Goal: Task Accomplishment & Management: Manage account settings

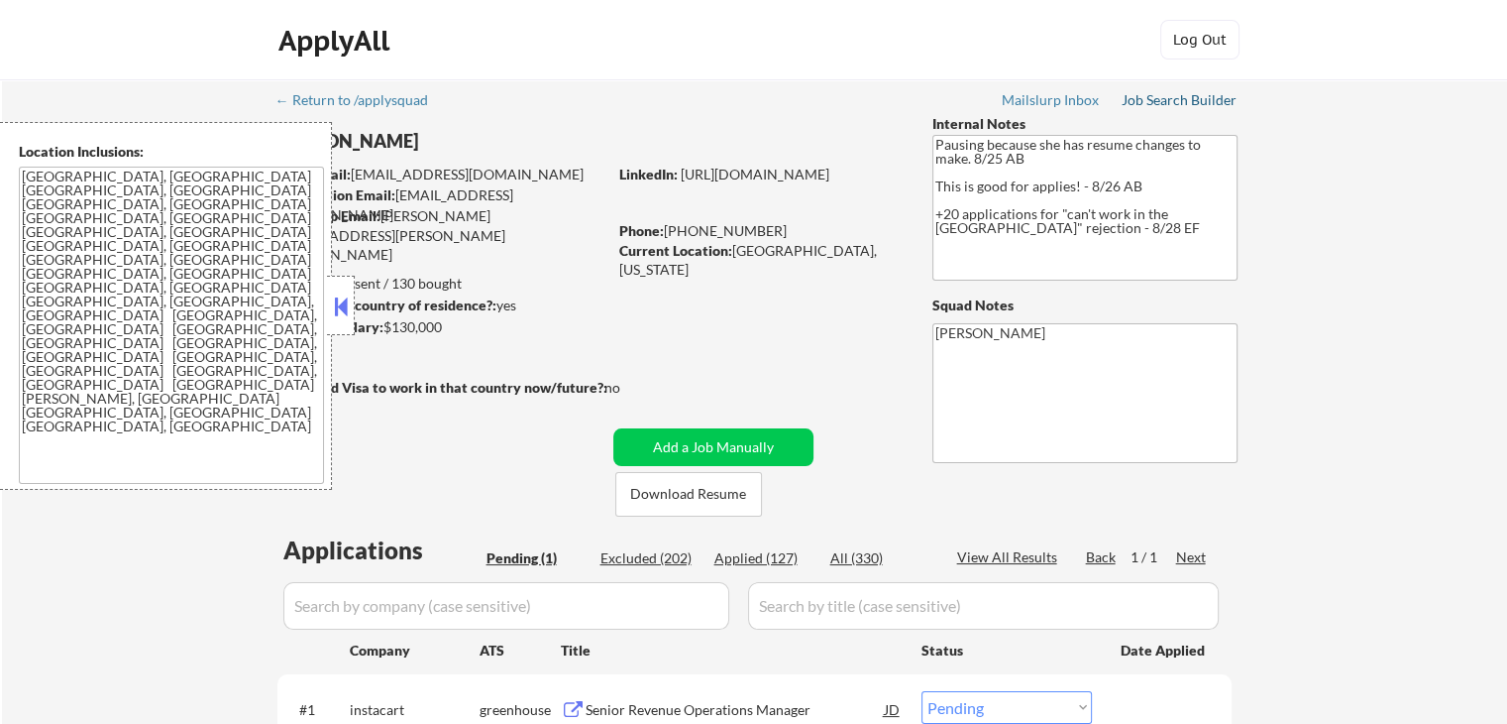
drag, startPoint x: 1193, startPoint y: 96, endPoint x: 1152, endPoint y: 157, distance: 73.4
click at [1193, 96] on div "Job Search Builder" at bounding box center [1180, 100] width 116 height 14
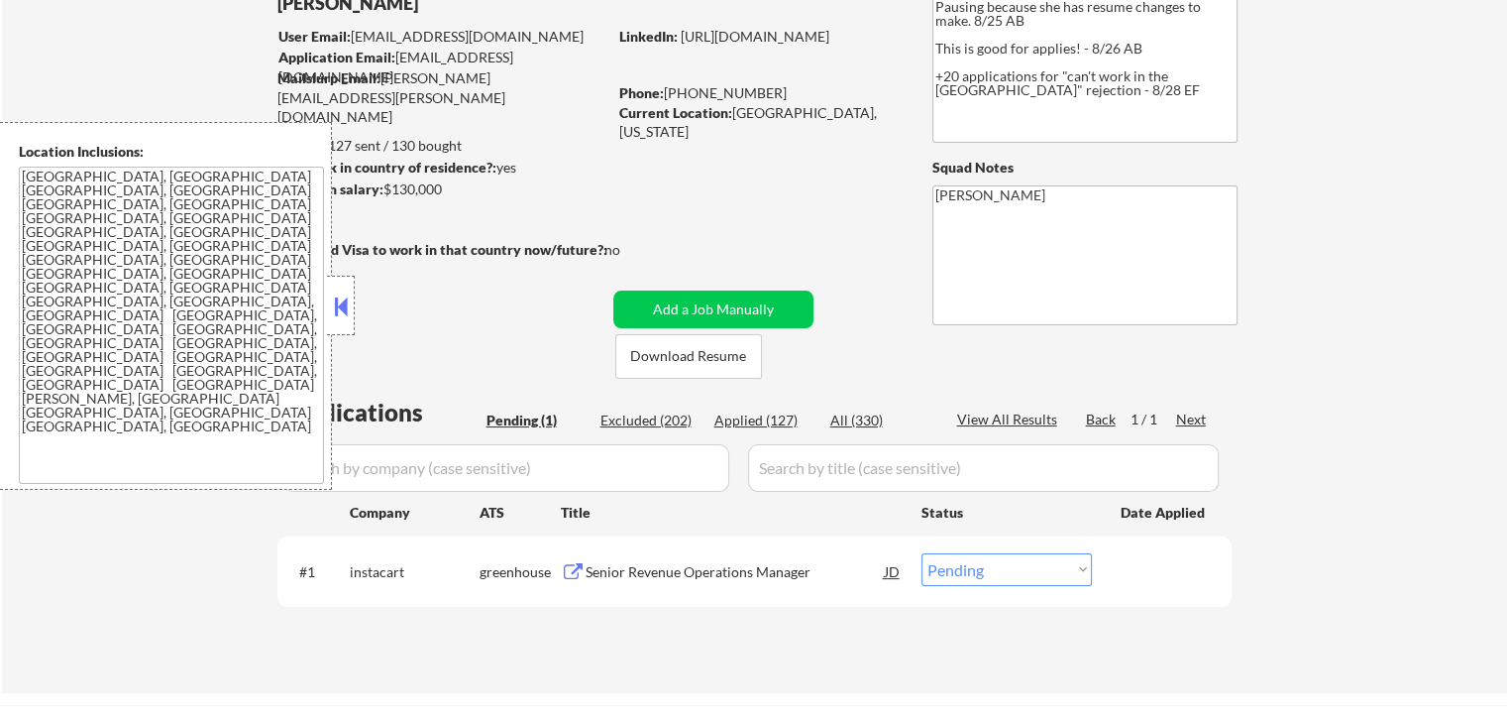
scroll to position [198, 0]
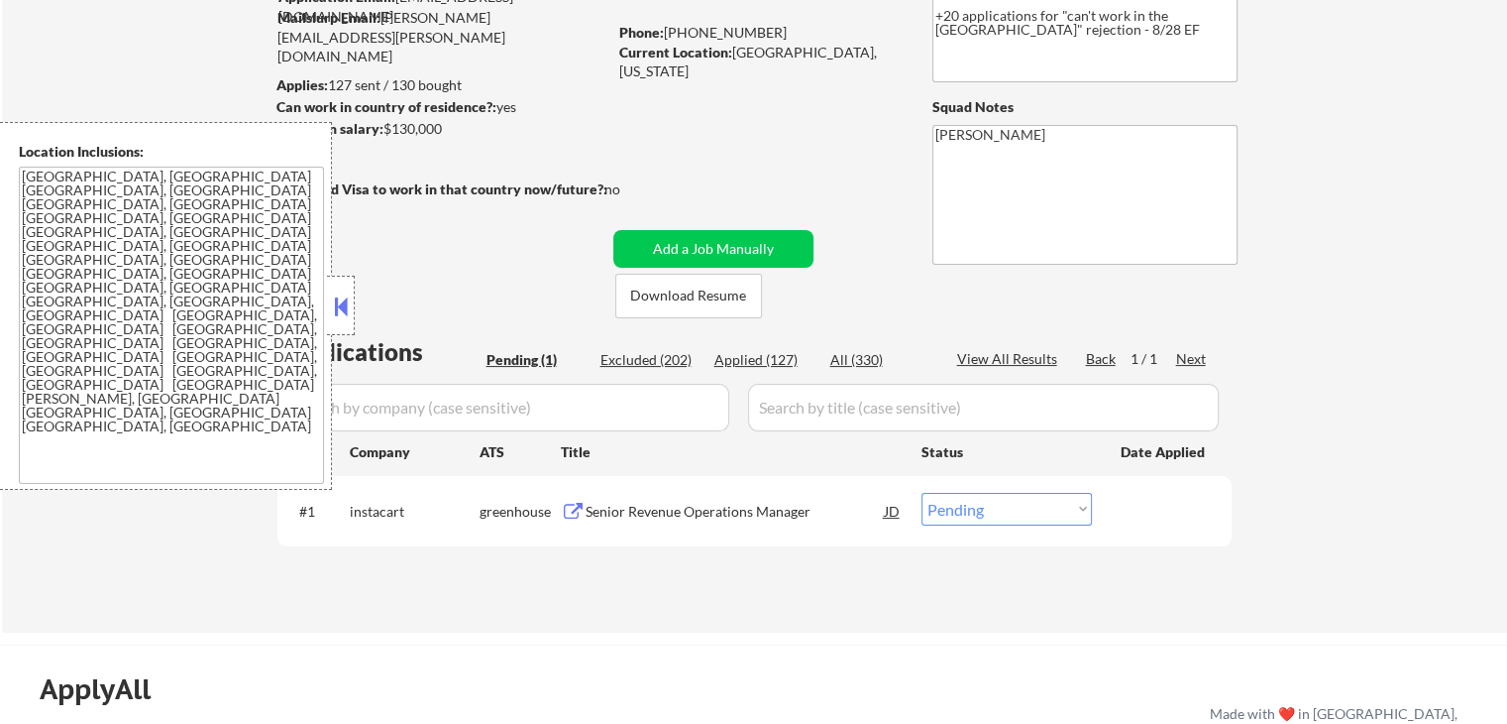
click at [758, 519] on div "Senior Revenue Operations Manager" at bounding box center [735, 511] width 299 height 20
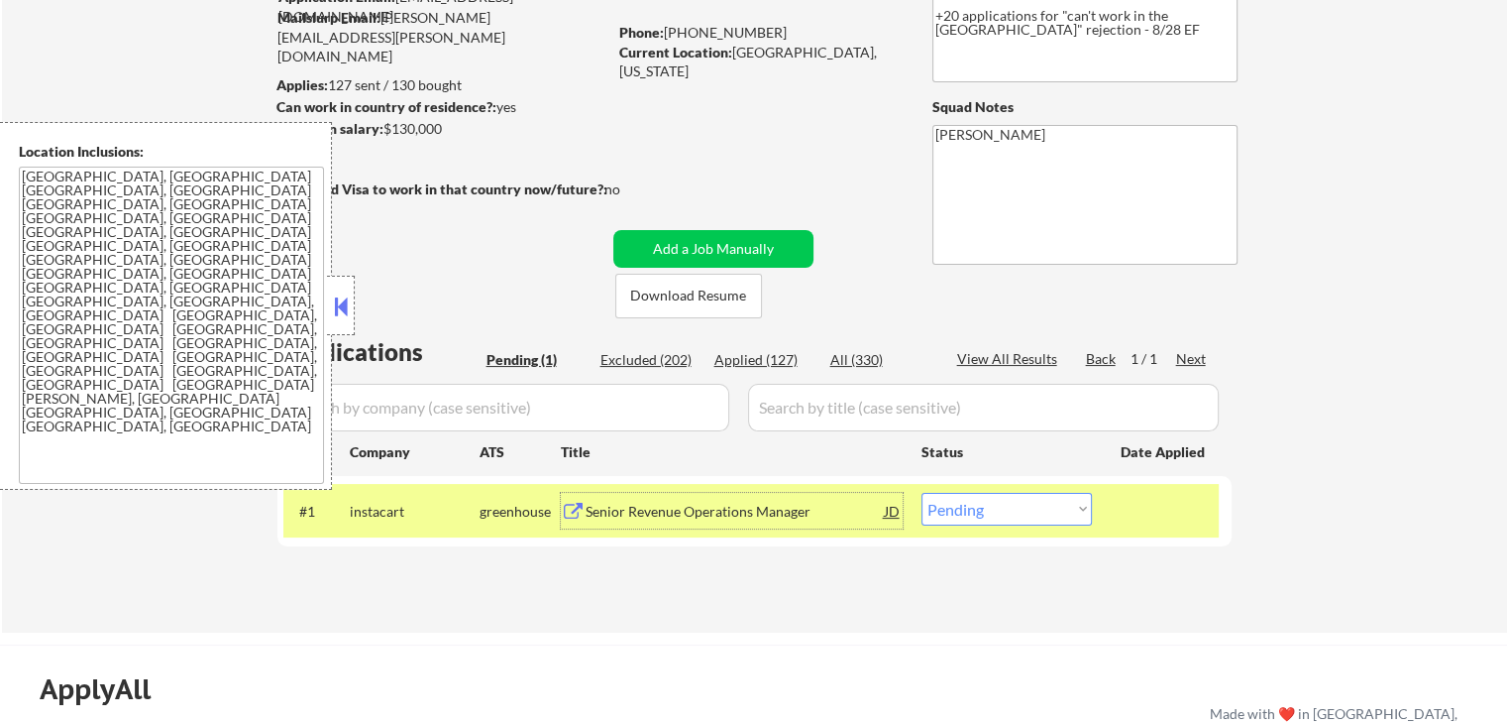
click at [333, 305] on button at bounding box center [341, 306] width 22 height 30
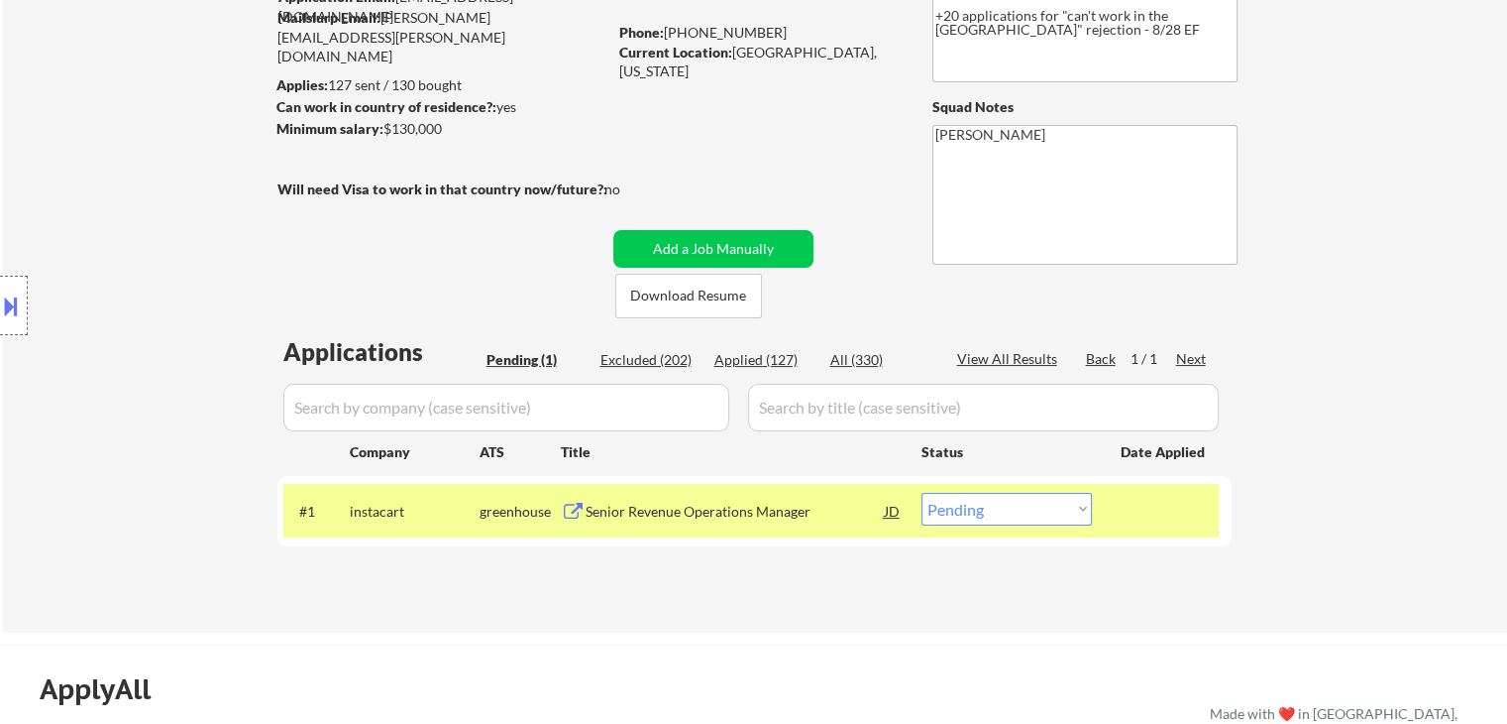
click at [0, 319] on button at bounding box center [11, 305] width 22 height 33
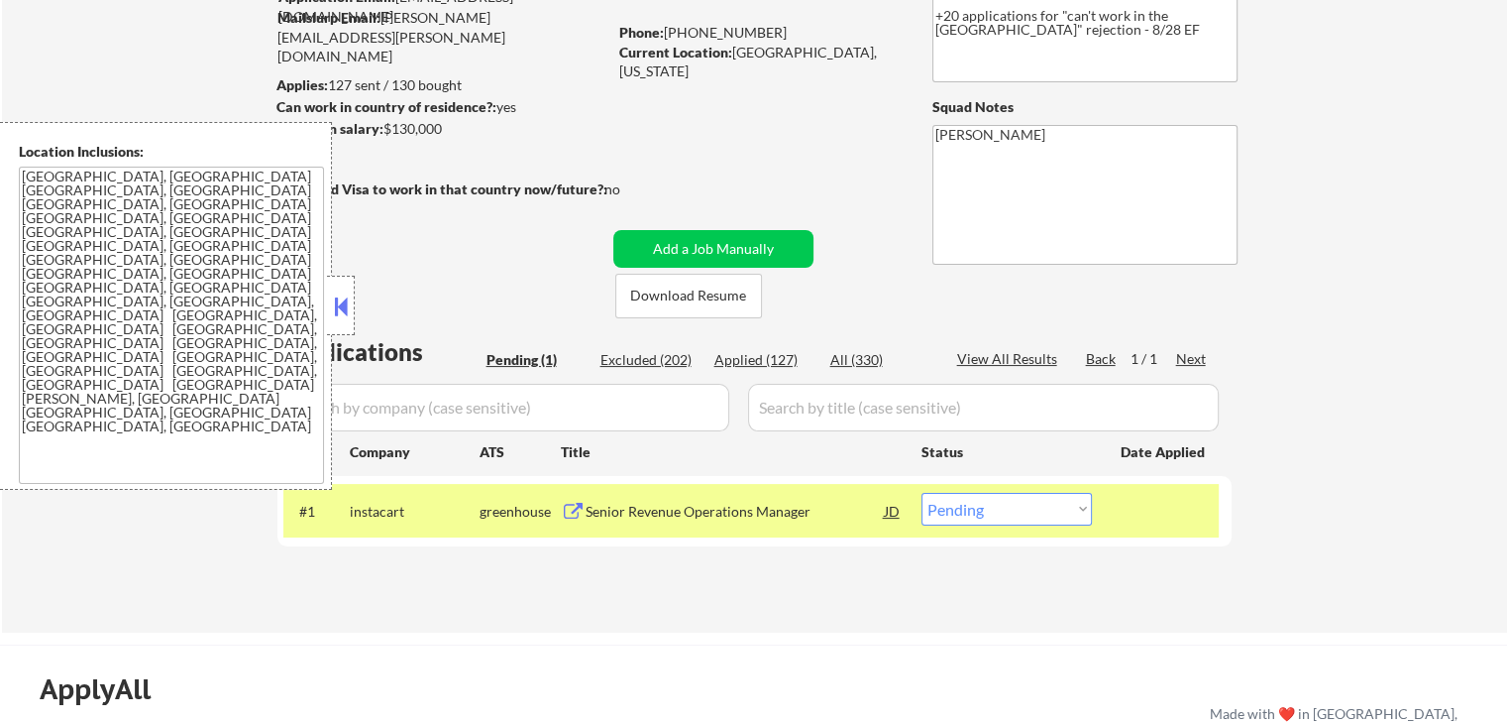
click at [750, 354] on div "Applied (127)" at bounding box center [764, 360] width 99 height 20
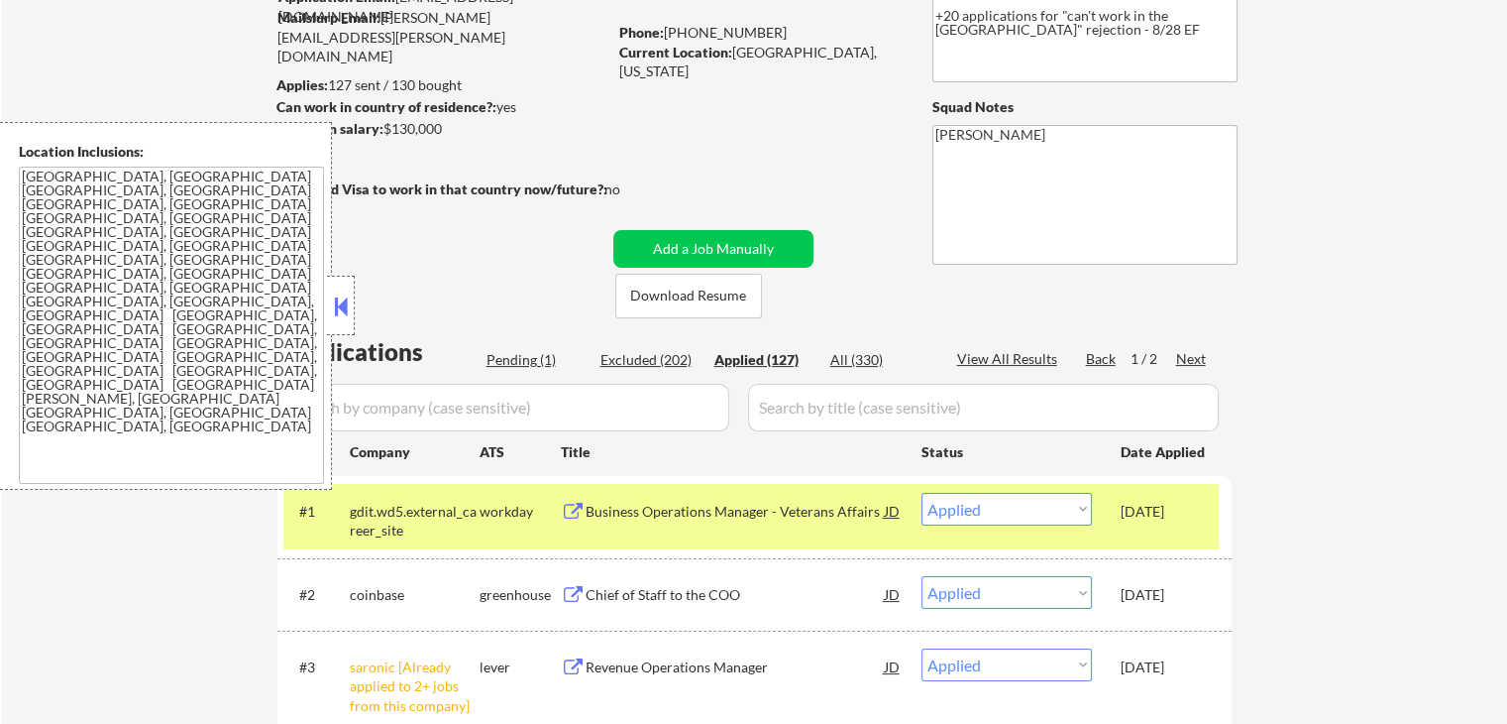
scroll to position [4047, 0]
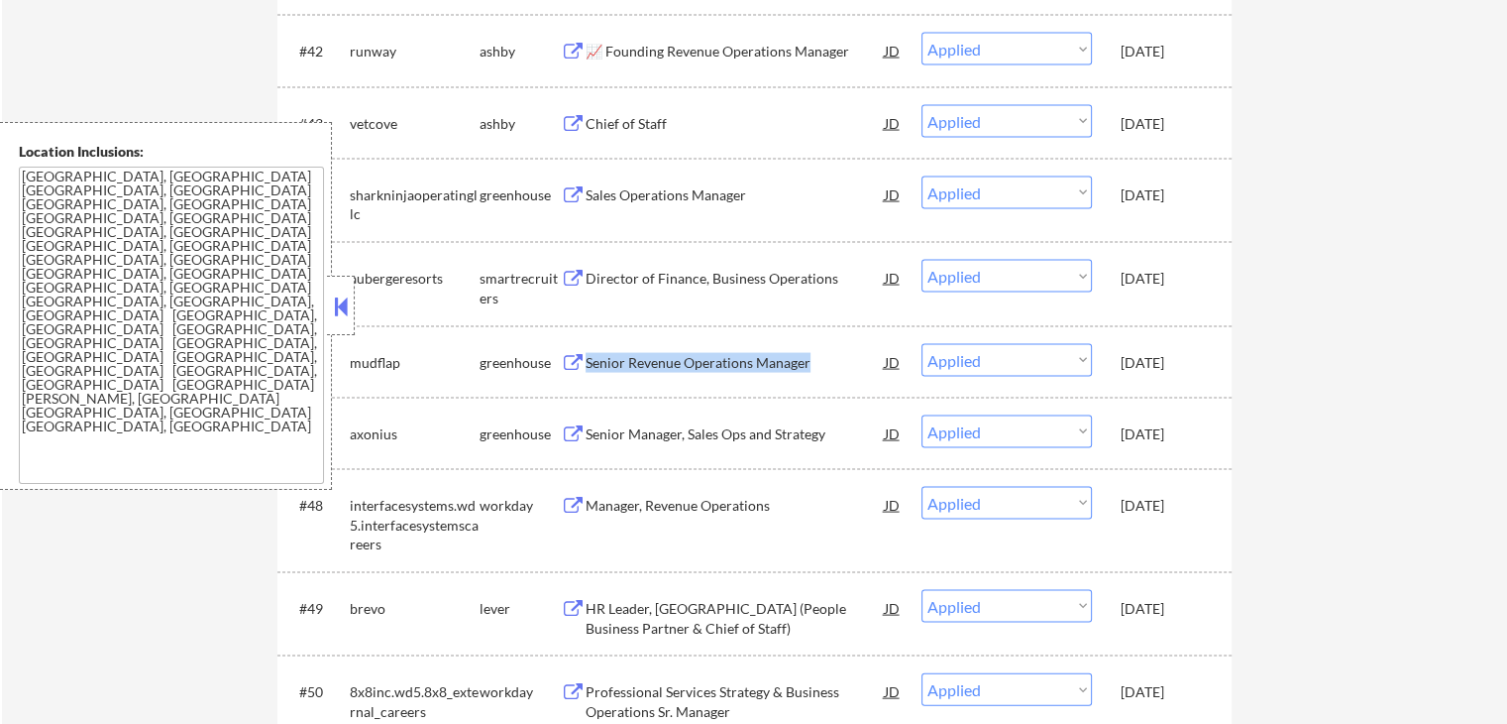
click at [337, 311] on button at bounding box center [341, 306] width 22 height 30
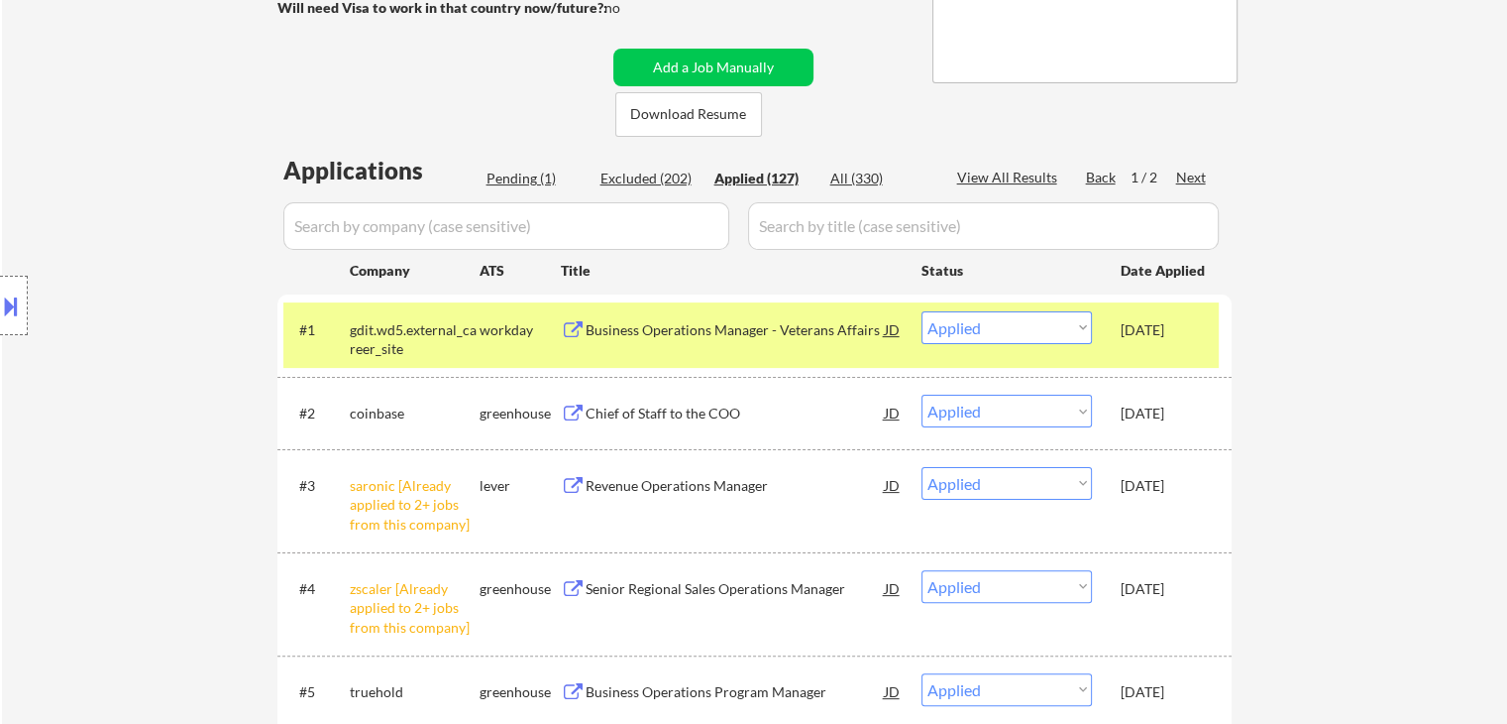
scroll to position [0, 0]
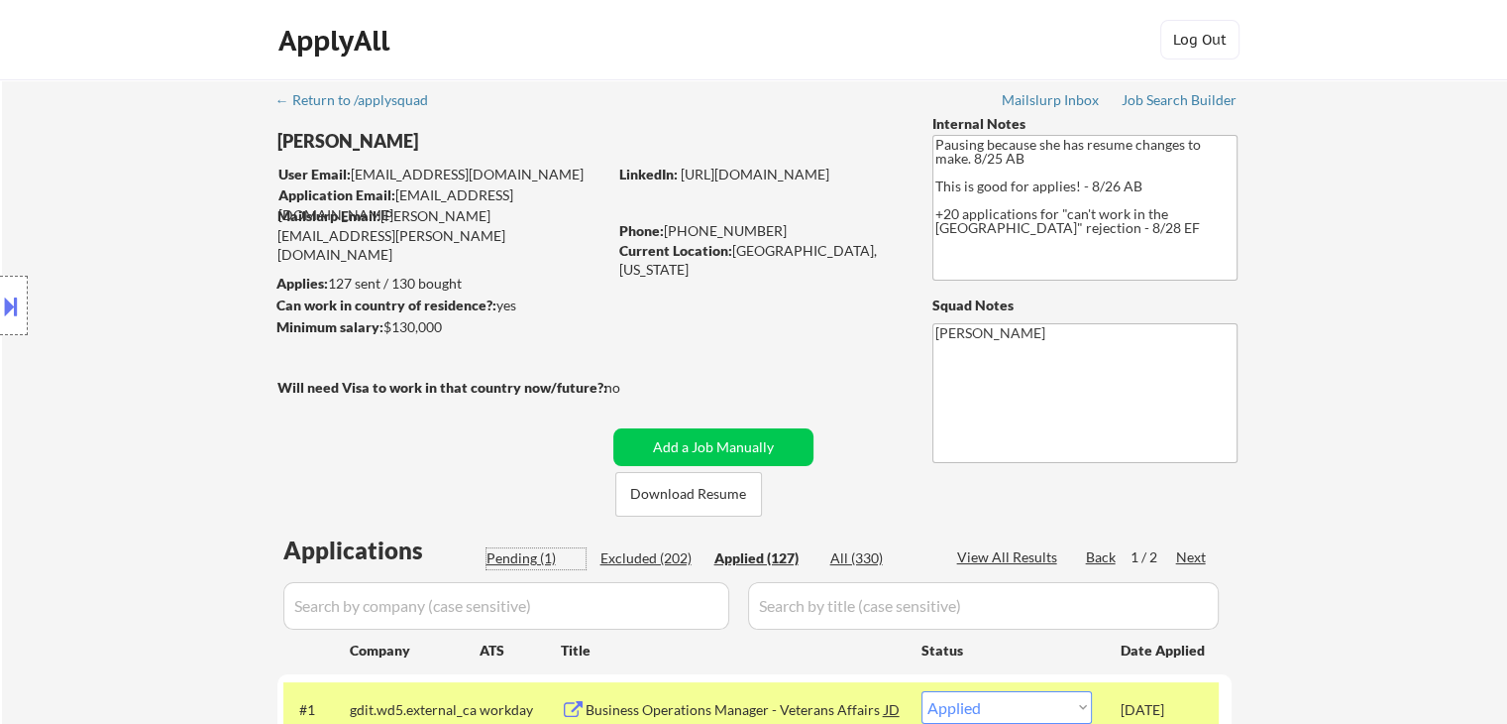
click at [517, 563] on div "Pending (1)" at bounding box center [536, 558] width 99 height 20
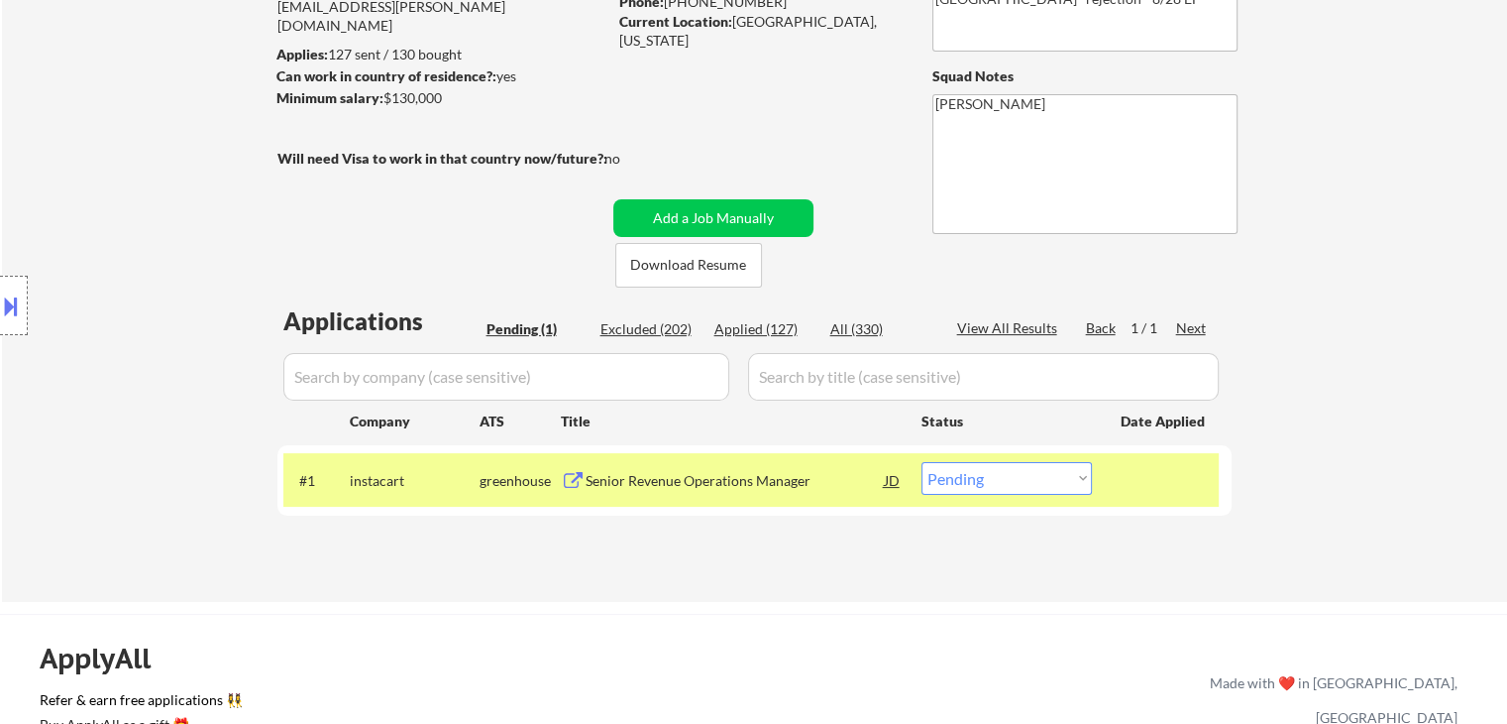
scroll to position [297, 0]
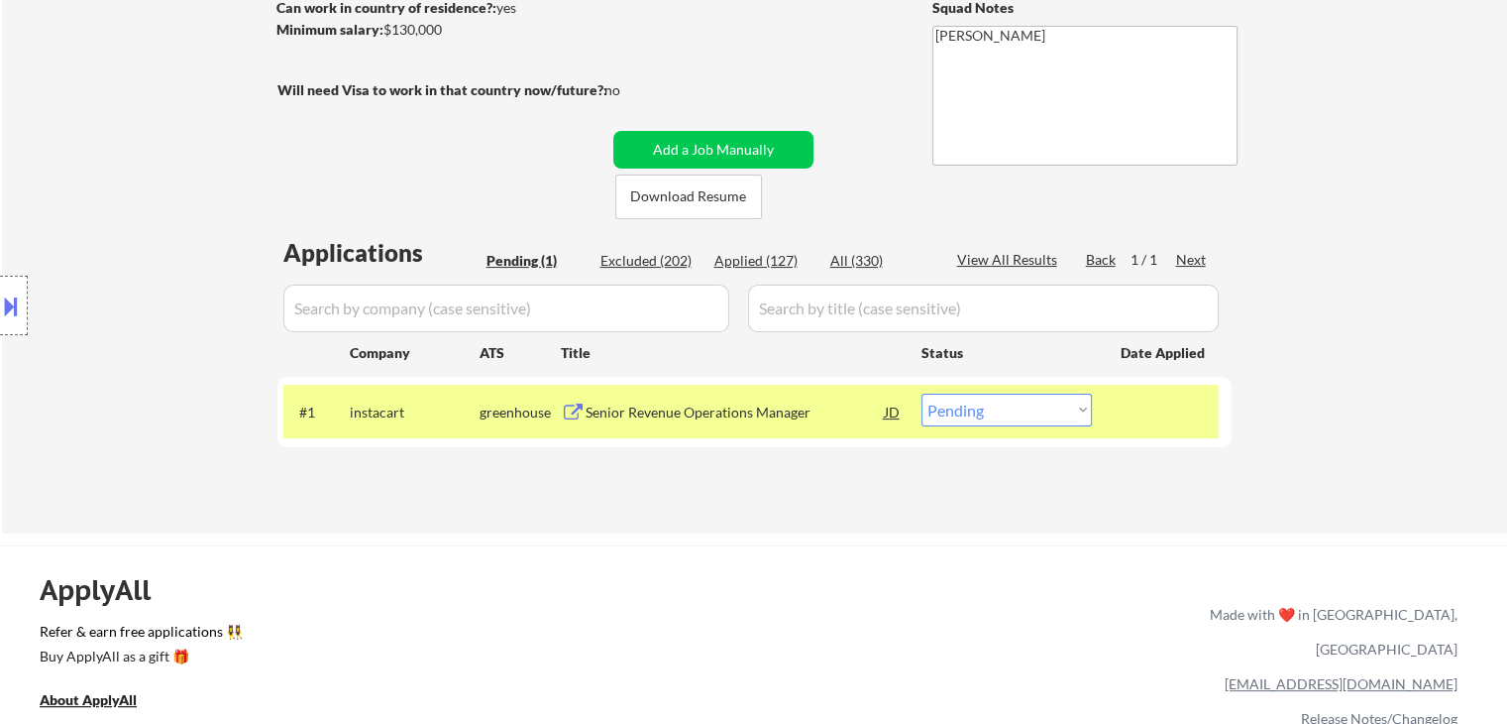
drag, startPoint x: 1025, startPoint y: 409, endPoint x: 1020, endPoint y: 420, distance: 12.0
click at [1025, 409] on select "Choose an option... Pending Applied Excluded (Questions) Excluded (Expired) Exc…" at bounding box center [1007, 409] width 170 height 33
select select ""applied""
click at [922, 393] on select "Choose an option... Pending Applied Excluded (Questions) Excluded (Expired) Exc…" at bounding box center [1007, 409] width 170 height 33
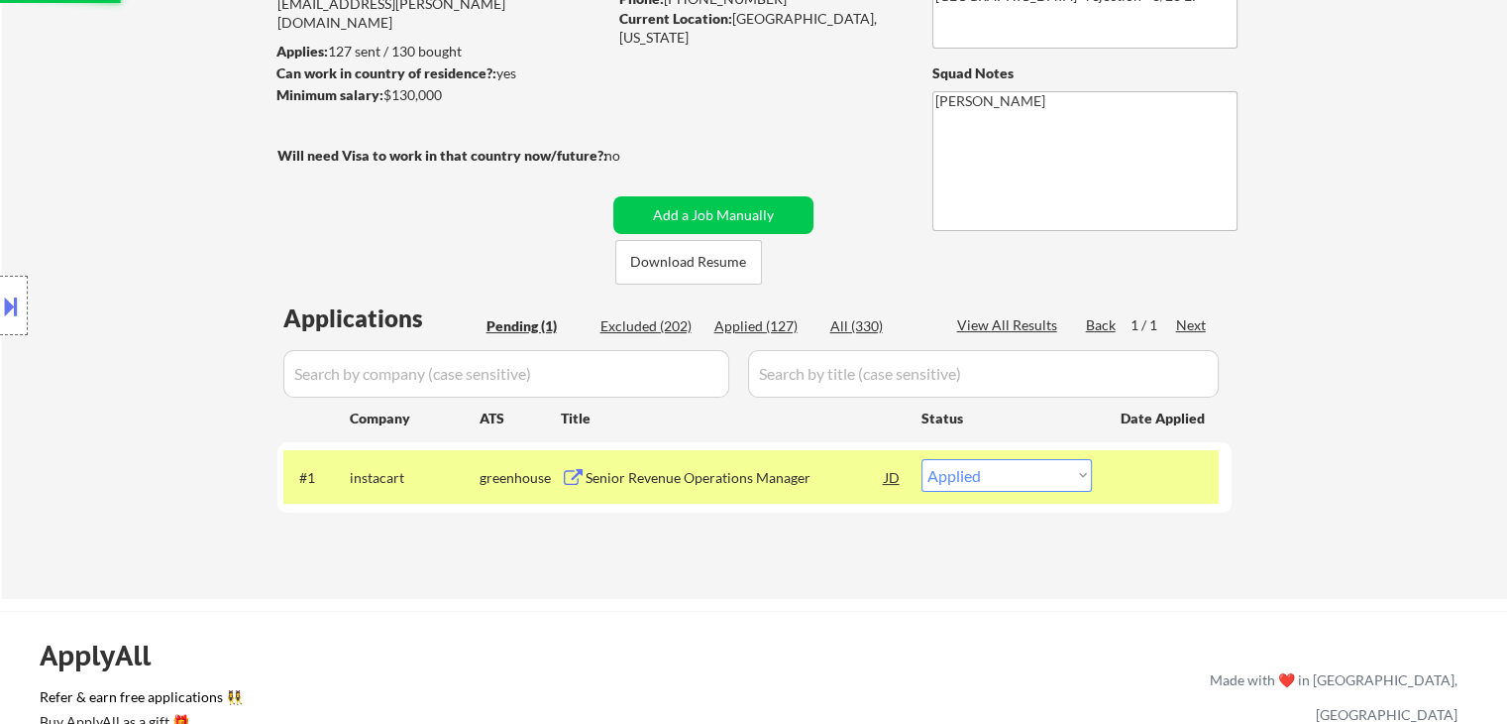
scroll to position [198, 0]
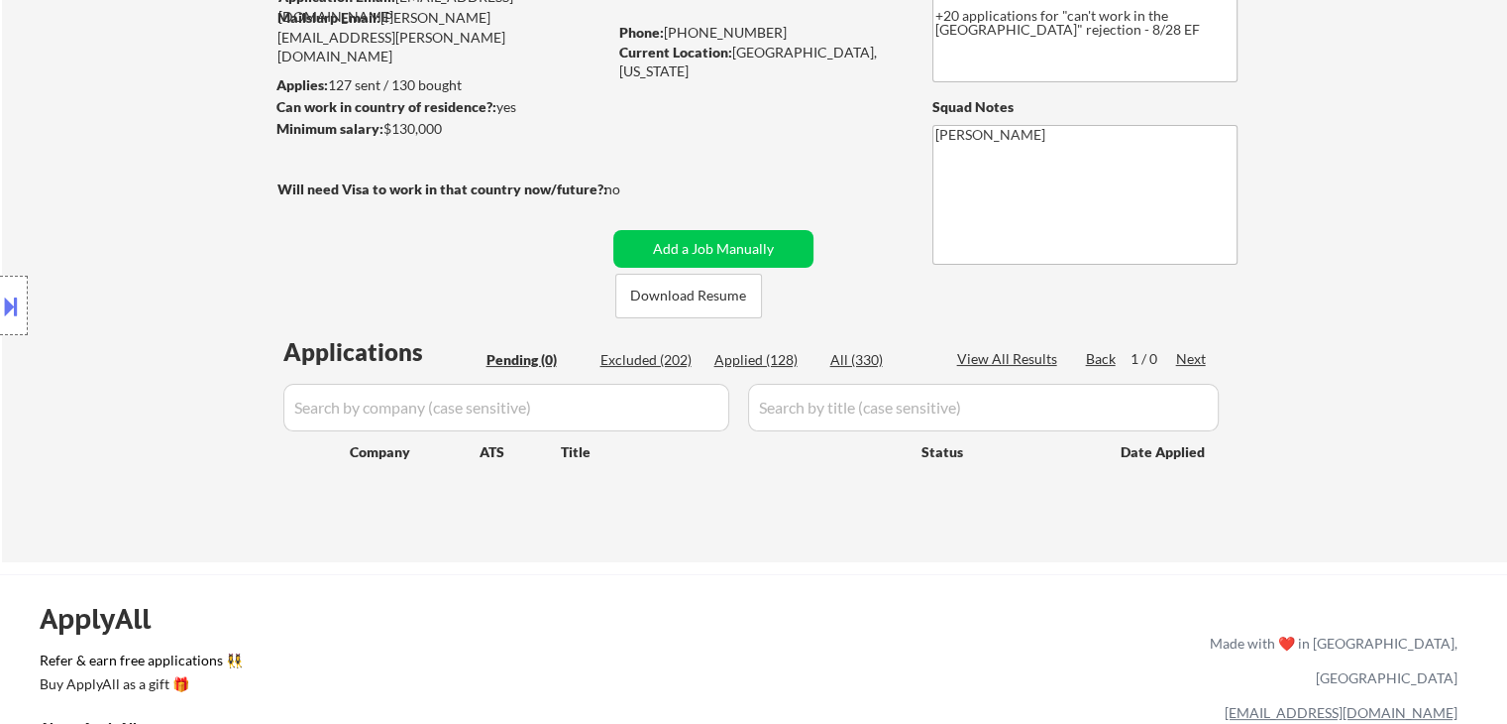
click at [1327, 374] on div "← Return to /applysquad Mailslurp Inbox Job Search Builder [PERSON_NAME] User E…" at bounding box center [754, 221] width 1505 height 681
click at [1412, 322] on div "← Return to /applysquad Mailslurp Inbox Job Search Builder [PERSON_NAME] User E…" at bounding box center [754, 221] width 1505 height 681
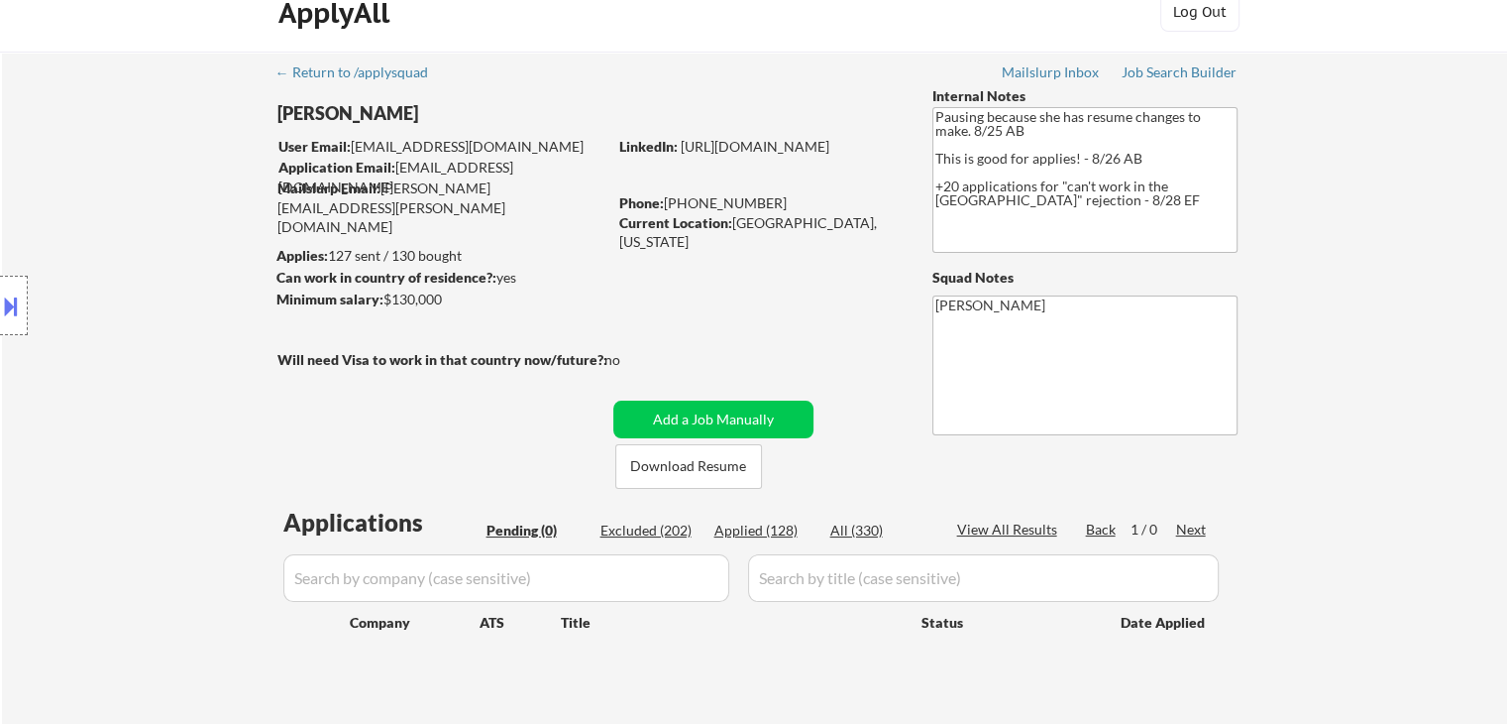
scroll to position [0, 0]
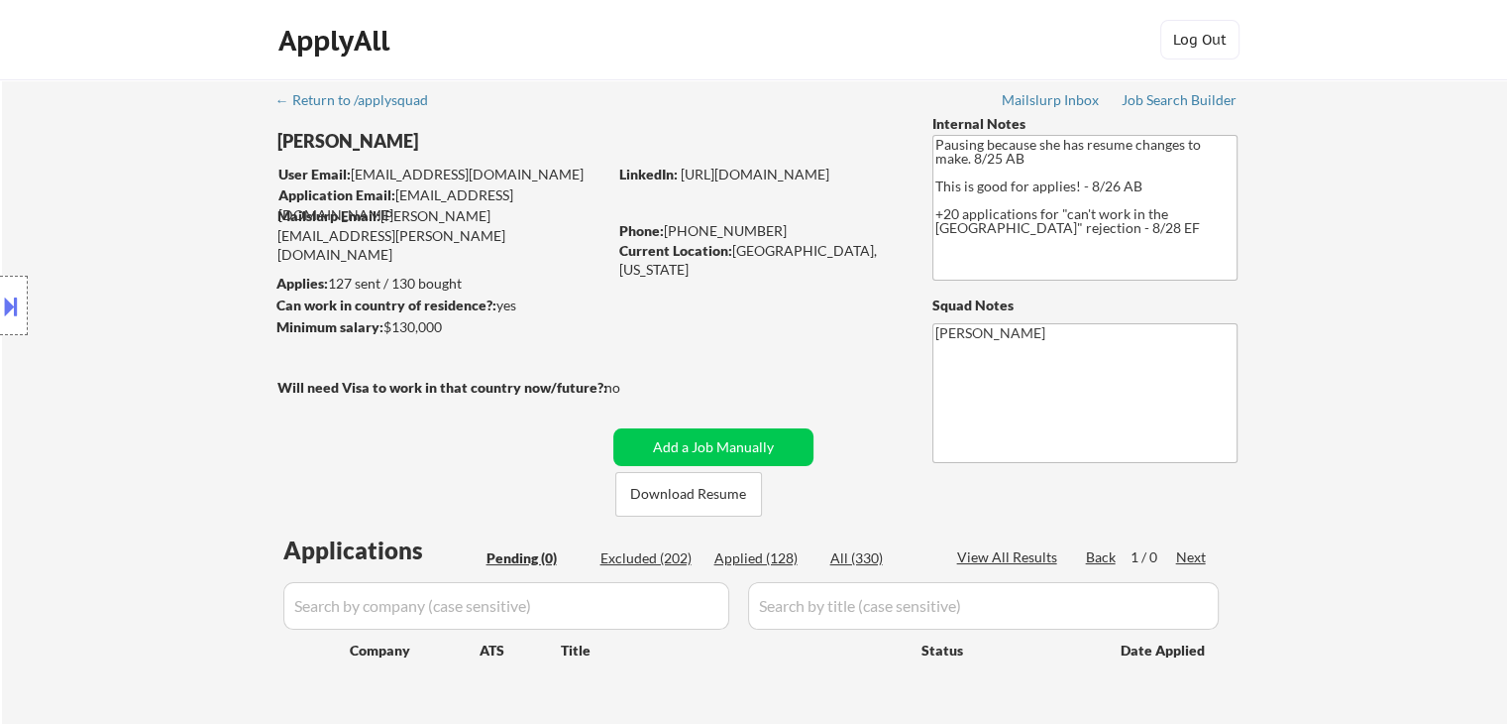
click at [838, 304] on div "← Return to /applysquad Mailslurp Inbox Job Search Builder [PERSON_NAME] User E…" at bounding box center [755, 411] width 989 height 665
click at [825, 327] on div "← Return to /applysquad Mailslurp Inbox Job Search Builder [PERSON_NAME] User E…" at bounding box center [755, 411] width 989 height 665
drag, startPoint x: 0, startPoint y: 295, endPoint x: 107, endPoint y: 375, distance: 133.2
click at [0, 295] on button at bounding box center [11, 305] width 22 height 33
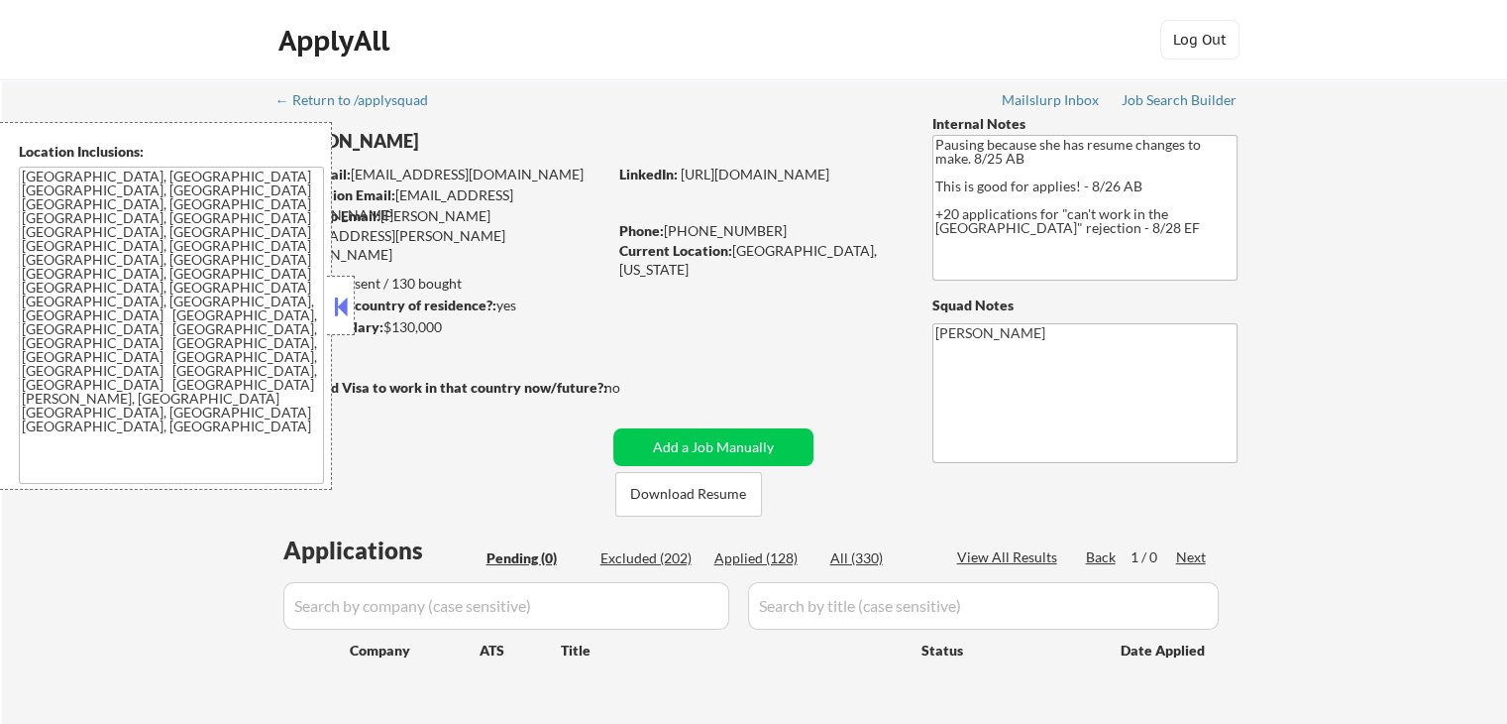
click at [347, 316] on button at bounding box center [341, 306] width 22 height 30
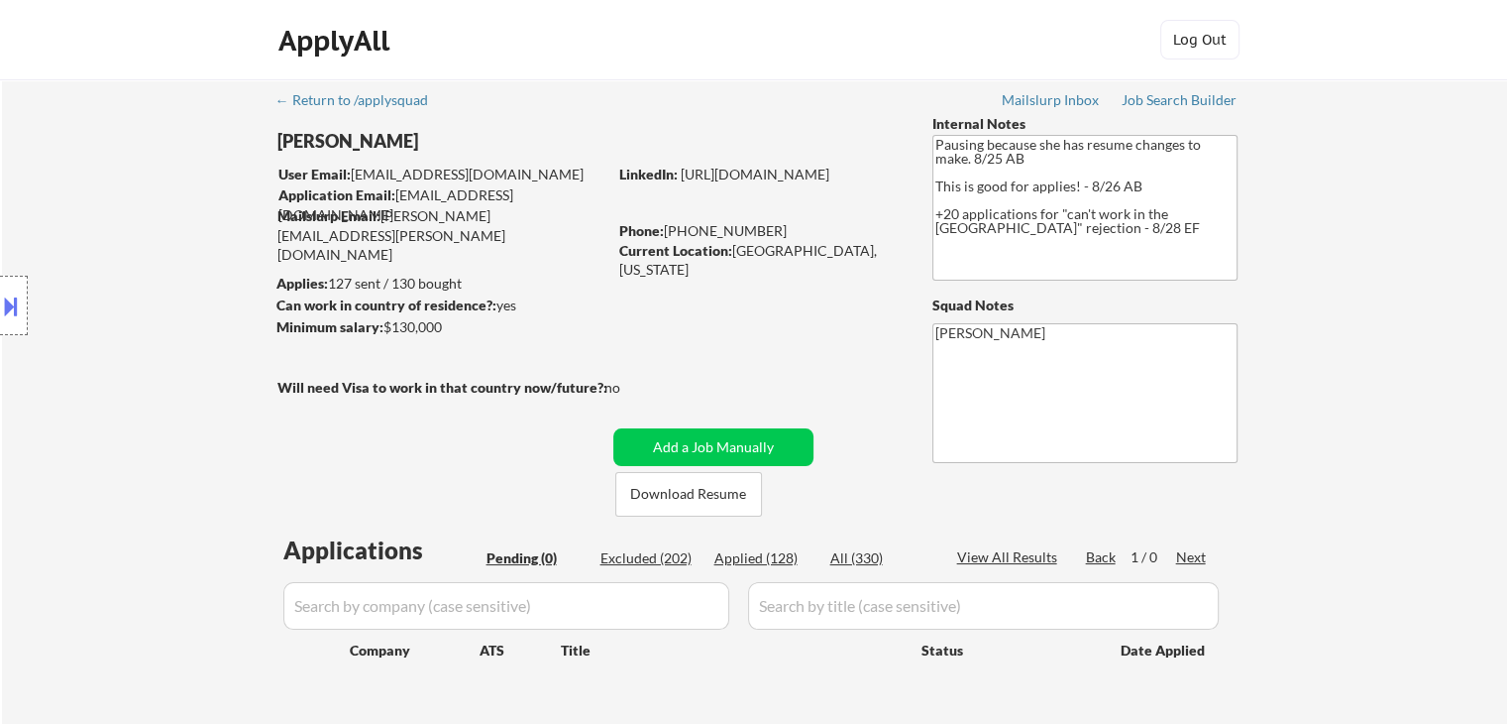
drag, startPoint x: 454, startPoint y: 320, endPoint x: 388, endPoint y: 320, distance: 66.4
click at [388, 320] on div "Minimum salary: $130,000" at bounding box center [442, 327] width 330 height 20
copy div "$130,000"
click at [0, 328] on div at bounding box center [14, 305] width 28 height 59
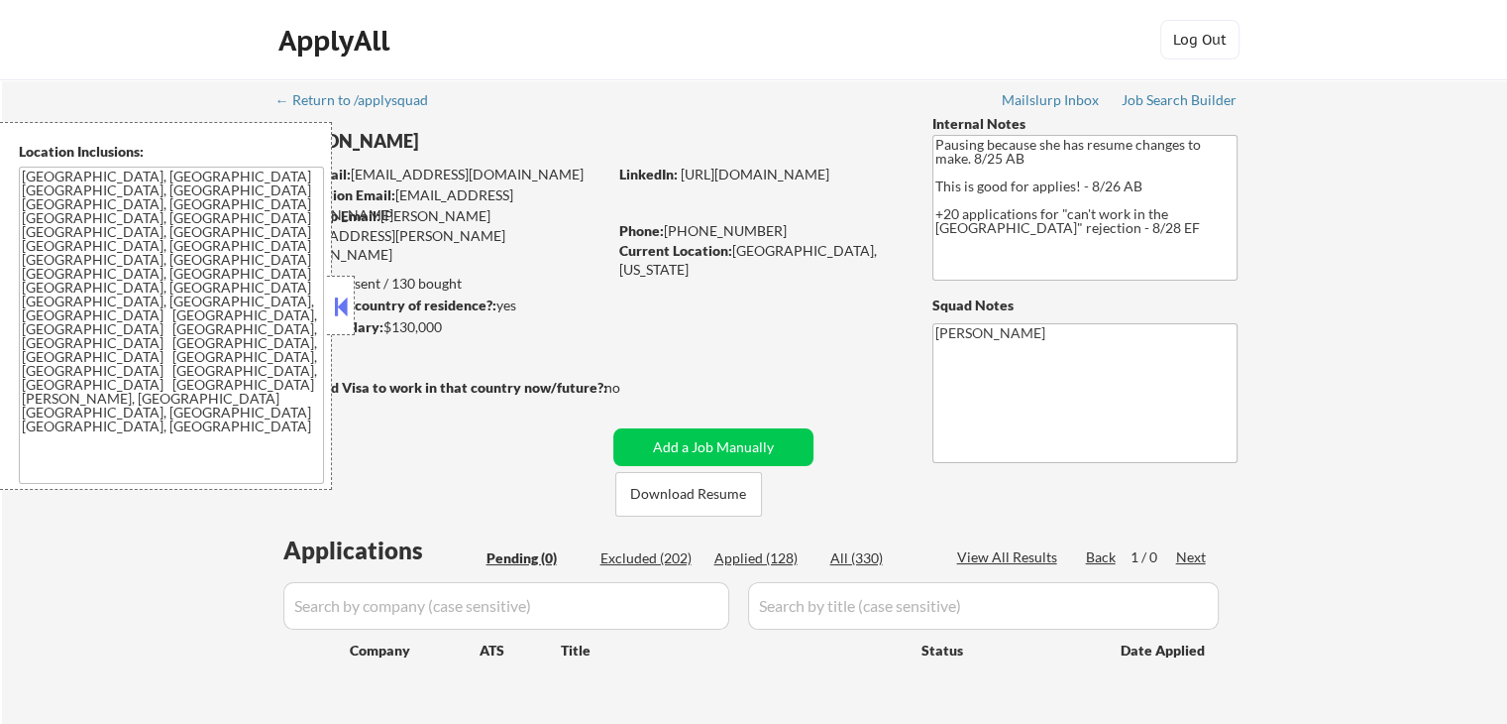
click at [337, 313] on button at bounding box center [341, 306] width 22 height 30
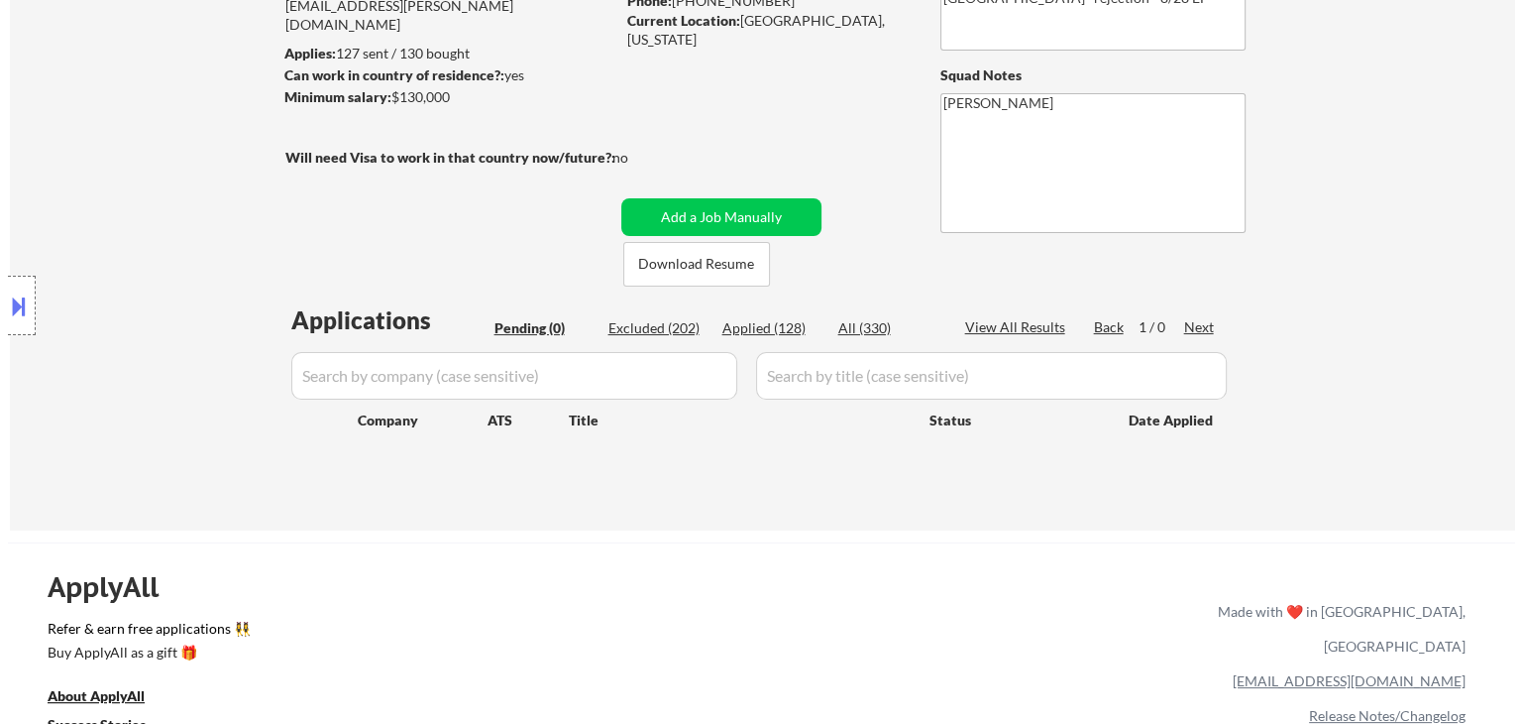
scroll to position [297, 0]
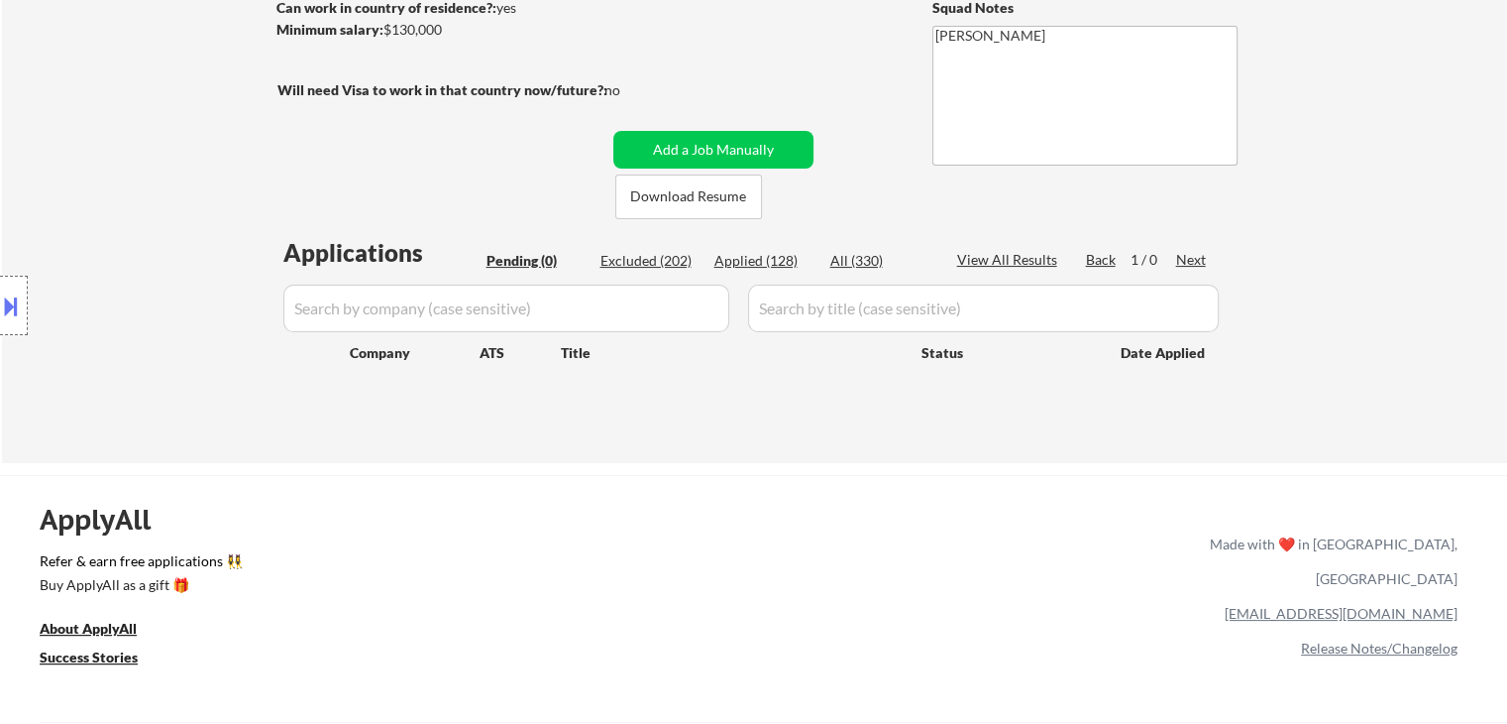
drag, startPoint x: 757, startPoint y: 257, endPoint x: 736, endPoint y: 254, distance: 21.0
click at [757, 257] on div "Applied (128)" at bounding box center [764, 261] width 99 height 20
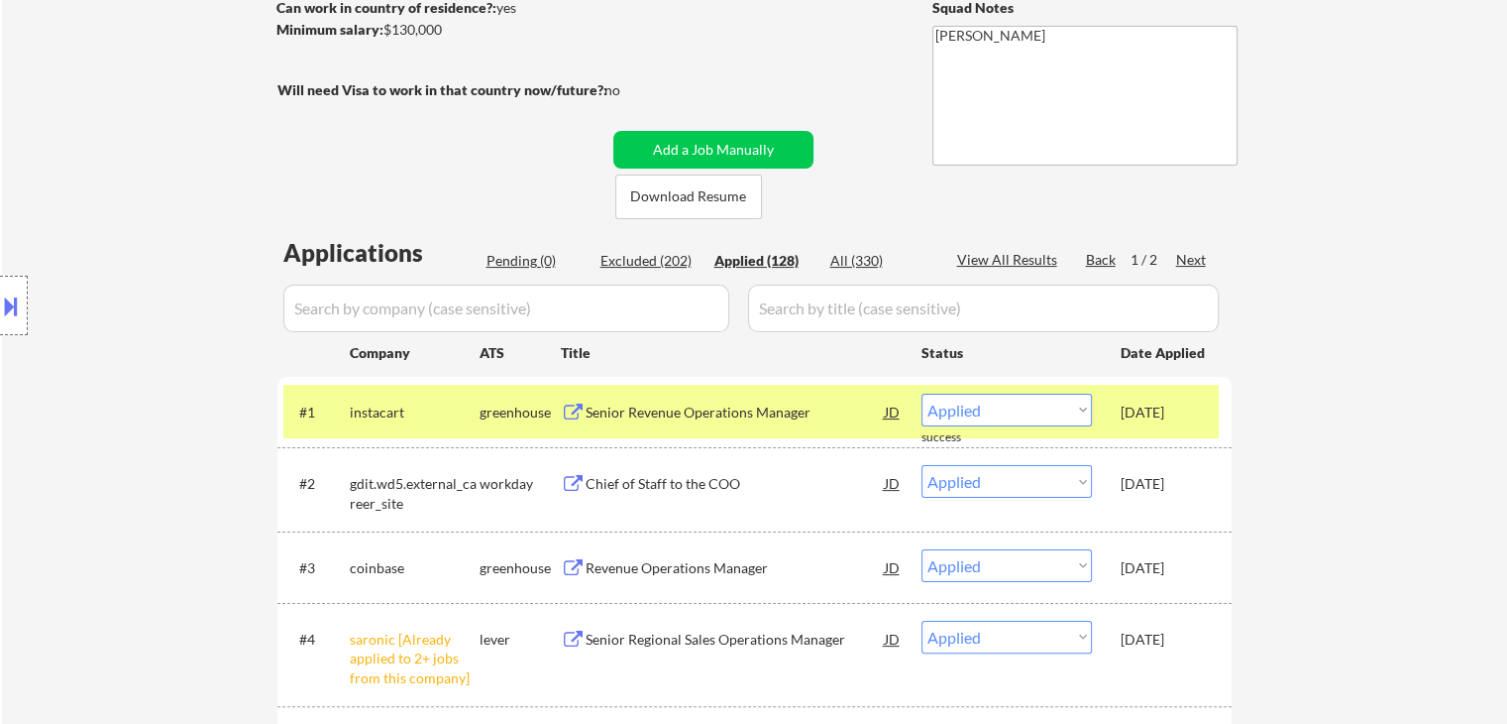
click at [500, 311] on input "input" at bounding box center [506, 308] width 446 height 48
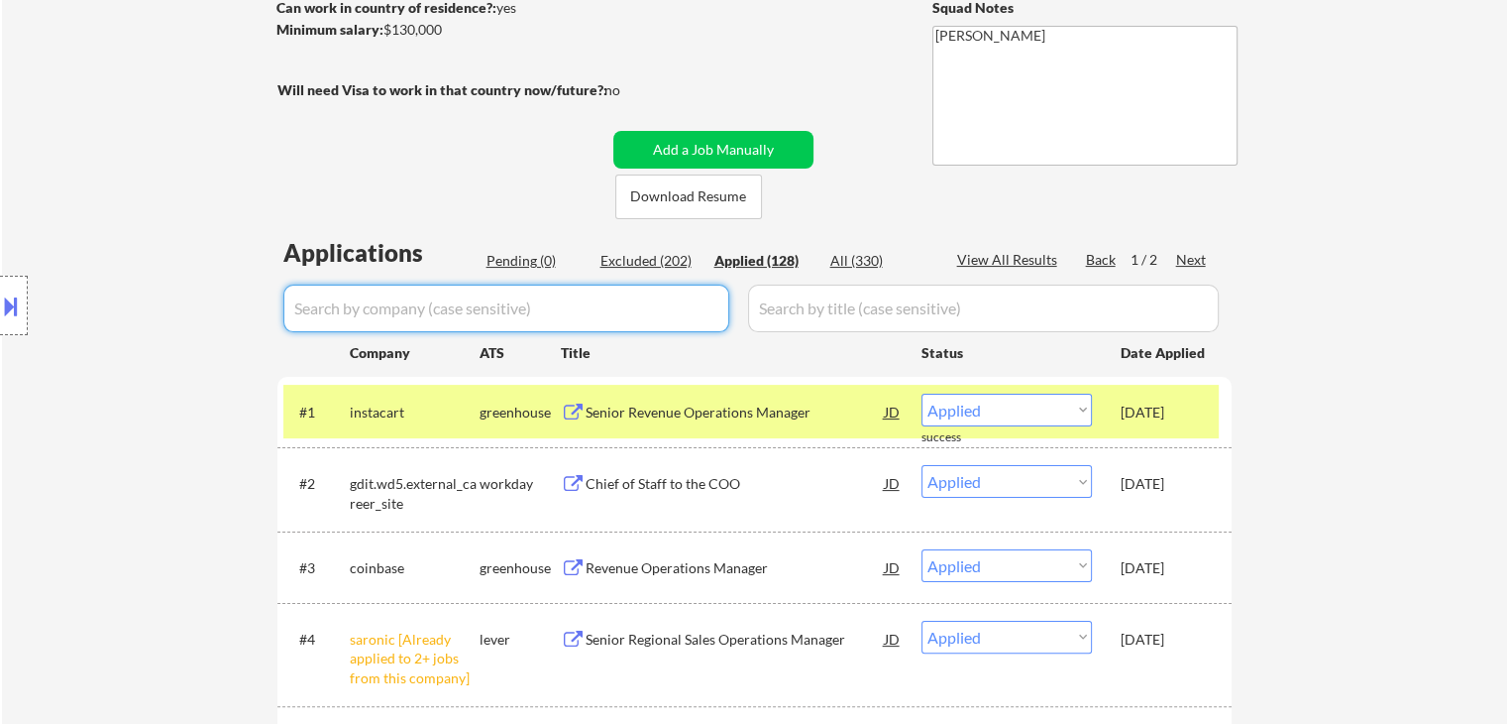
paste input "ServiceNow"
type input "ServiceNow"
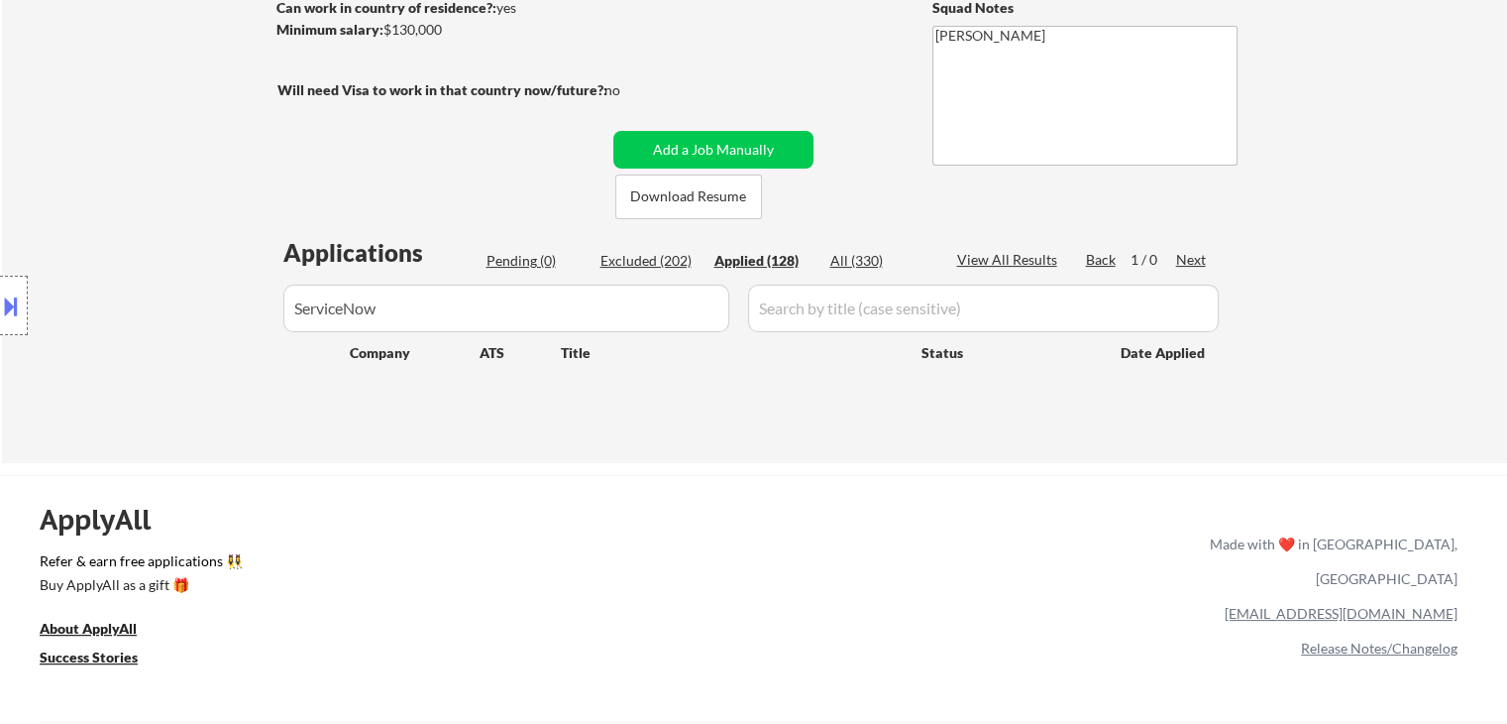
drag, startPoint x: 401, startPoint y: 310, endPoint x: 11, endPoint y: 306, distance: 390.5
click at [11, 306] on body "← Return to /applysquad Mailslurp Inbox Job Search Builder [PERSON_NAME] User E…" at bounding box center [753, 65] width 1507 height 724
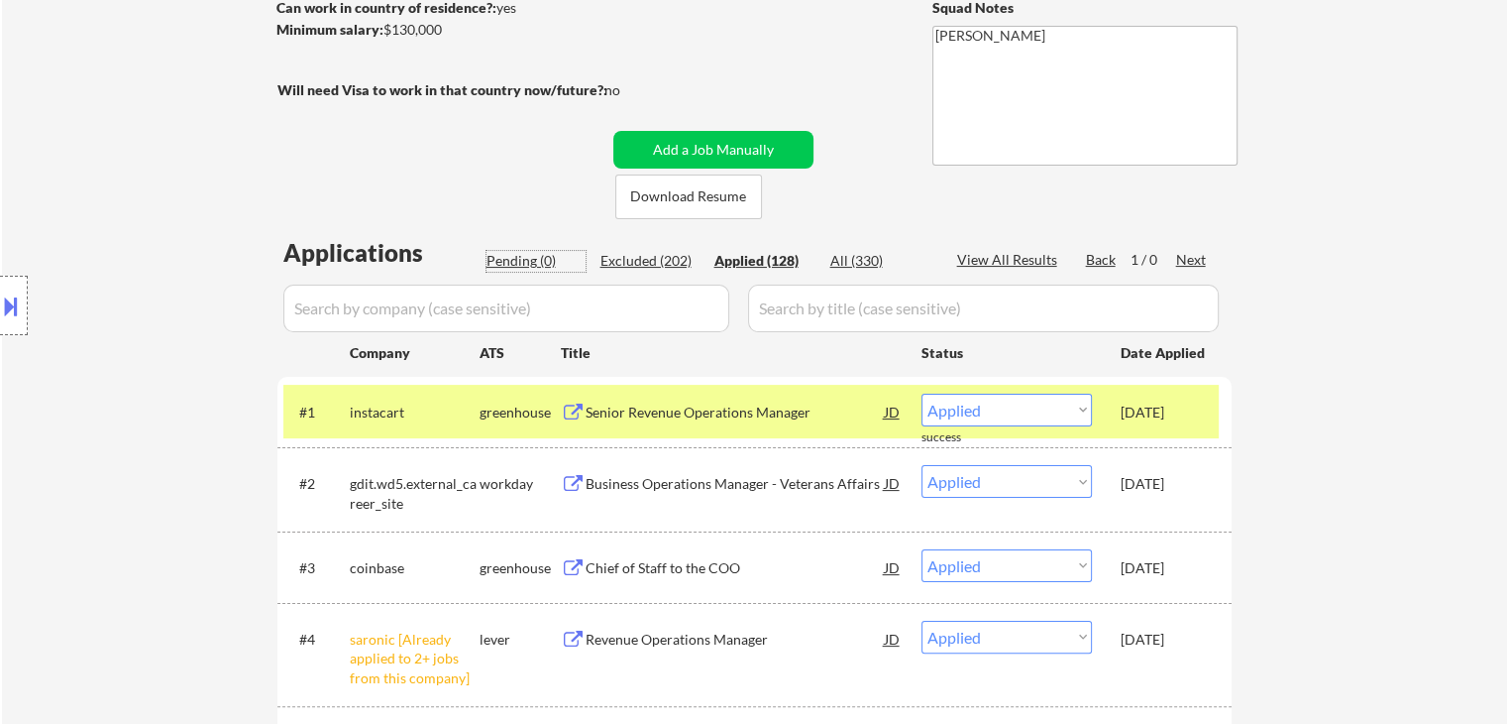
click at [528, 255] on div "Pending (0)" at bounding box center [536, 261] width 99 height 20
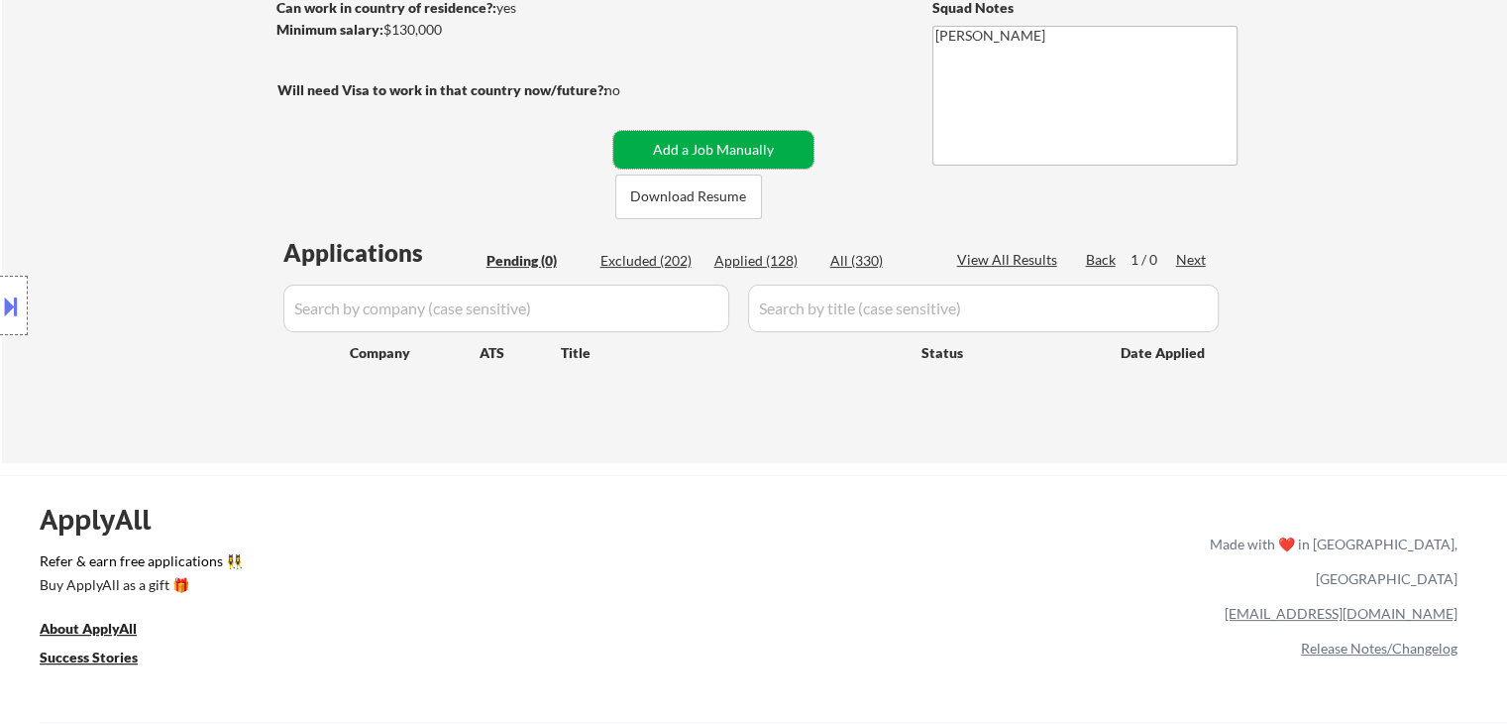
click at [705, 154] on button "Add a Job Manually" at bounding box center [713, 150] width 200 height 38
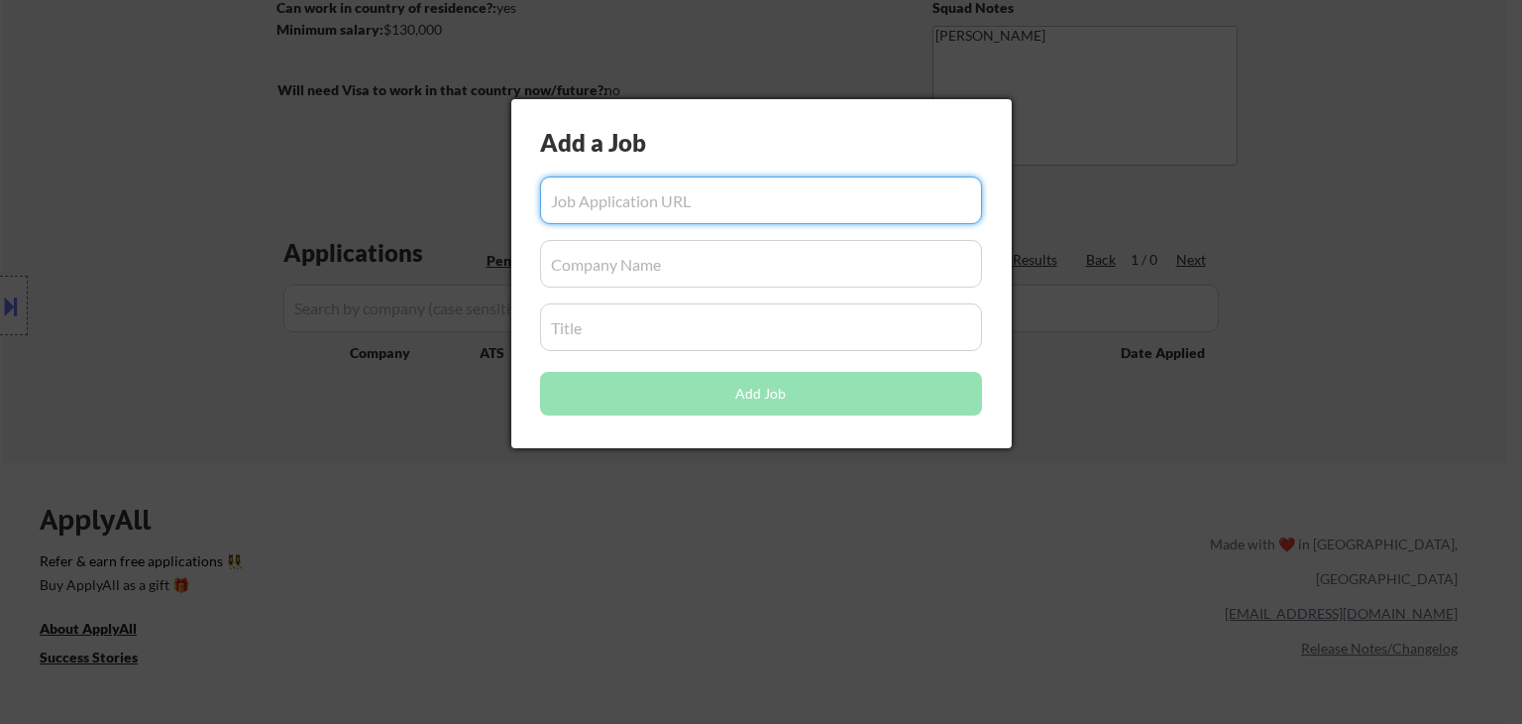
click at [700, 194] on input "input" at bounding box center [761, 200] width 442 height 48
paste input "[URL][DOMAIN_NAME]"
click at [653, 199] on input "input" at bounding box center [761, 200] width 442 height 48
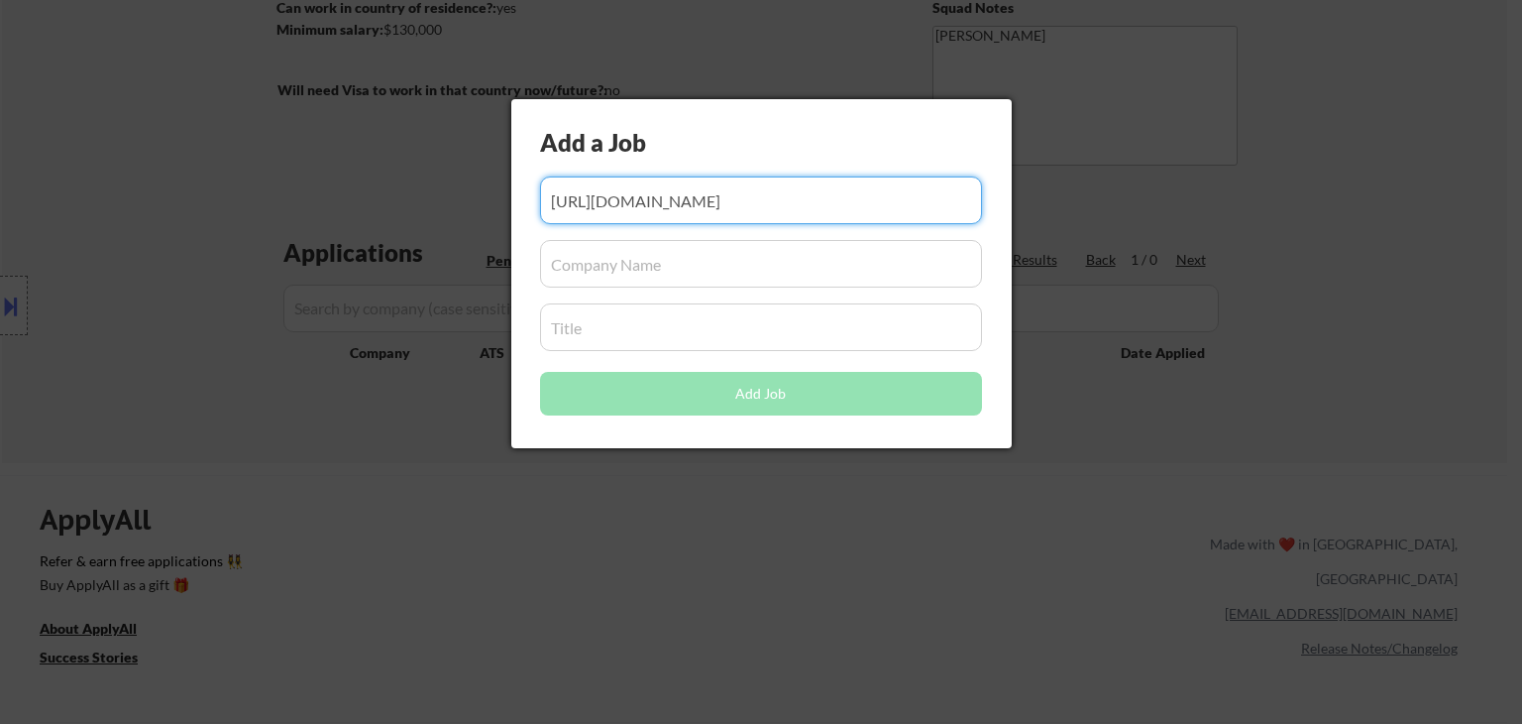
type input "[URL][DOMAIN_NAME]"
click at [645, 256] on input "input" at bounding box center [761, 264] width 442 height 48
paste input "ServiceNow"
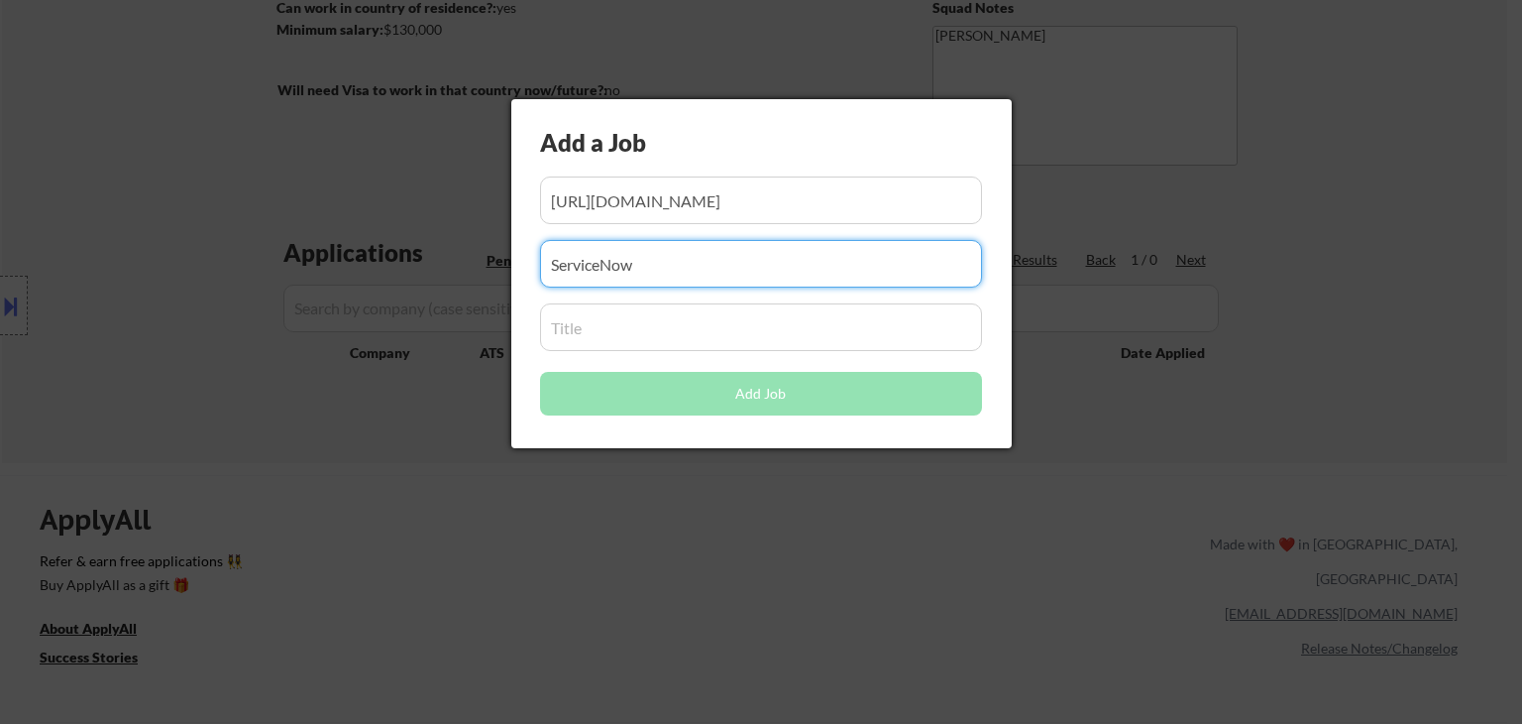
type input "ServiceNow"
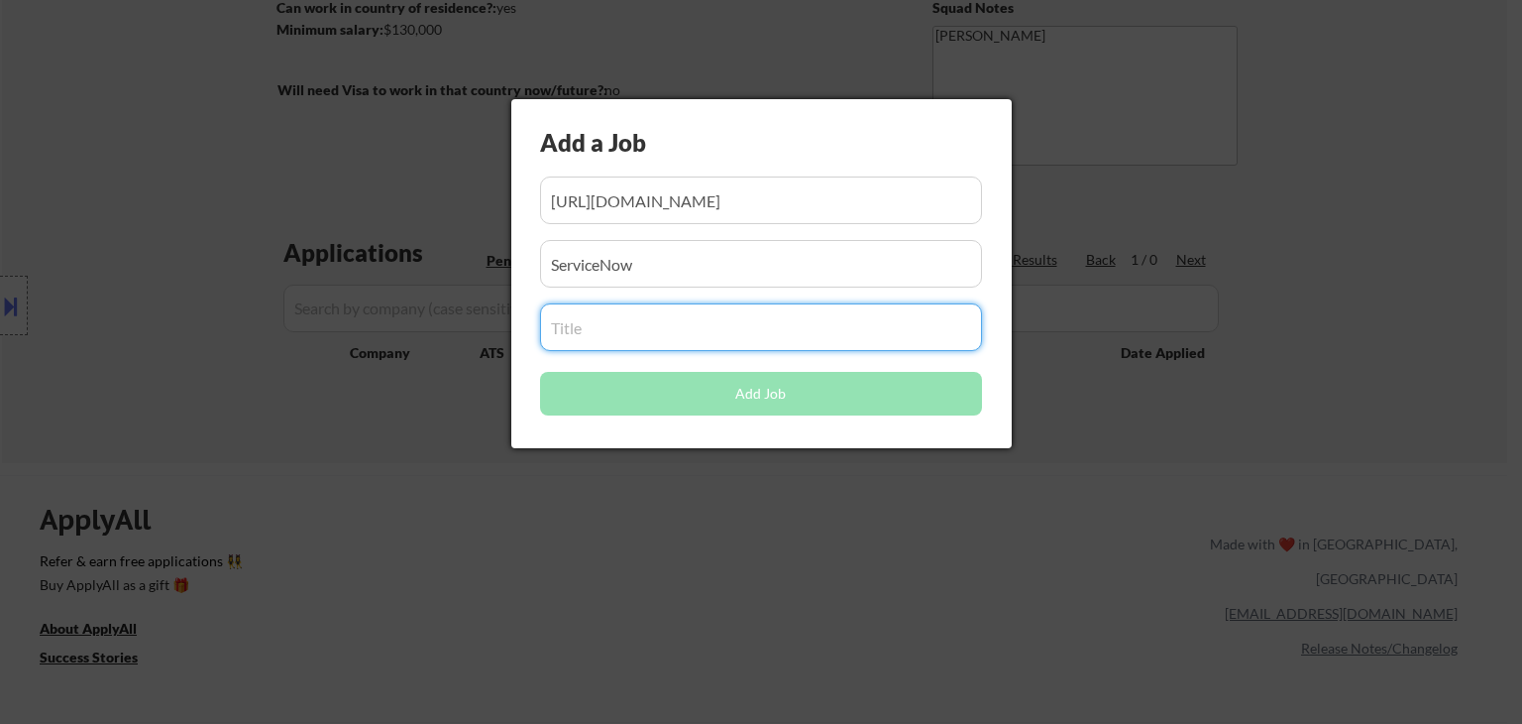
click at [654, 330] on input "input" at bounding box center [761, 327] width 442 height 48
paste input "Program Director"
type input "Program Director"
click at [739, 267] on input "input" at bounding box center [761, 264] width 442 height 48
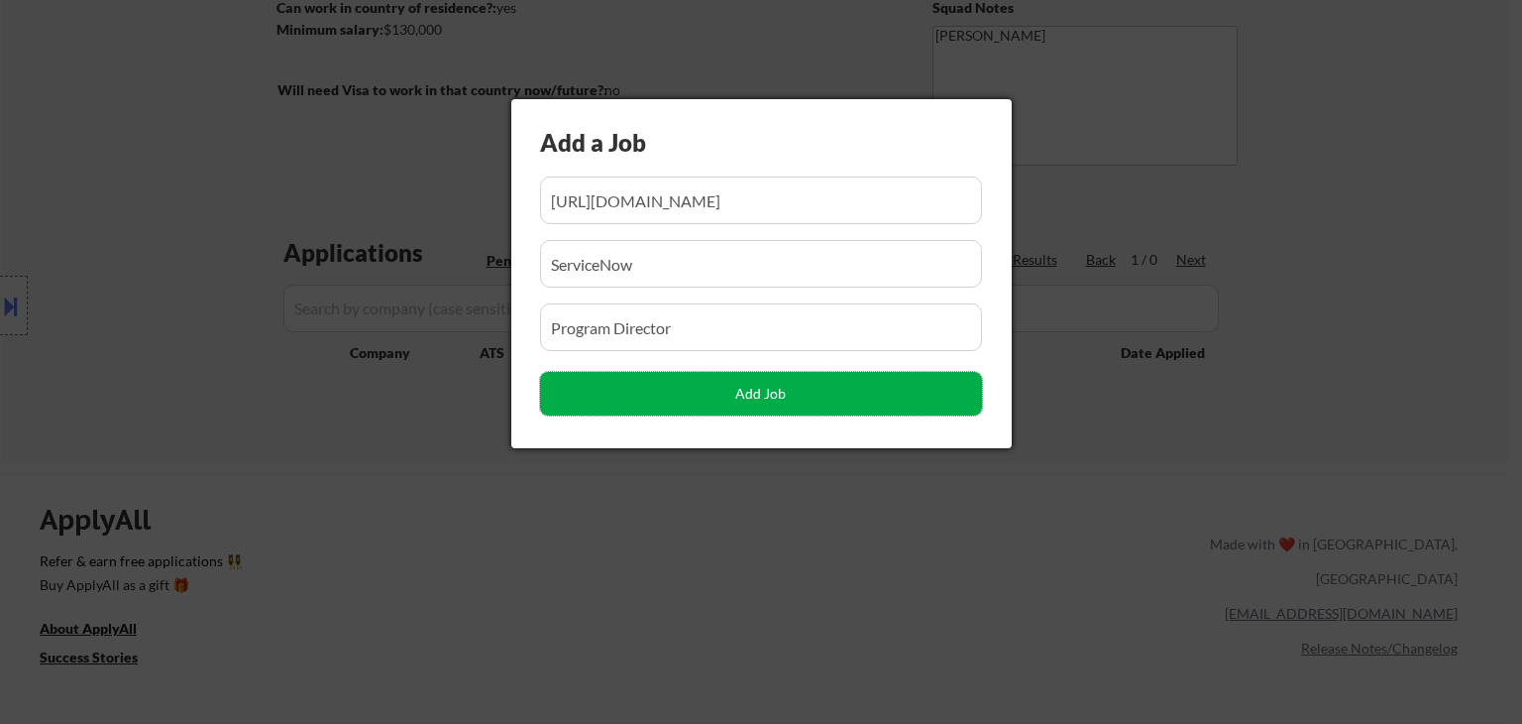
click at [781, 397] on button "Add Job" at bounding box center [761, 394] width 442 height 44
select select ""pending""
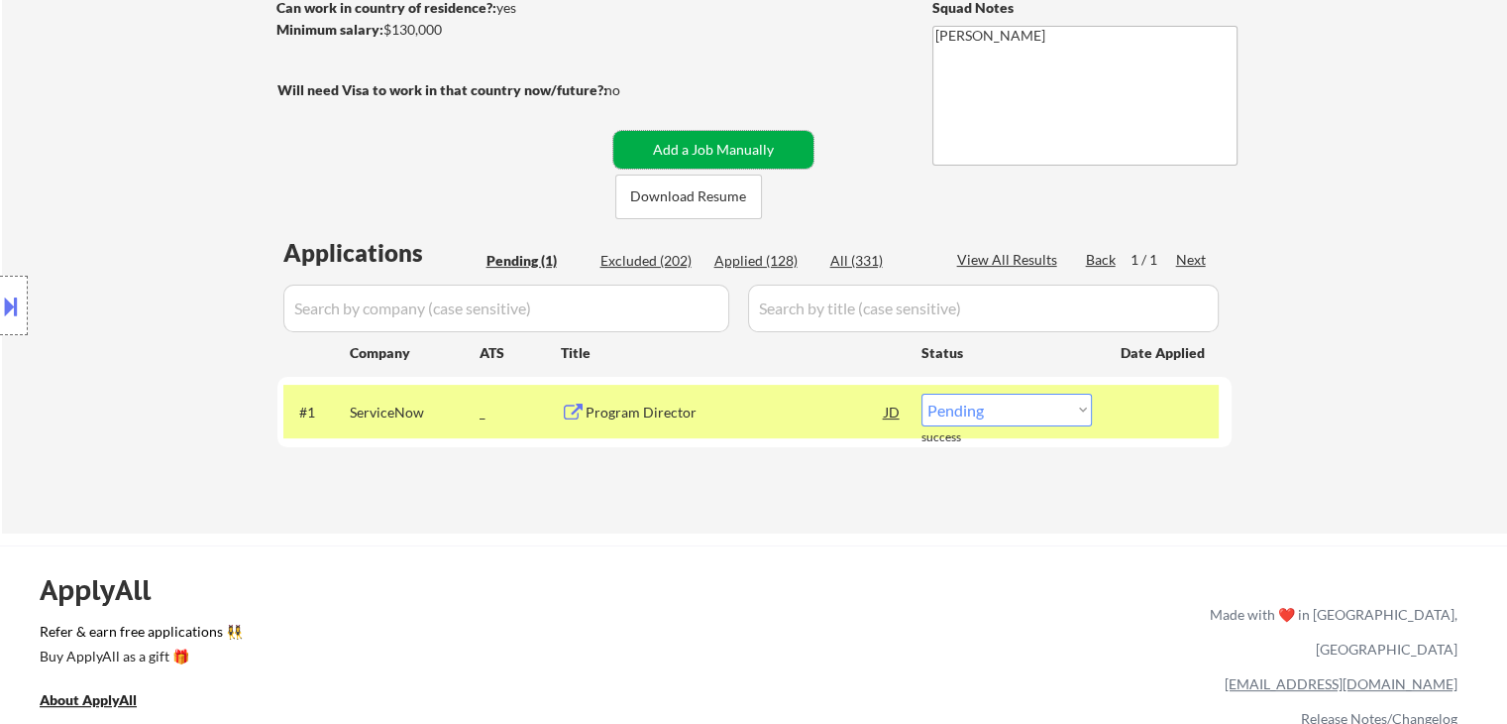
click at [683, 152] on button "Add a Job Manually" at bounding box center [713, 150] width 200 height 38
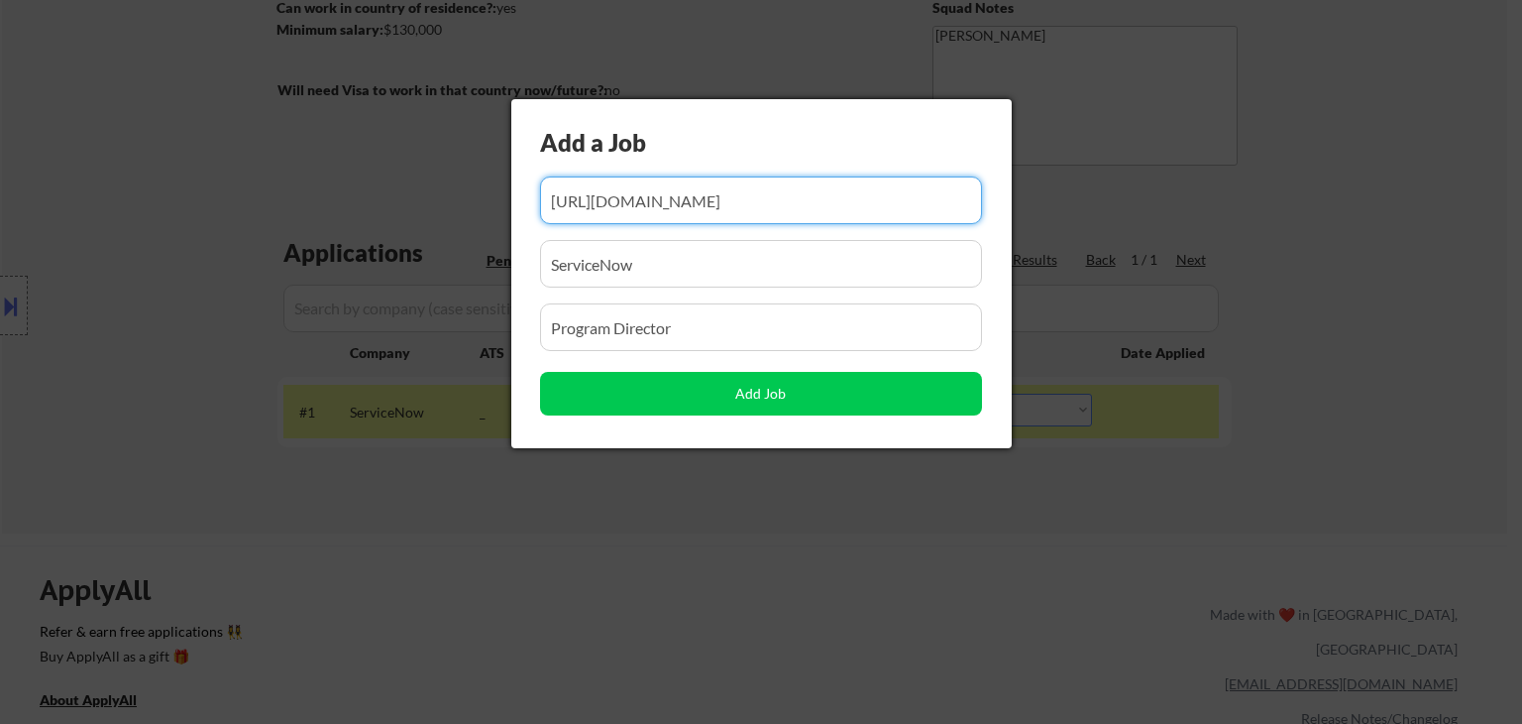
click at [898, 200] on input "input" at bounding box center [761, 200] width 442 height 48
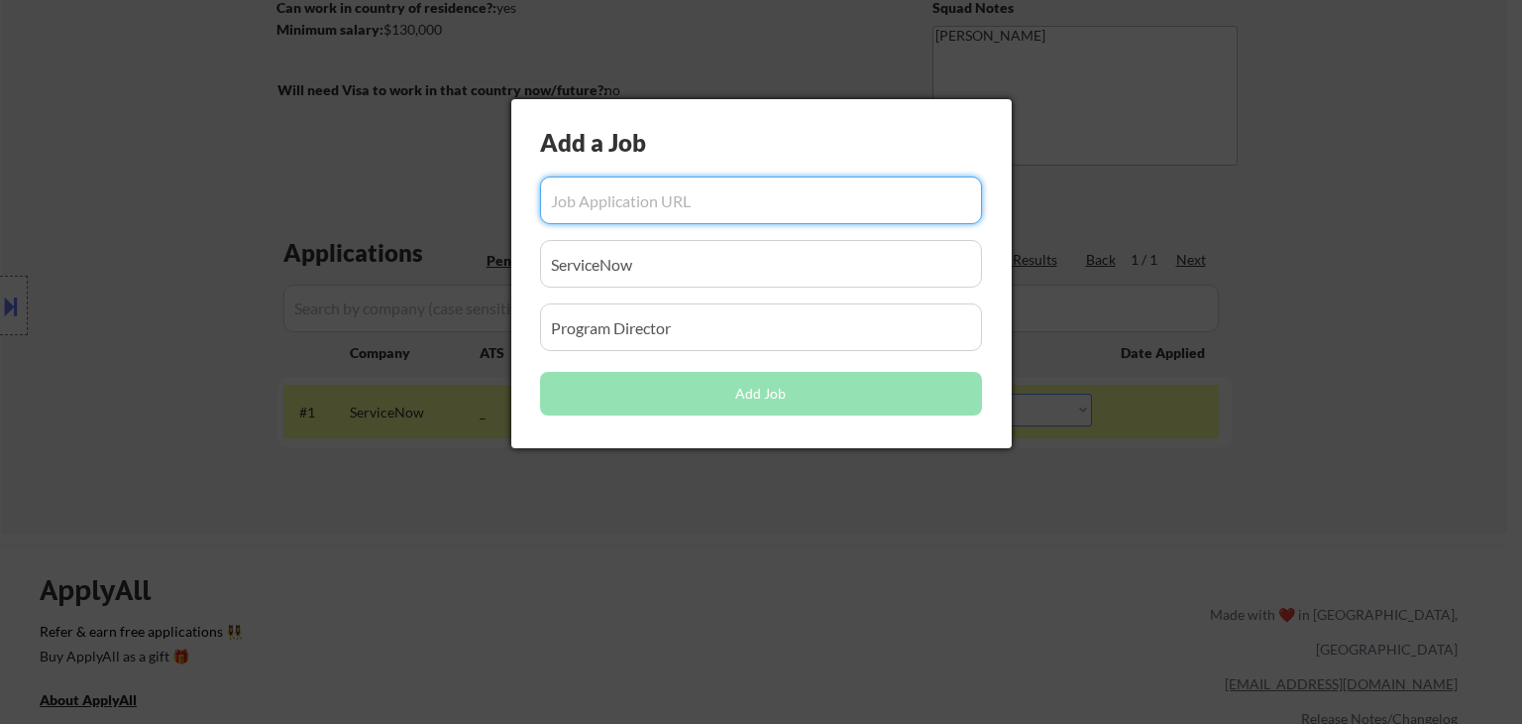
paste input "[URL][DOMAIN_NAME]"
type input "[URL][DOMAIN_NAME]"
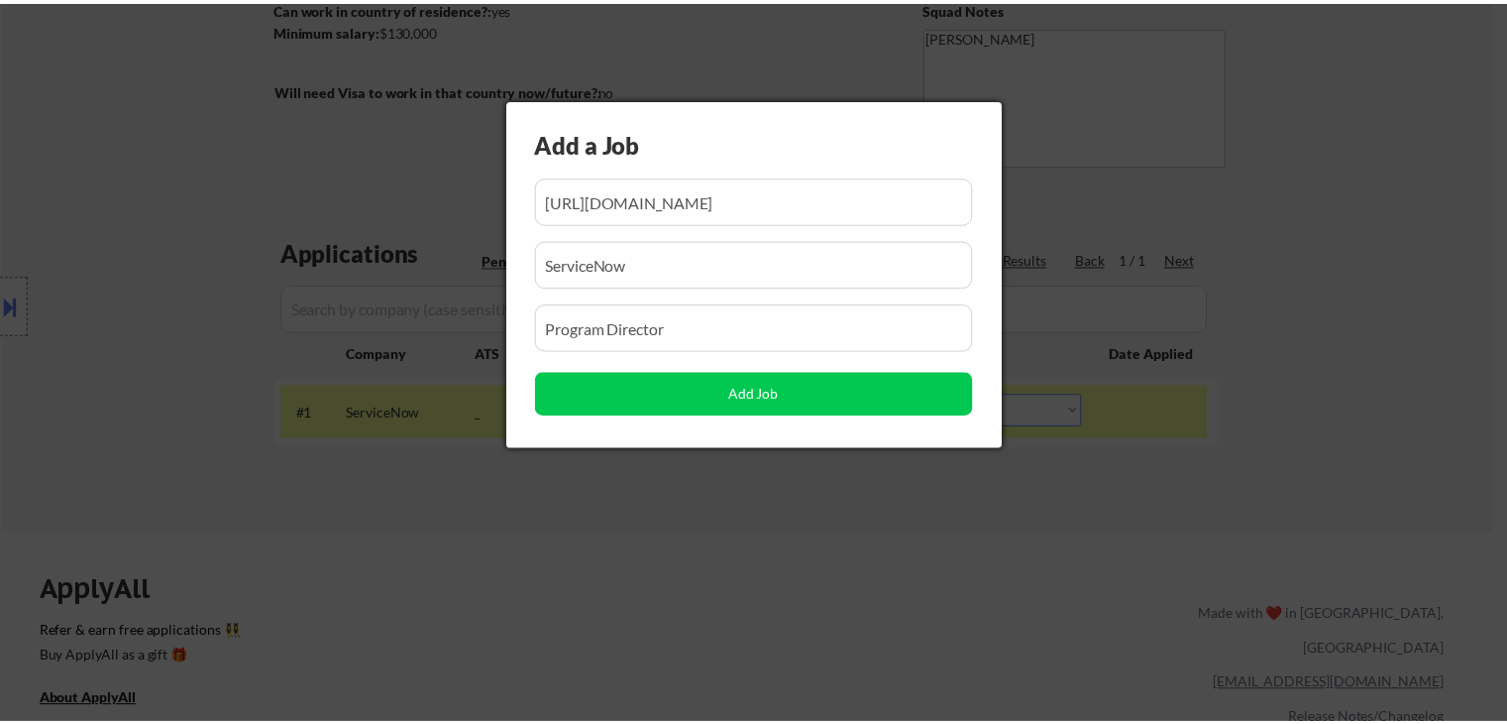
scroll to position [0, 0]
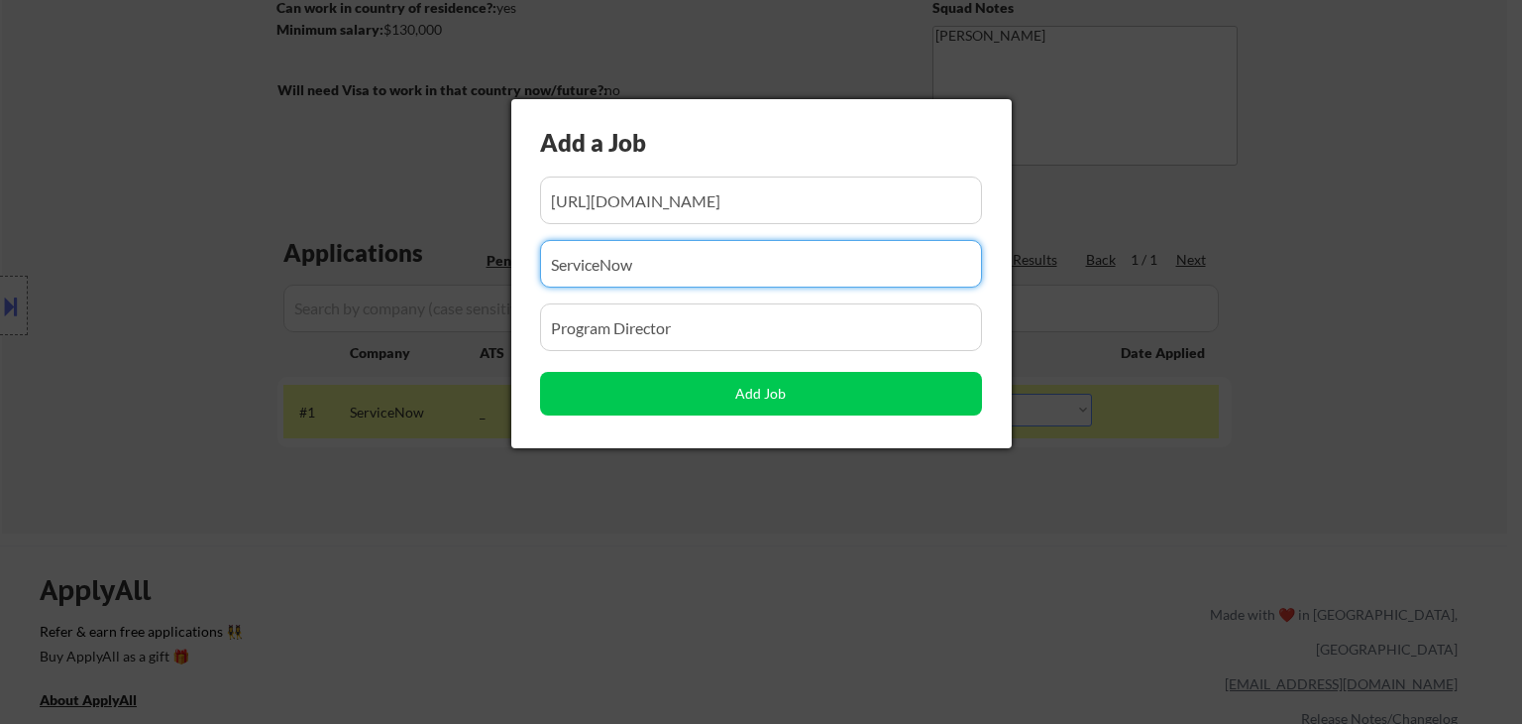
drag, startPoint x: 579, startPoint y: 271, endPoint x: 272, endPoint y: 305, distance: 309.2
click at [272, 305] on body "← Return to /applysquad Mailslurp Inbox Job Search Builder [PERSON_NAME] User E…" at bounding box center [761, 65] width 1522 height 724
paste input "[URL]"
type input "[URL]"
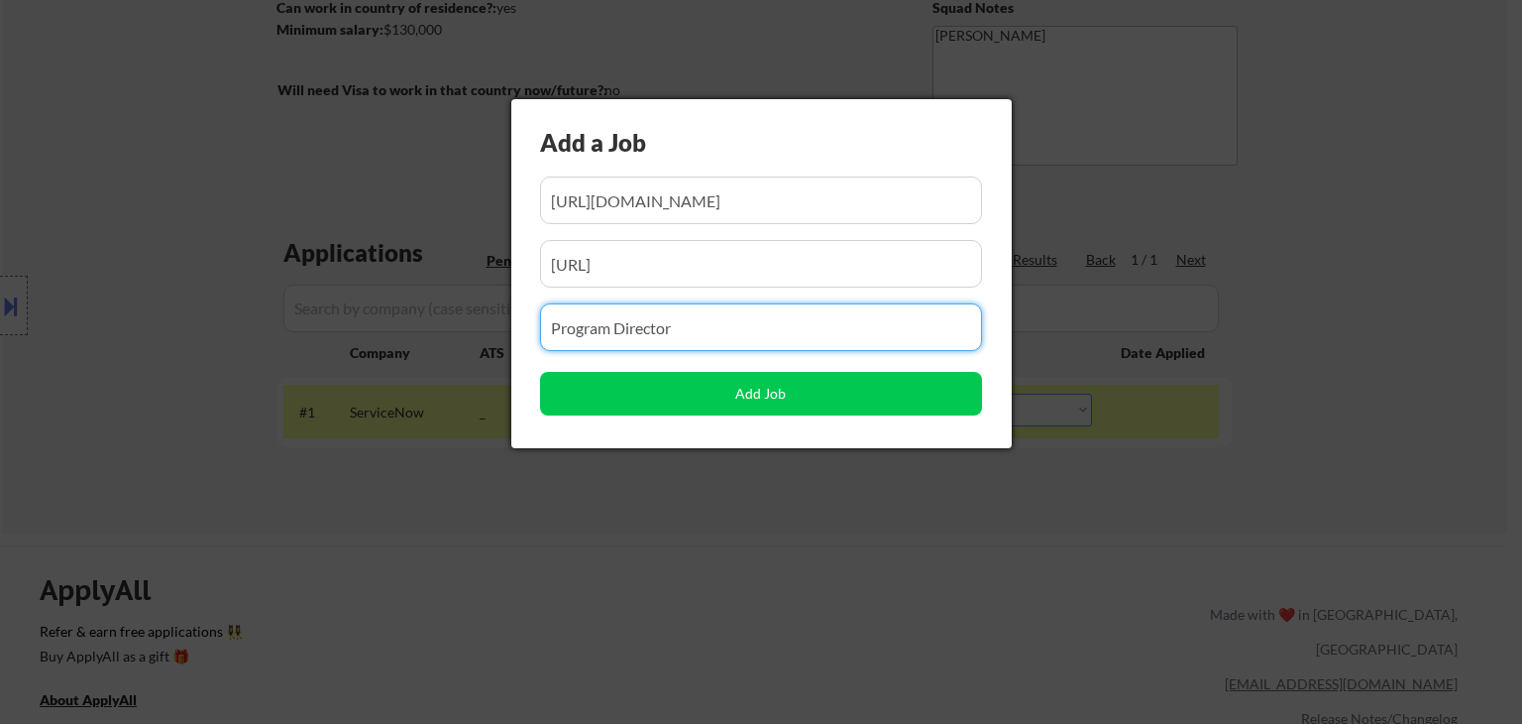
drag, startPoint x: 723, startPoint y: 339, endPoint x: 466, endPoint y: 330, distance: 256.9
click at [466, 330] on body "← Return to /applysquad Mailslurp Inbox Job Search Builder [PERSON_NAME] User E…" at bounding box center [761, 65] width 1522 height 724
paste input "Customer Success Manager"
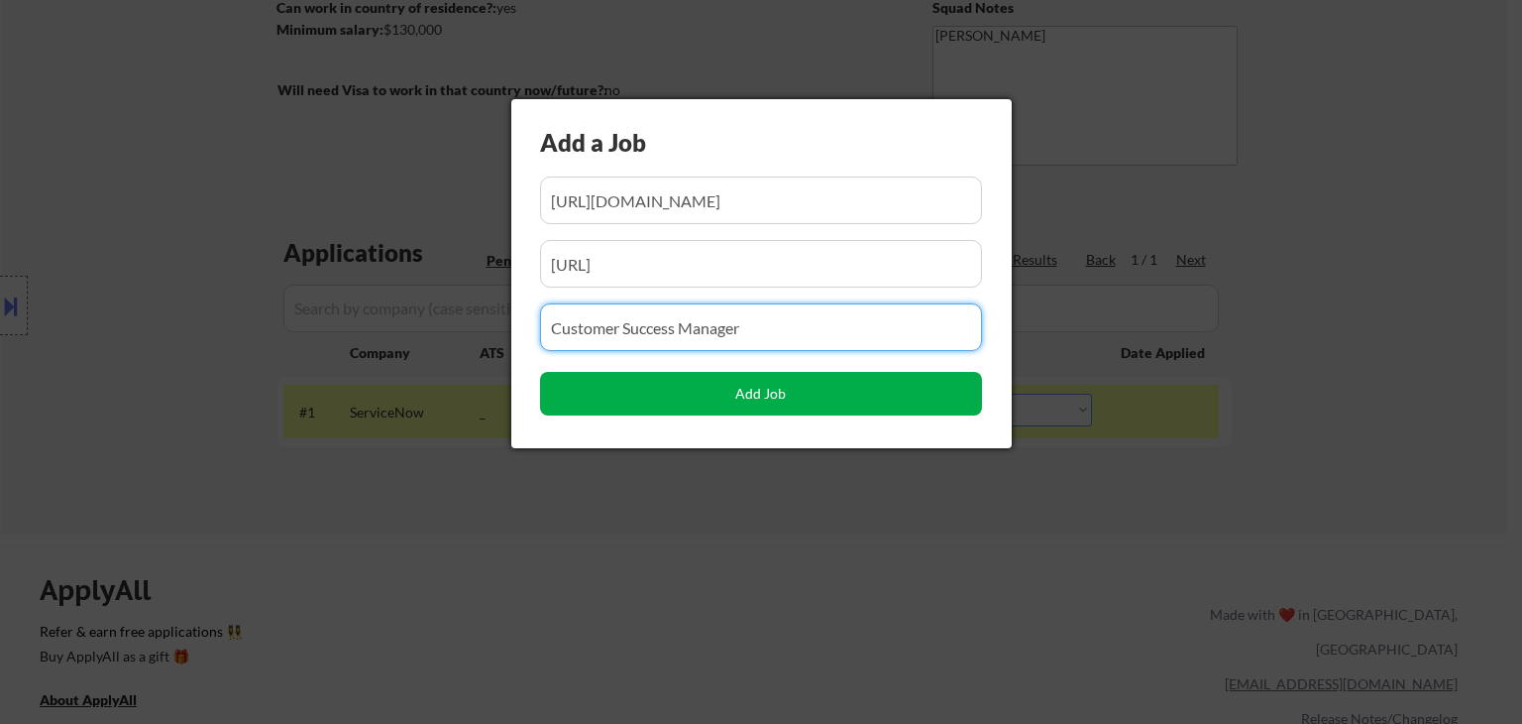
type input "Customer Success Manager"
click at [811, 393] on button "Add Job" at bounding box center [761, 394] width 442 height 44
select select ""pending""
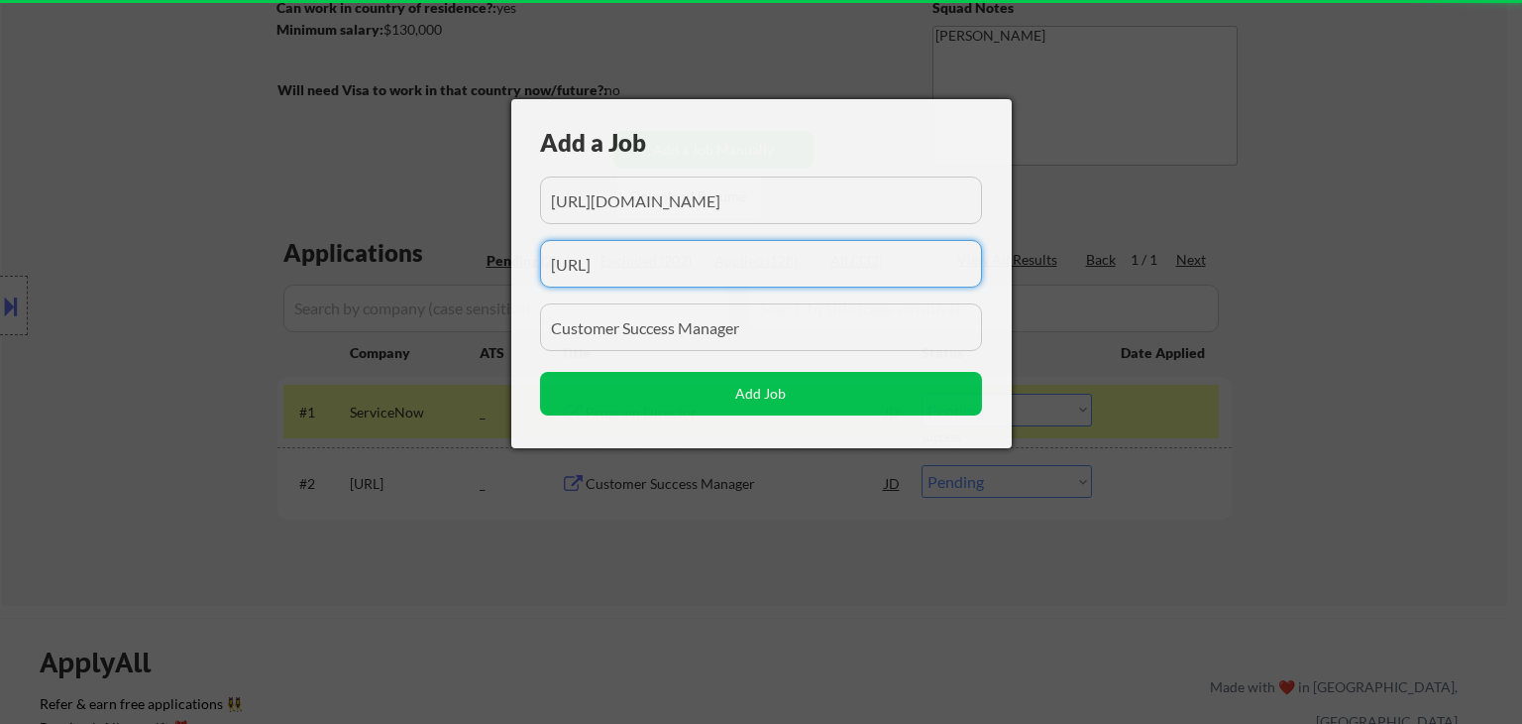
drag, startPoint x: 471, startPoint y: 273, endPoint x: 445, endPoint y: 275, distance: 25.8
click at [445, 275] on body "← Return to /applysquad Mailslurp Inbox Job Search Builder [PERSON_NAME] User E…" at bounding box center [761, 65] width 1522 height 724
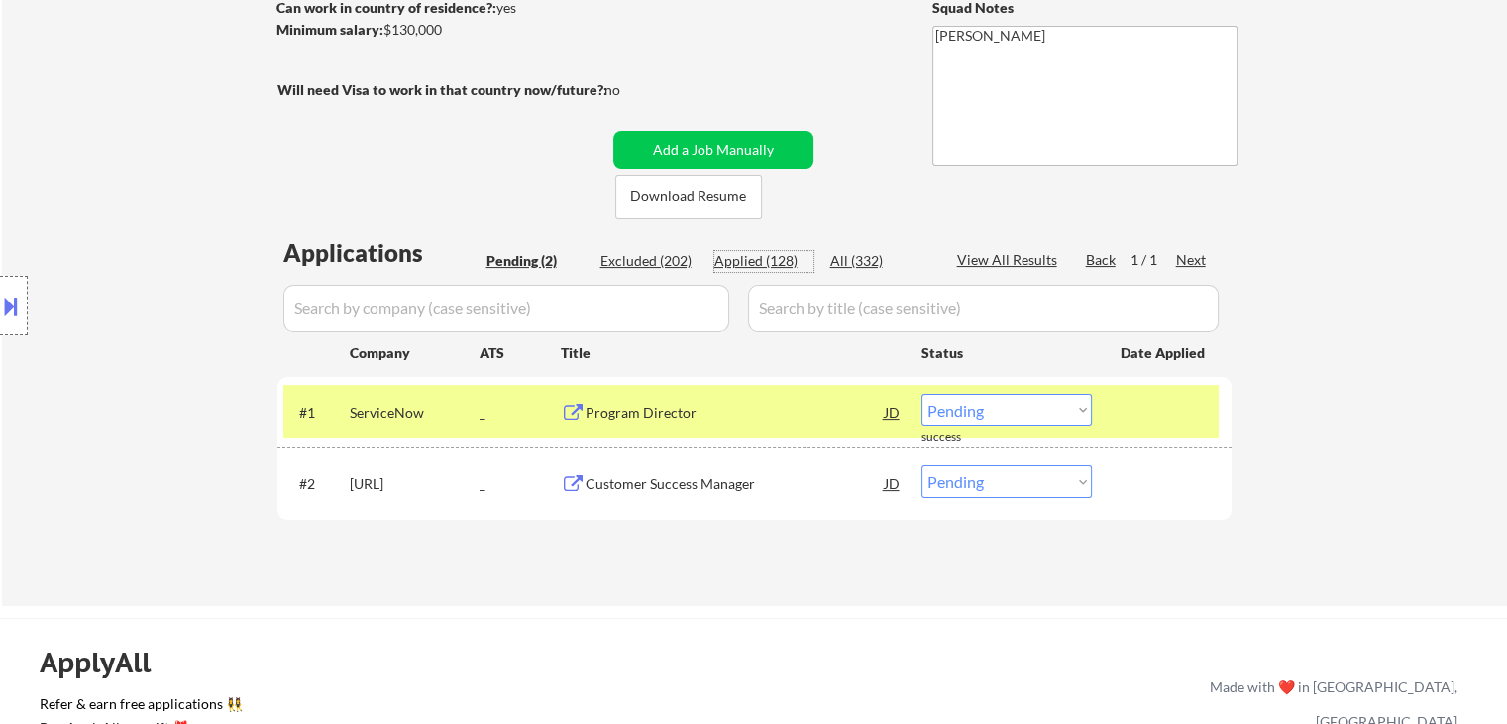
click at [745, 261] on div "Applied (128)" at bounding box center [764, 261] width 99 height 20
select select ""applied""
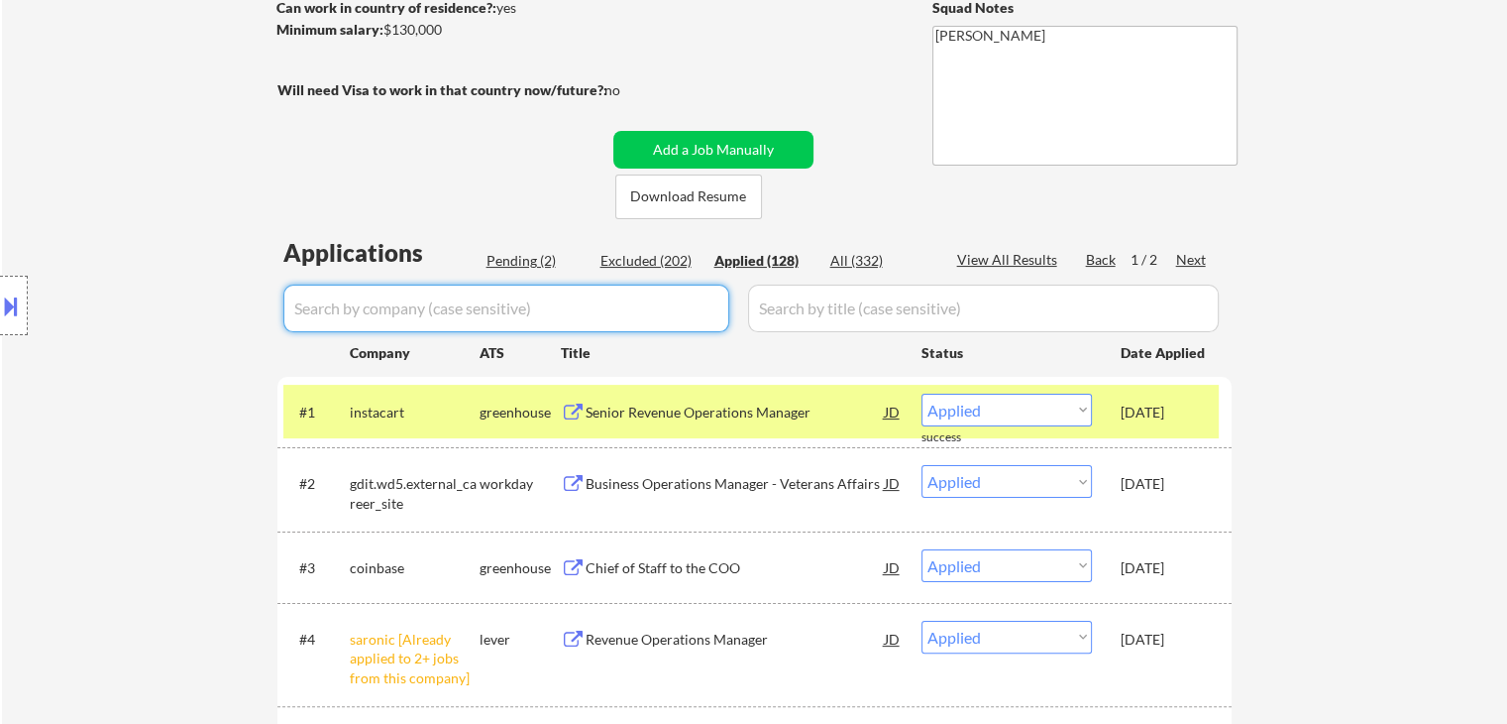
click at [492, 310] on input "input" at bounding box center [506, 308] width 446 height 48
paste input "[URL]"
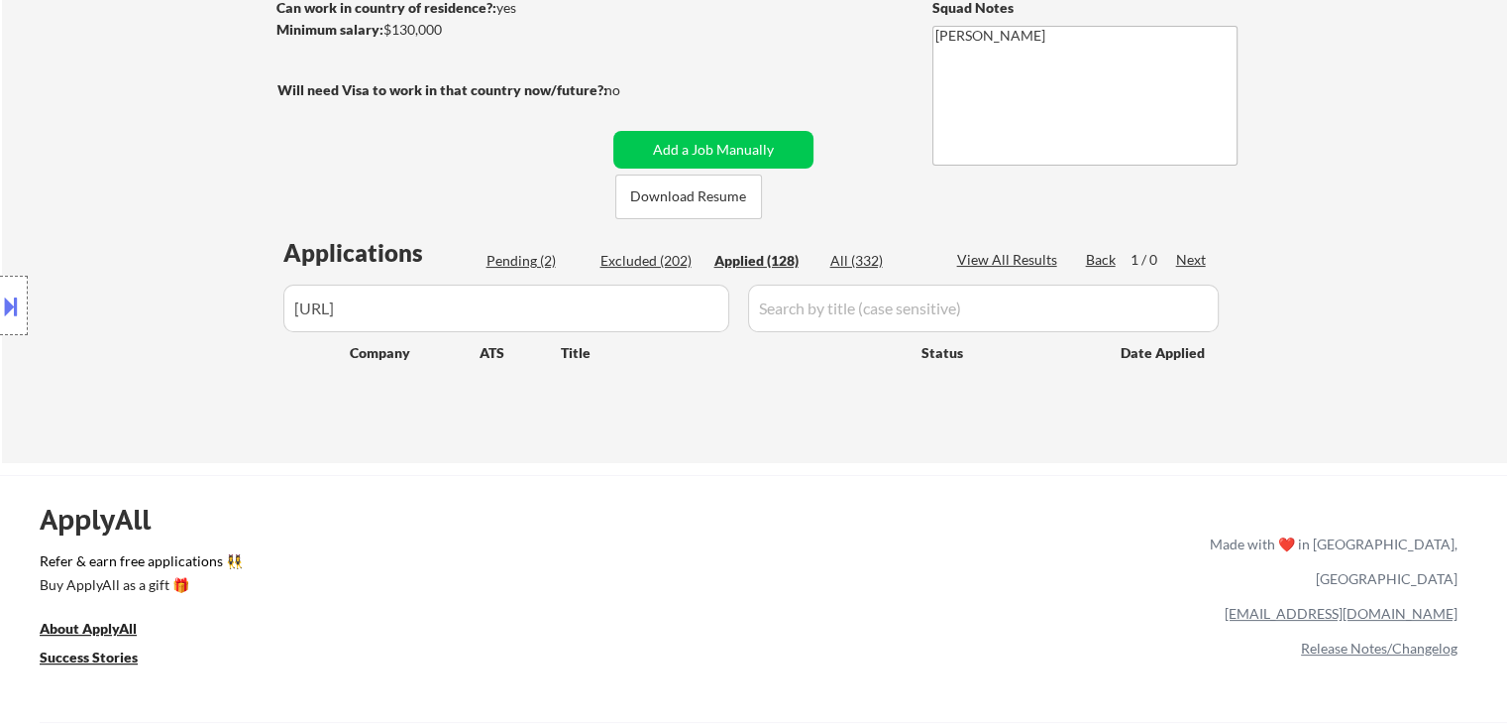
click at [386, 310] on input "input" at bounding box center [506, 308] width 446 height 48
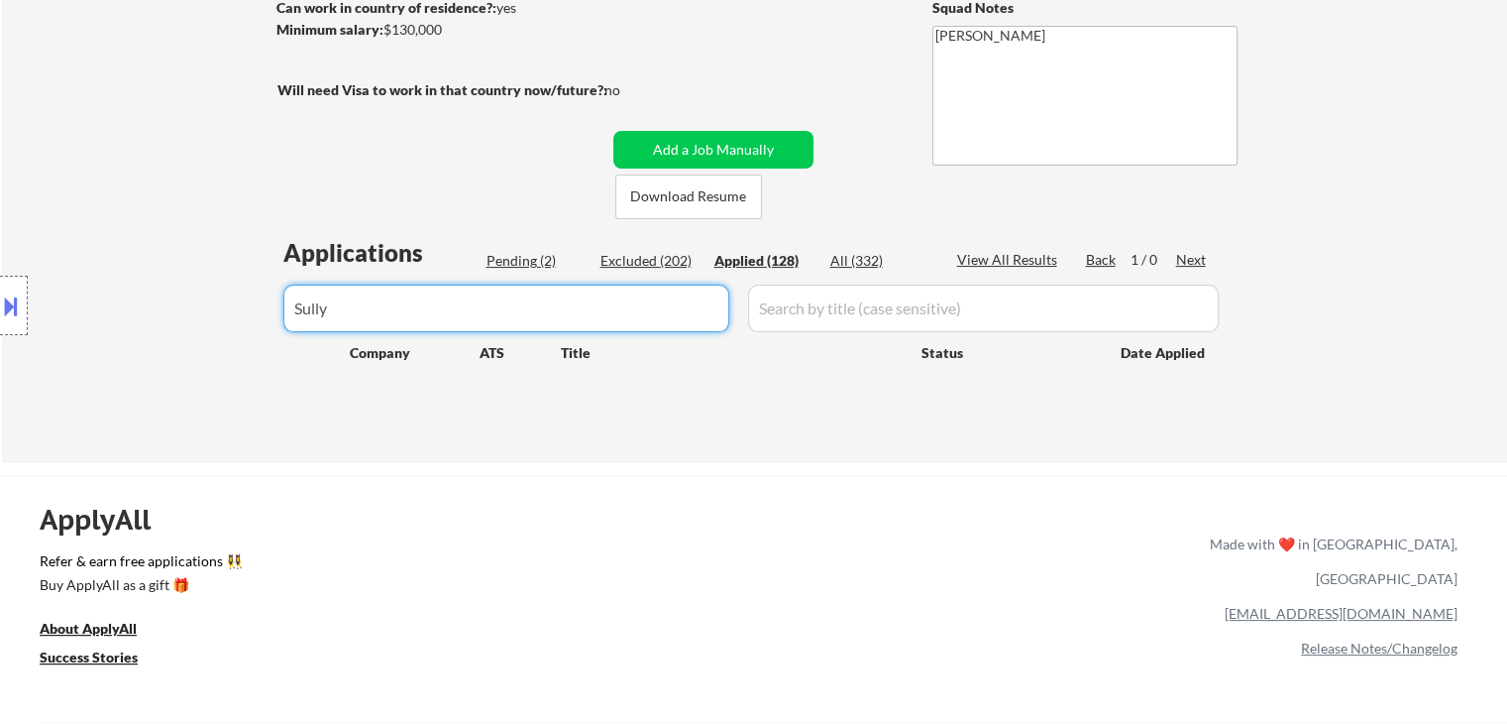
type input "Sully"
drag, startPoint x: 244, startPoint y: 309, endPoint x: 169, endPoint y: 309, distance: 74.3
click at [169, 309] on body "← Return to /applysquad Mailslurp Inbox Job Search Builder [PERSON_NAME] User E…" at bounding box center [753, 65] width 1507 height 724
click at [180, 334] on div "Location Inclusions: [GEOGRAPHIC_DATA], [GEOGRAPHIC_DATA] [GEOGRAPHIC_DATA], [G…" at bounding box center [177, 306] width 355 height 368
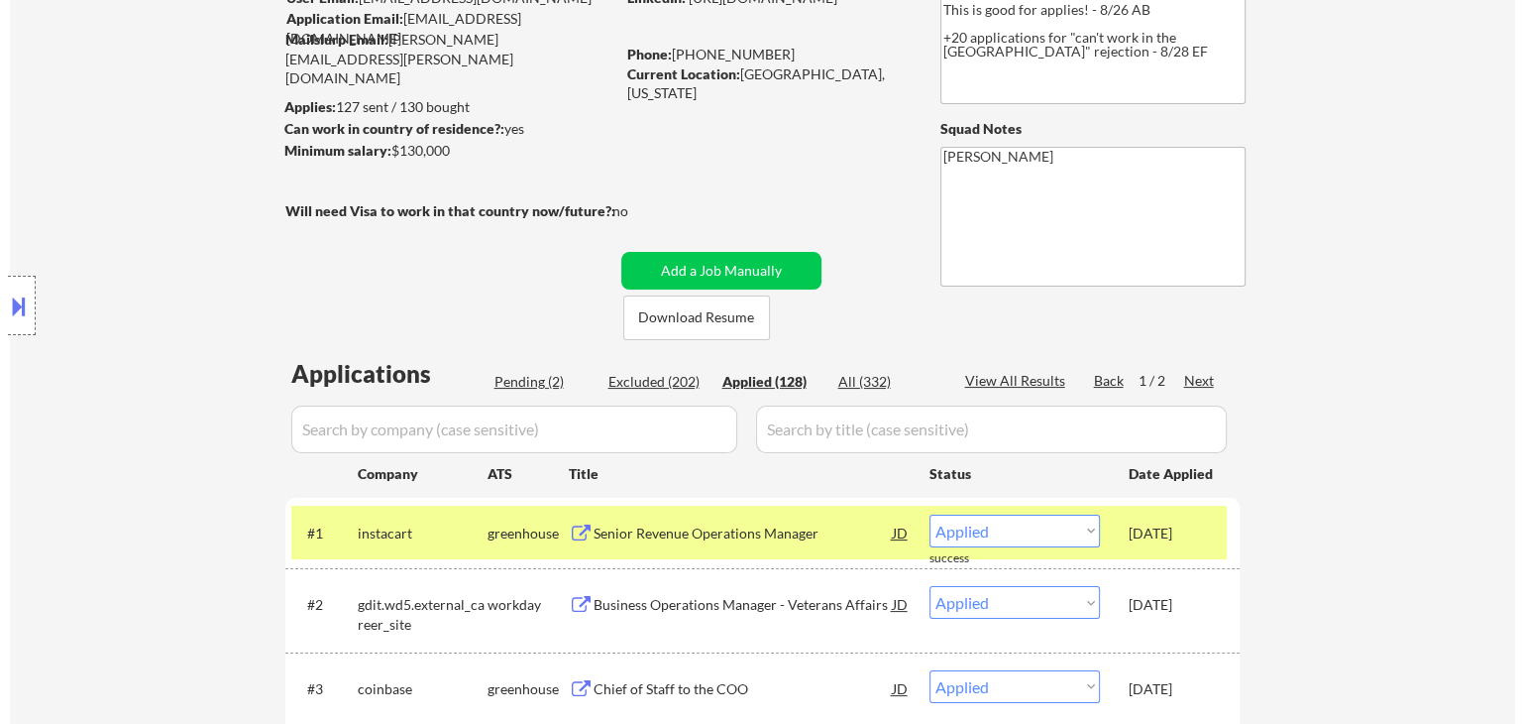
scroll to position [99, 0]
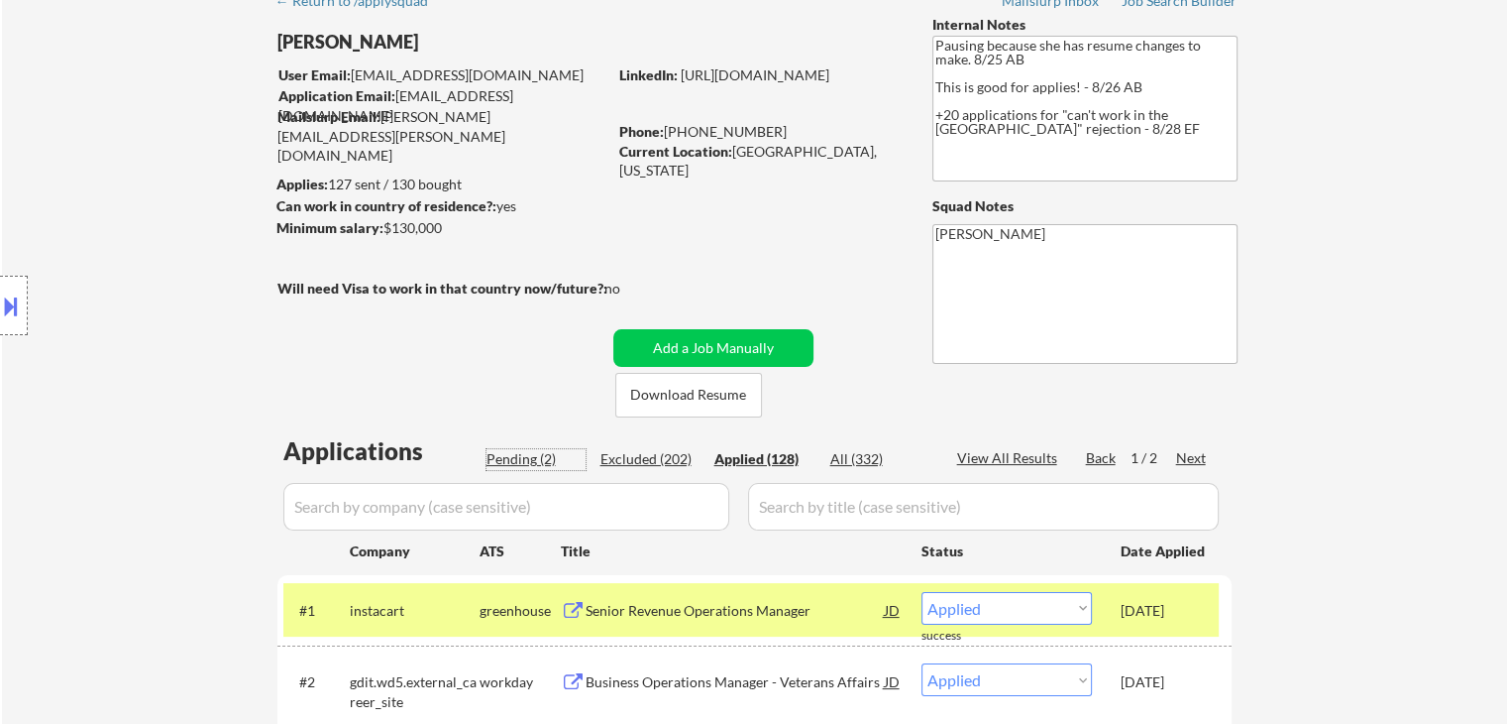
click at [535, 461] on div "Pending (2)" at bounding box center [536, 459] width 99 height 20
select select ""pending""
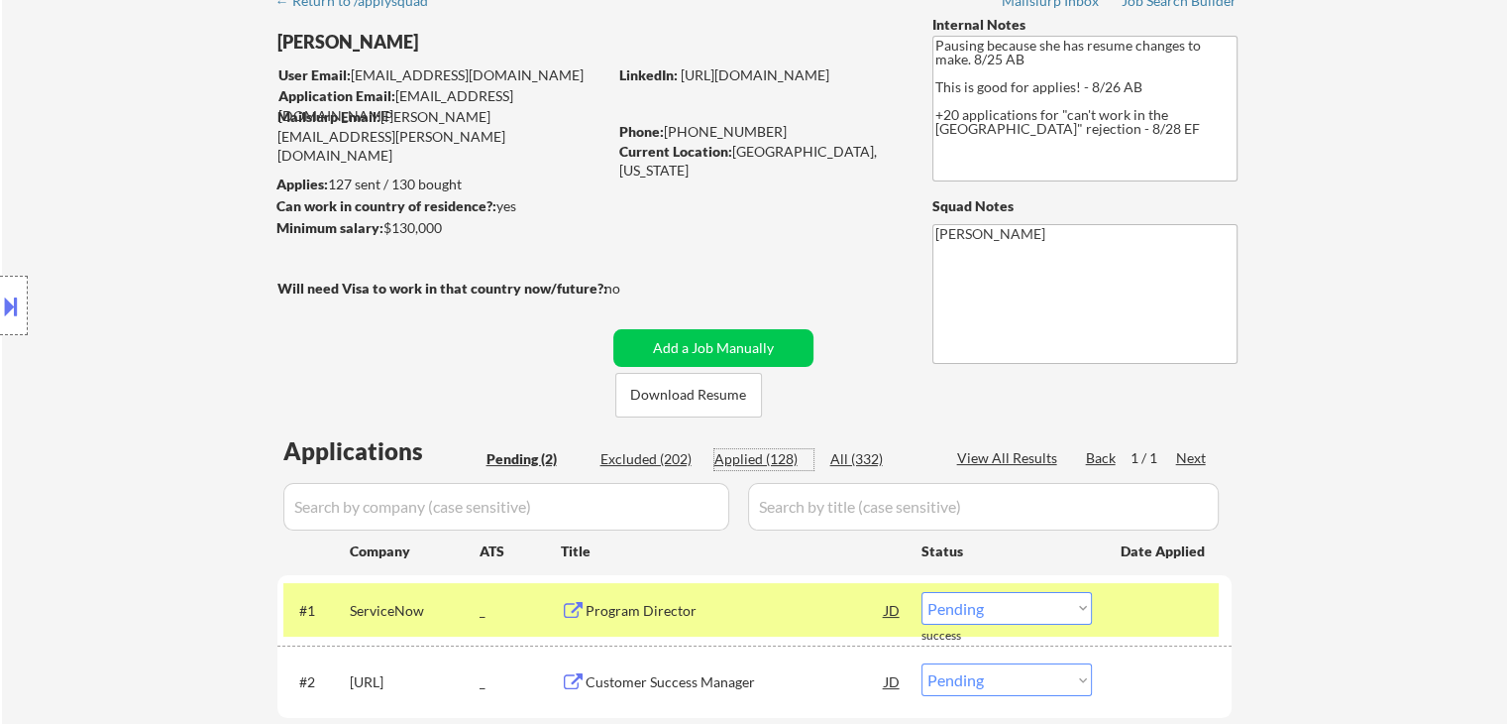
drag, startPoint x: 764, startPoint y: 457, endPoint x: 735, endPoint y: 458, distance: 28.8
click at [765, 456] on div "Applied (128)" at bounding box center [764, 459] width 99 height 20
select select ""applied""
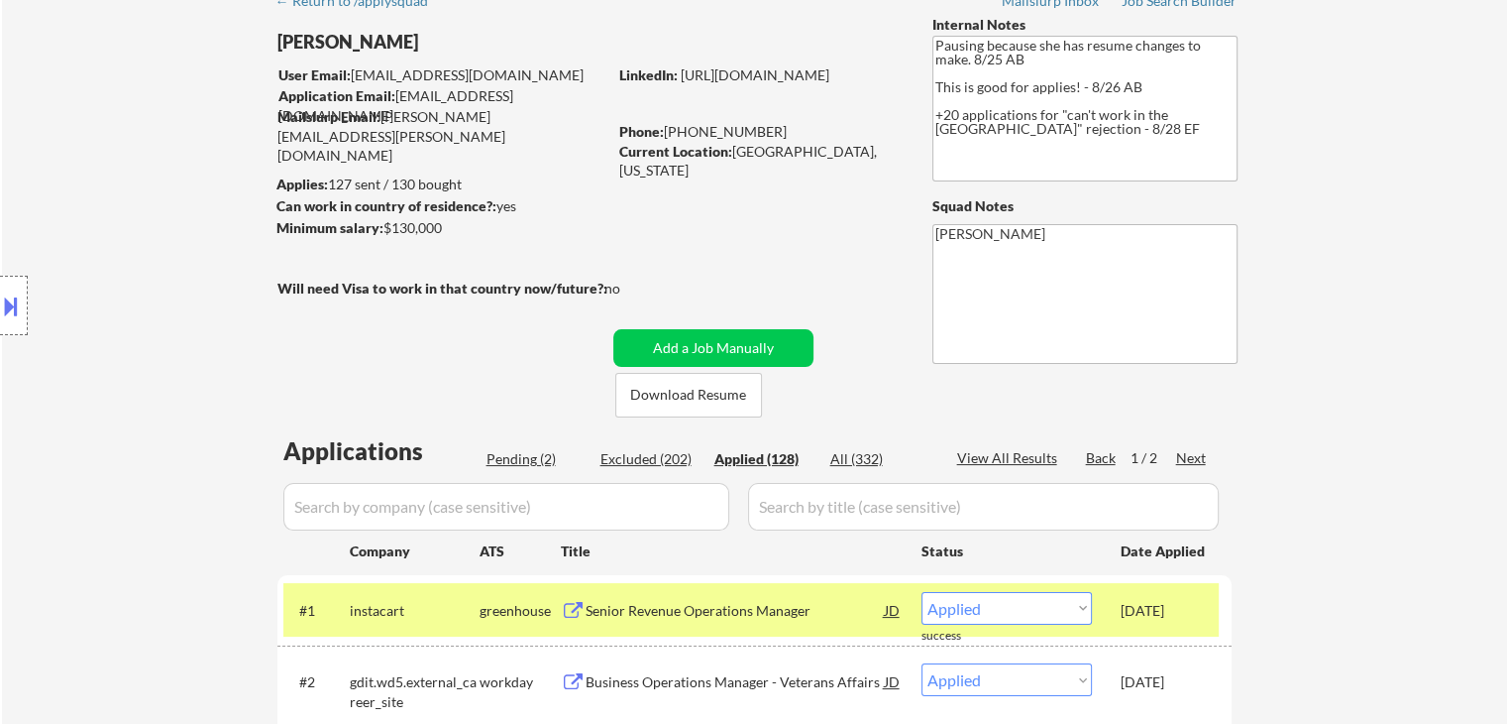
click at [579, 497] on input "input" at bounding box center [506, 507] width 446 height 48
paste input "bellese"
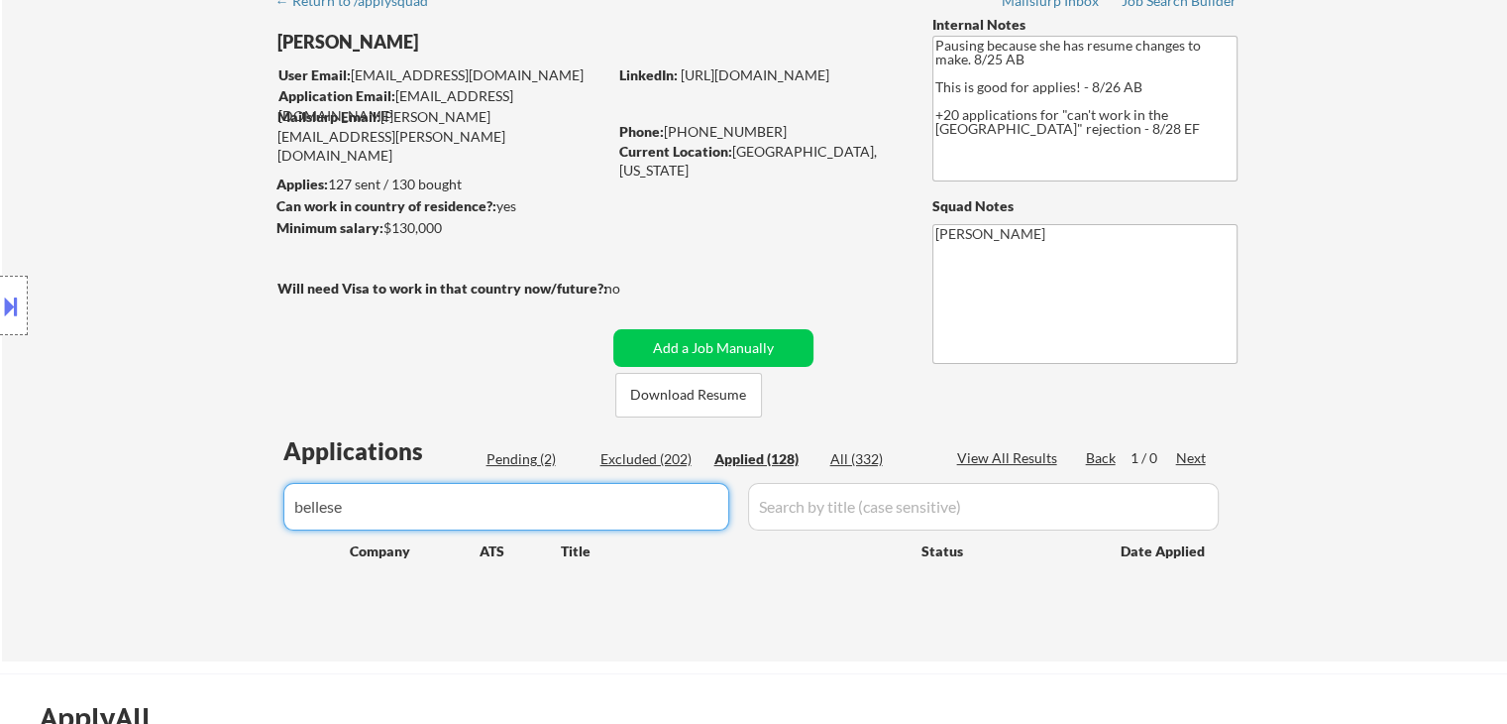
drag, startPoint x: 400, startPoint y: 511, endPoint x: 143, endPoint y: 497, distance: 258.1
click at [143, 497] on div "← Return to /applysquad Mailslurp Inbox Job Search Builder [PERSON_NAME] User E…" at bounding box center [754, 320] width 1505 height 681
paste input "Bellese"
type input "Bellese"
click at [523, 462] on div "Pending (2)" at bounding box center [536, 459] width 99 height 20
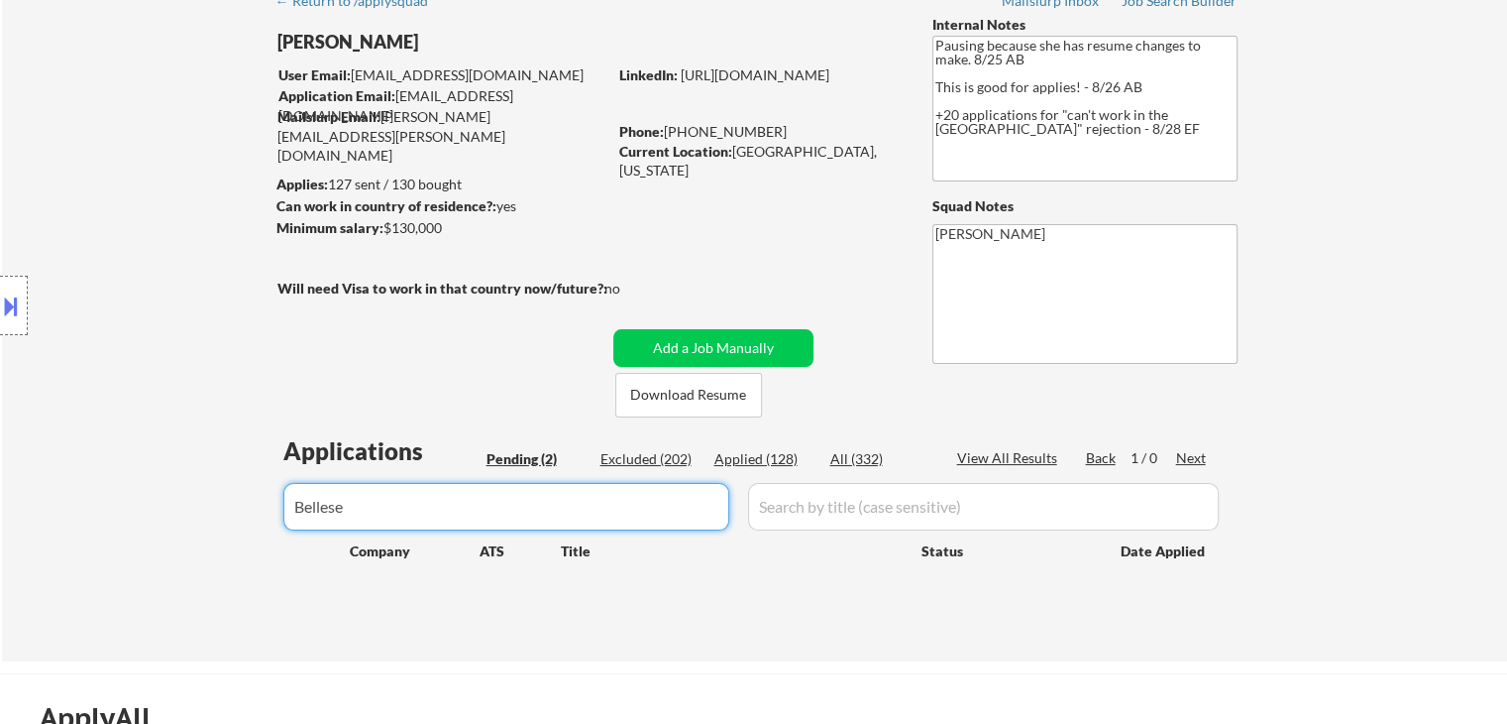
drag, startPoint x: 377, startPoint y: 508, endPoint x: 158, endPoint y: 508, distance: 219.0
click at [158, 508] on div "← Return to /applysquad Mailslurp Inbox Job Search Builder [PERSON_NAME] User E…" at bounding box center [754, 320] width 1505 height 681
select select ""pending""
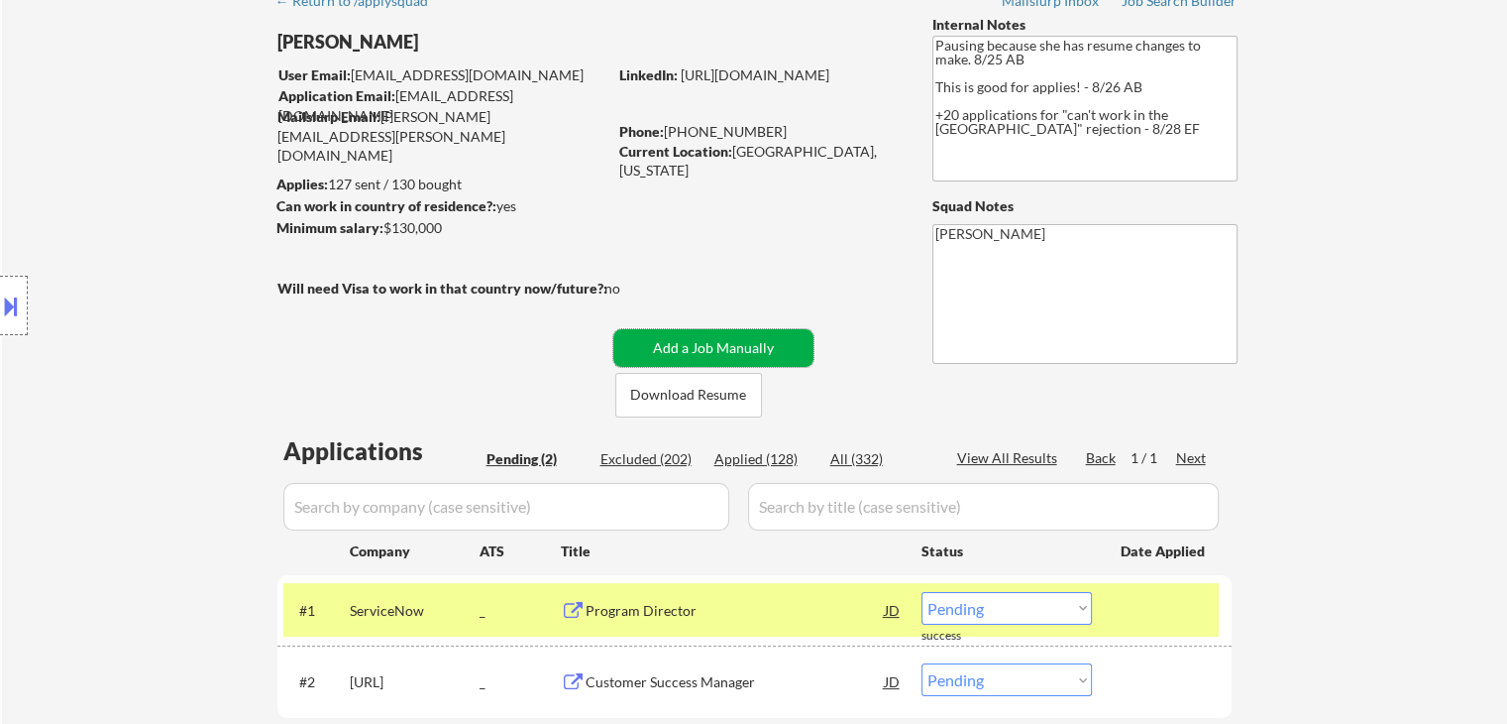
click at [704, 339] on button "Add a Job Manually" at bounding box center [713, 348] width 200 height 38
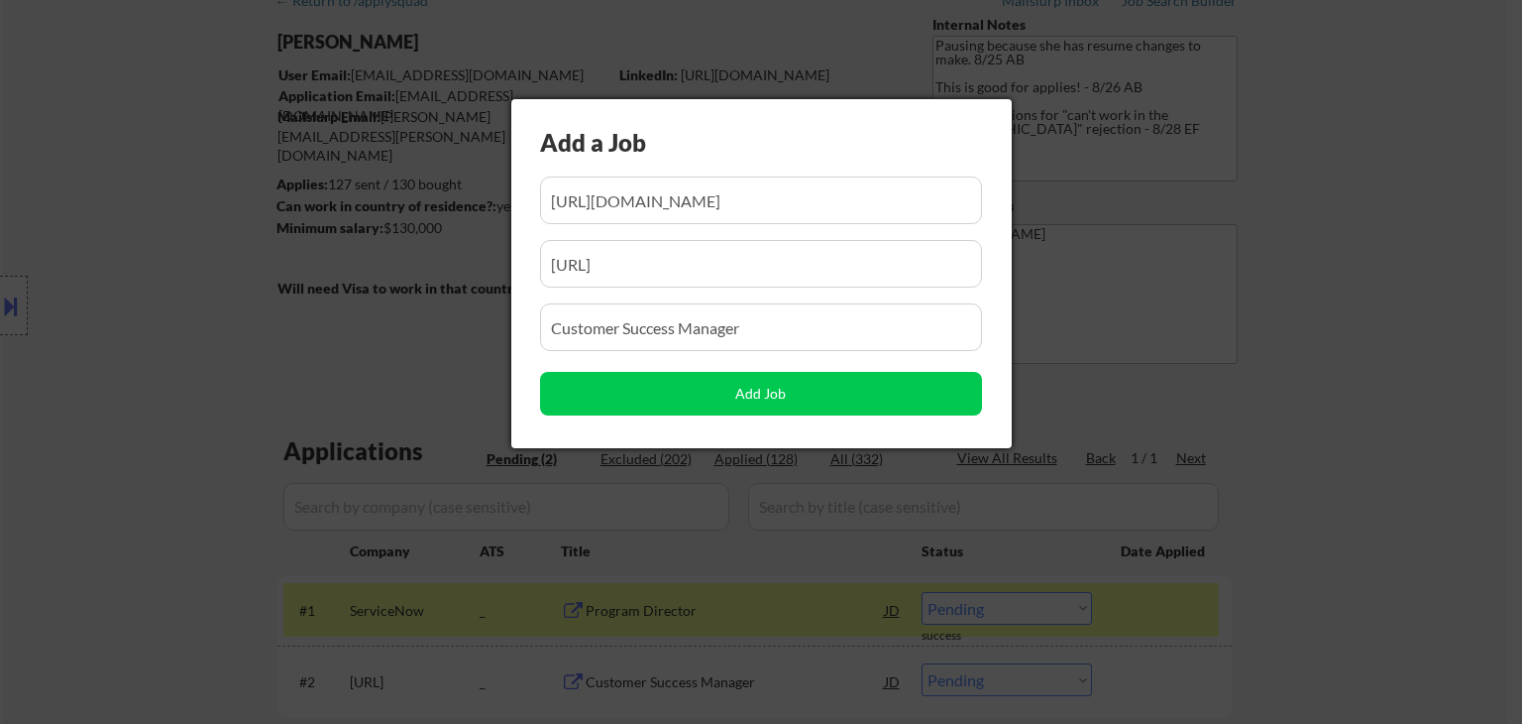
scroll to position [0, 0]
click at [786, 196] on input "input" at bounding box center [761, 200] width 442 height 48
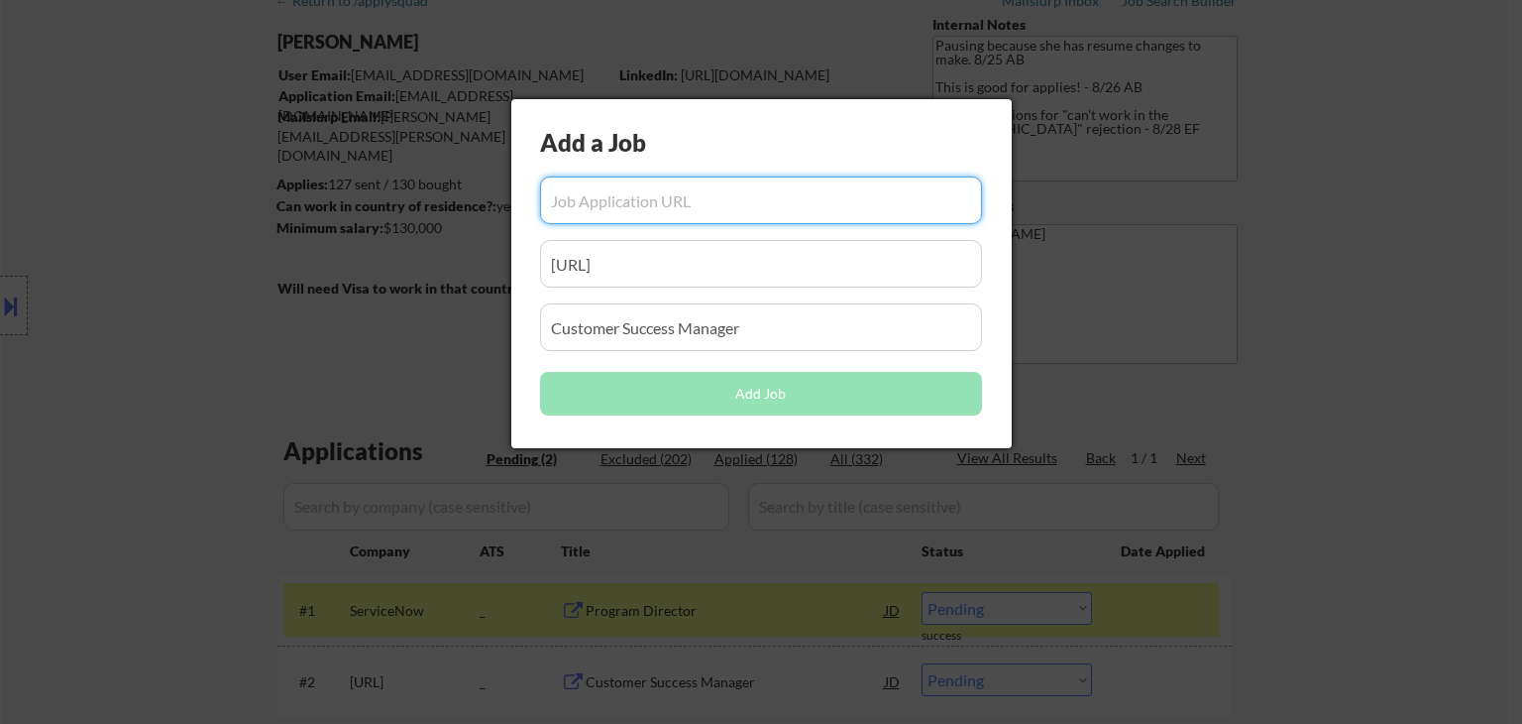
paste input "[URL][DOMAIN_NAME]"
type input "[URL][DOMAIN_NAME]"
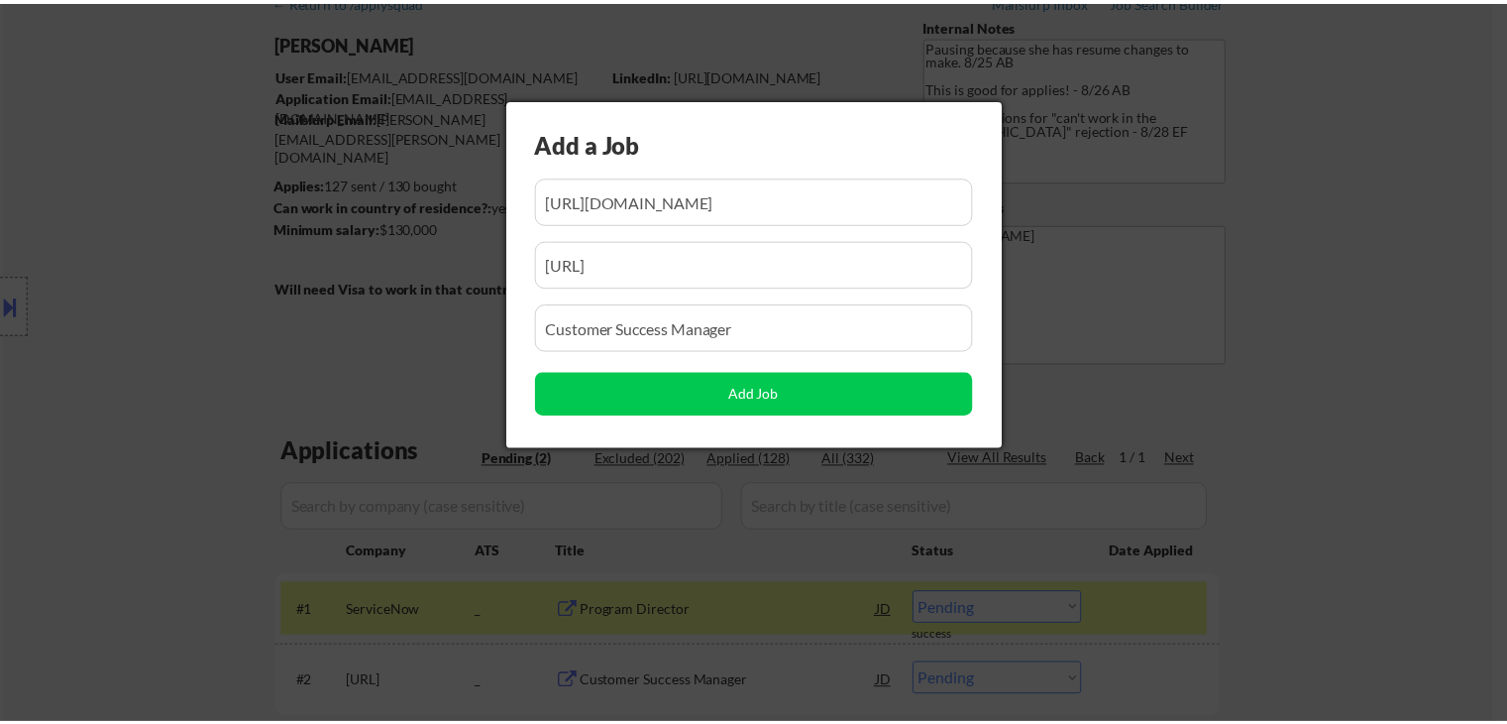
scroll to position [0, 0]
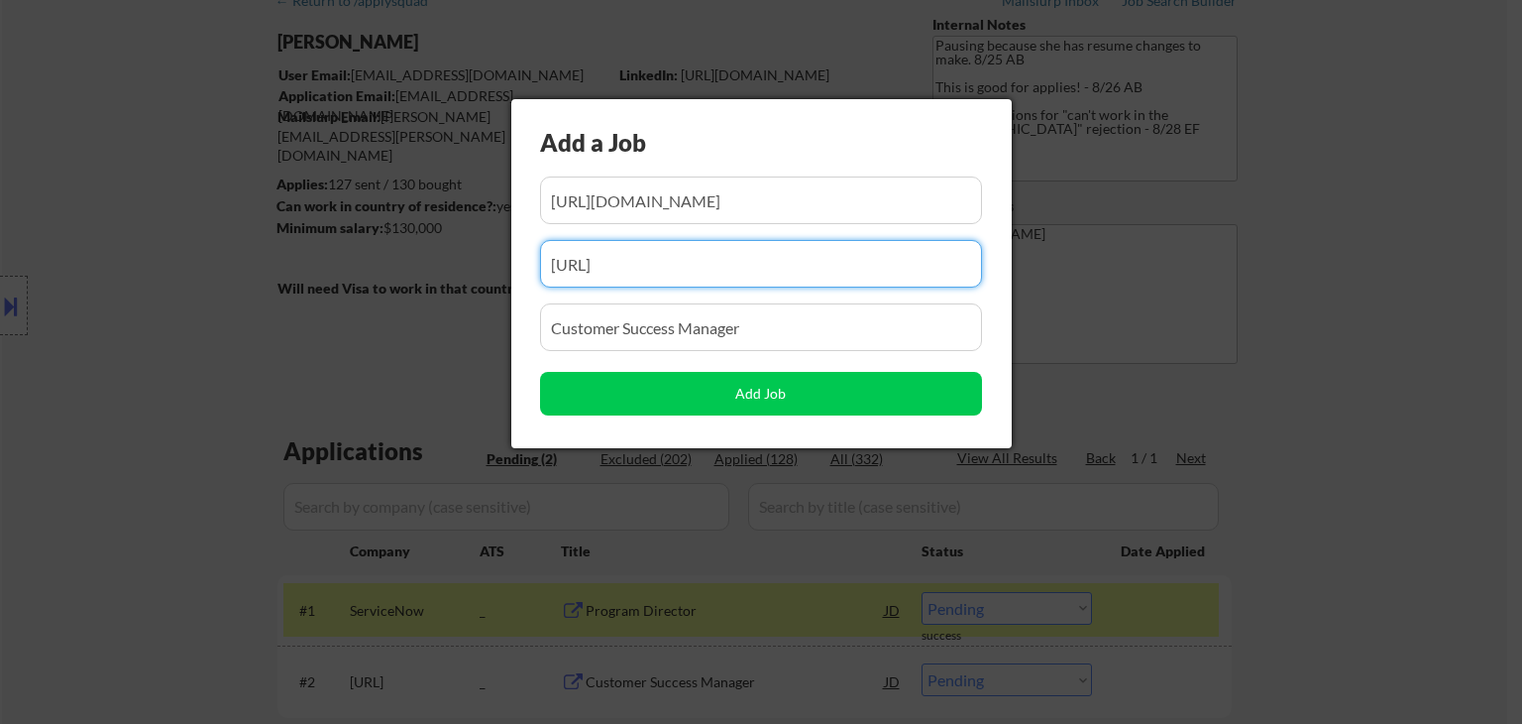
drag, startPoint x: 669, startPoint y: 260, endPoint x: 356, endPoint y: 306, distance: 316.6
click at [352, 306] on body "← Return to /applysquad Mailslurp Inbox Job Search Builder [PERSON_NAME] User E…" at bounding box center [761, 263] width 1522 height 724
paste input "Bellese"
type input "Bellese"
drag, startPoint x: 763, startPoint y: 328, endPoint x: 248, endPoint y: 377, distance: 517.7
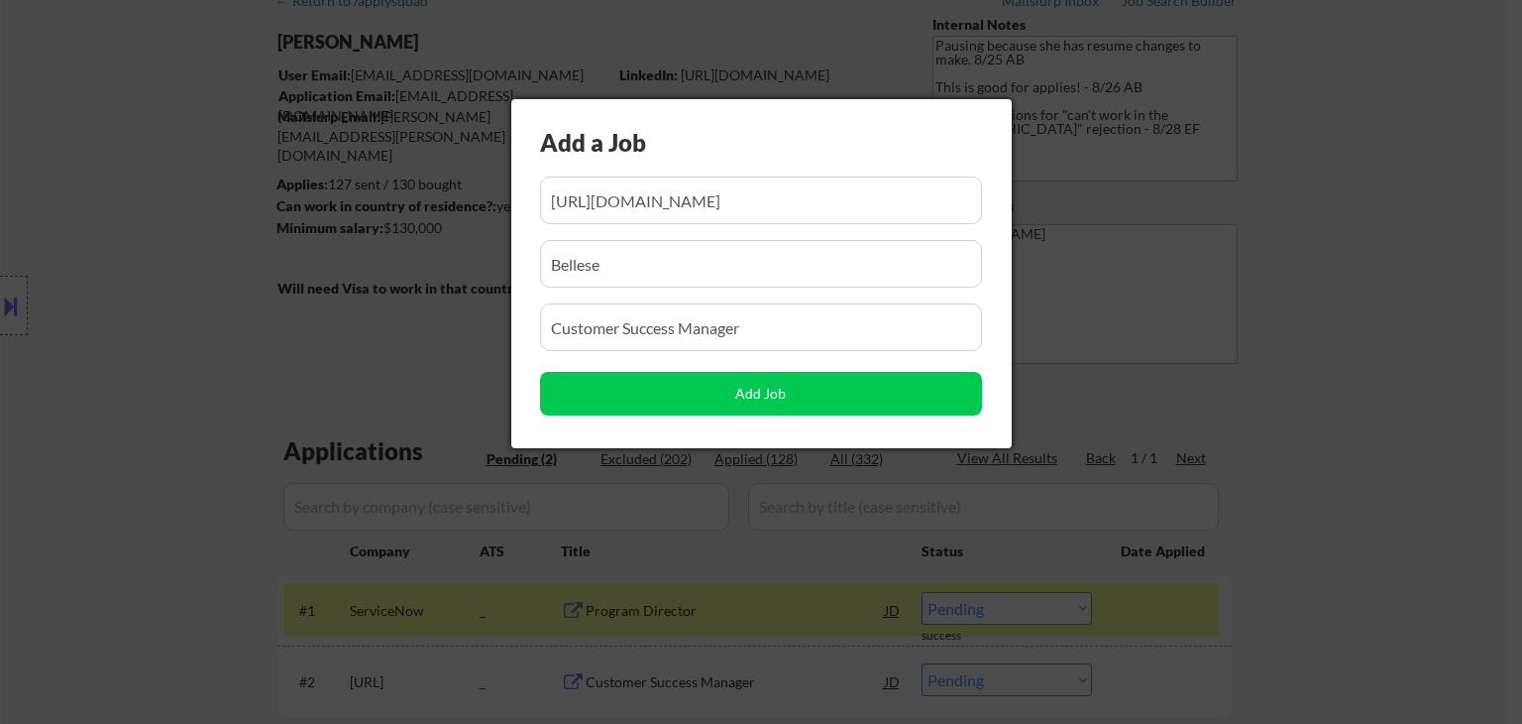
click at [248, 377] on body "← Return to /applysquad Mailslurp Inbox Job Search Builder [PERSON_NAME] User E…" at bounding box center [761, 263] width 1522 height 724
paste input "Program Director"
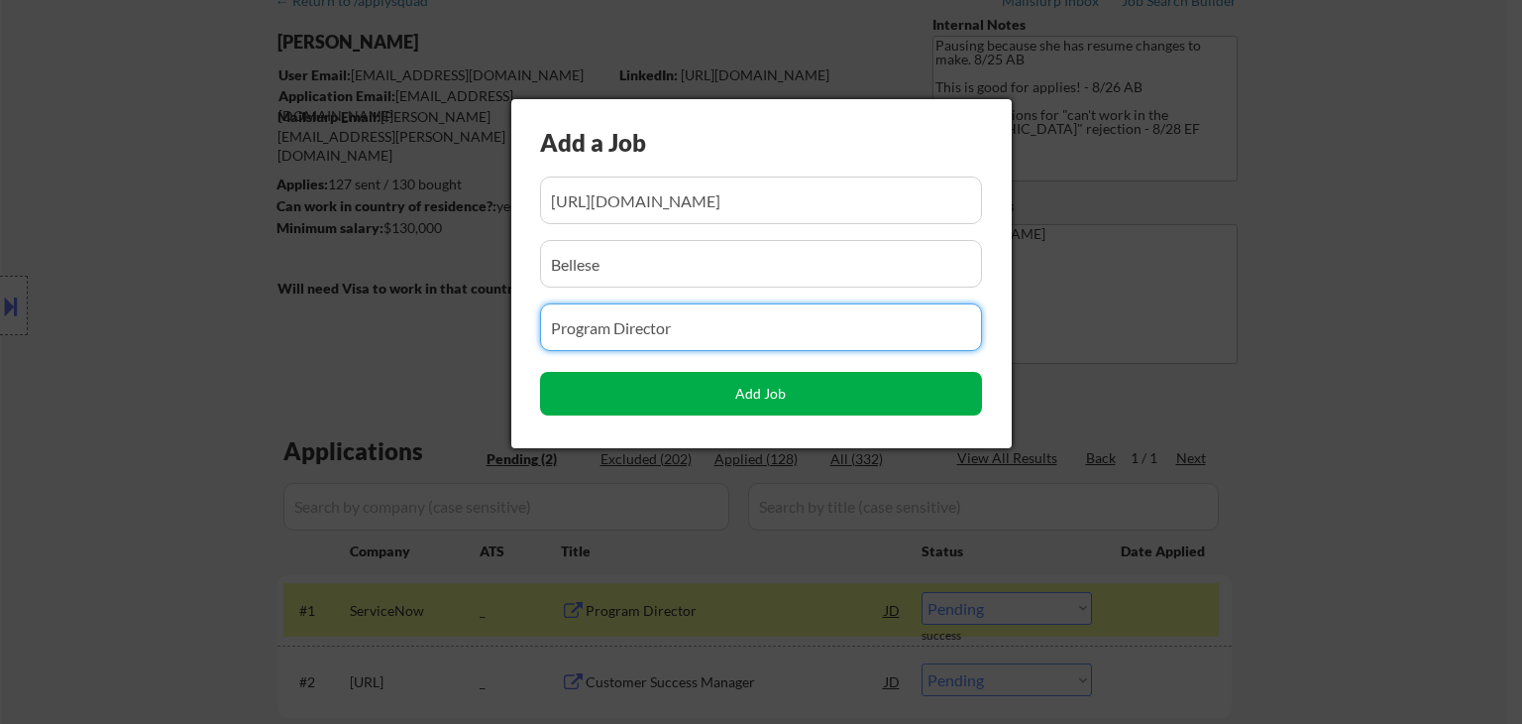
type input "Program Director"
click at [756, 390] on button "Add Job" at bounding box center [761, 394] width 442 height 44
select select ""pending""
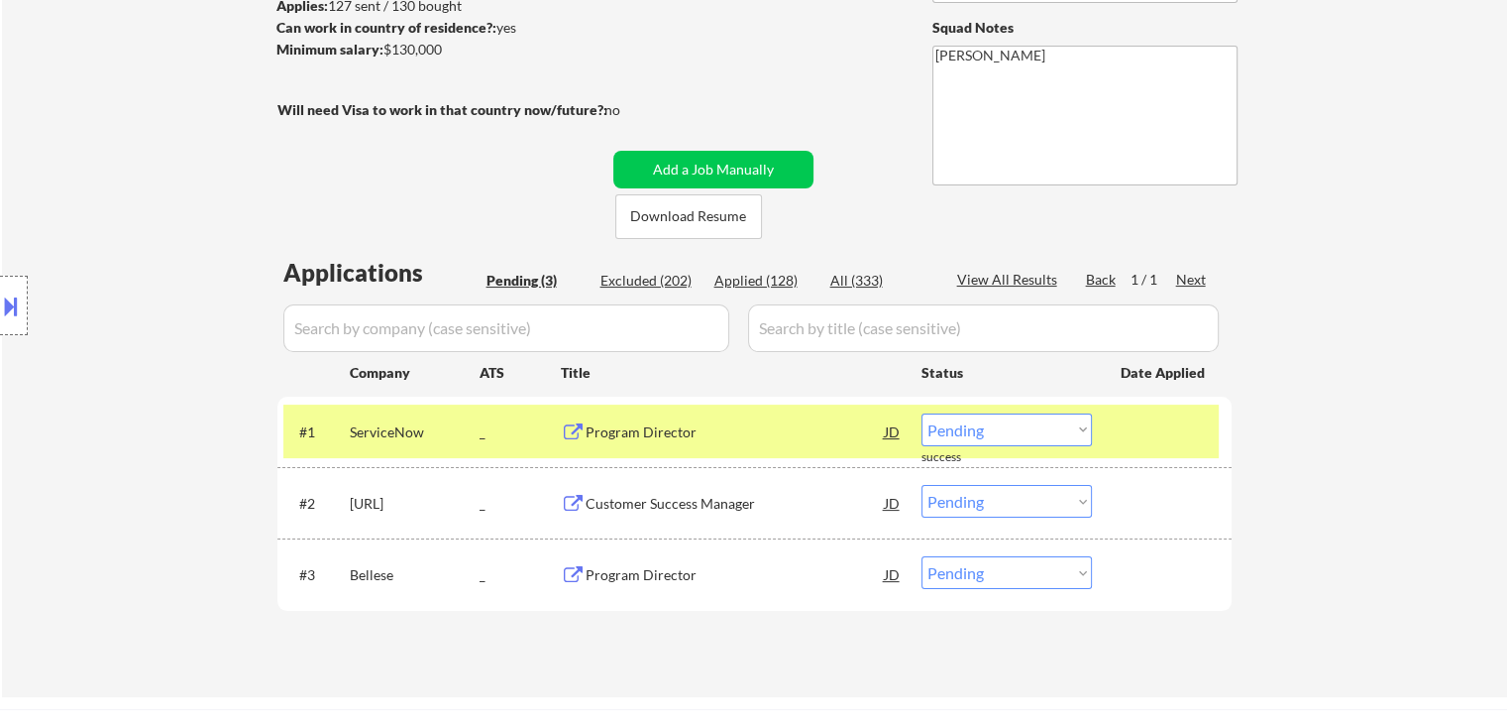
scroll to position [396, 0]
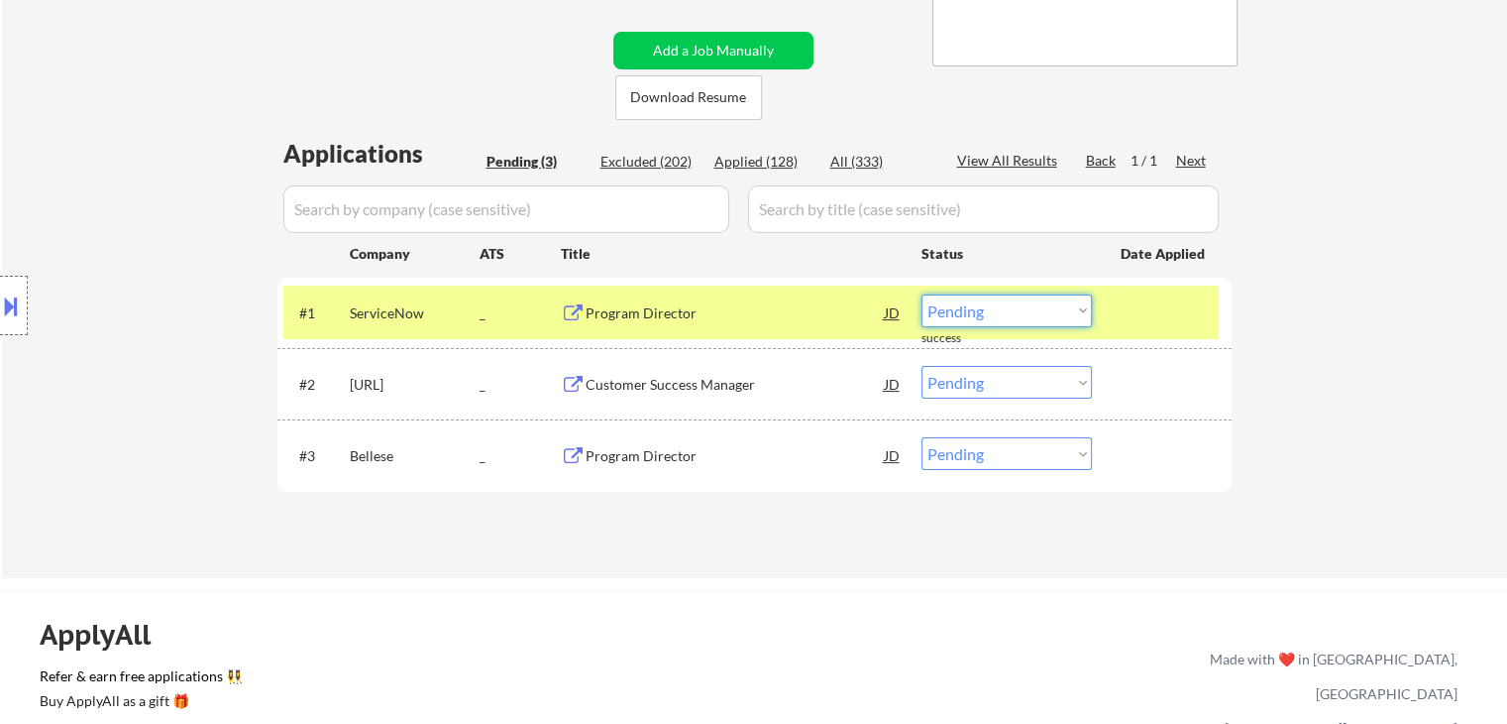
click at [1009, 316] on select "Choose an option... Pending Applied Excluded (Questions) Excluded (Expired) Exc…" at bounding box center [1007, 310] width 170 height 33
click at [922, 294] on select "Choose an option... Pending Applied Excluded (Questions) Excluded (Expired) Exc…" at bounding box center [1007, 310] width 170 height 33
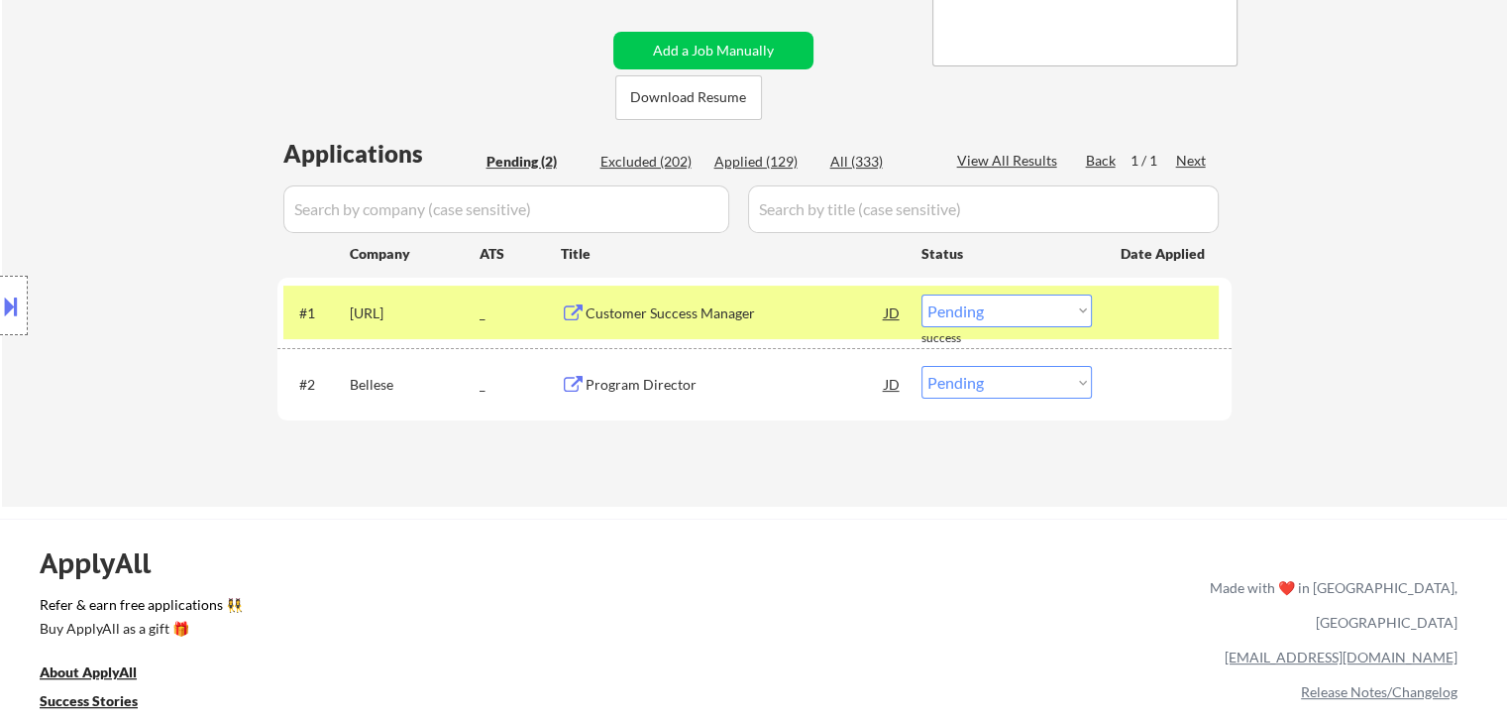
drag, startPoint x: 985, startPoint y: 315, endPoint x: 963, endPoint y: 303, distance: 24.8
click at [985, 315] on select "Choose an option... Pending Applied Excluded (Questions) Excluded (Expired) Exc…" at bounding box center [1007, 310] width 170 height 33
click at [922, 294] on select "Choose an option... Pending Applied Excluded (Questions) Excluded (Expired) Exc…" at bounding box center [1007, 310] width 170 height 33
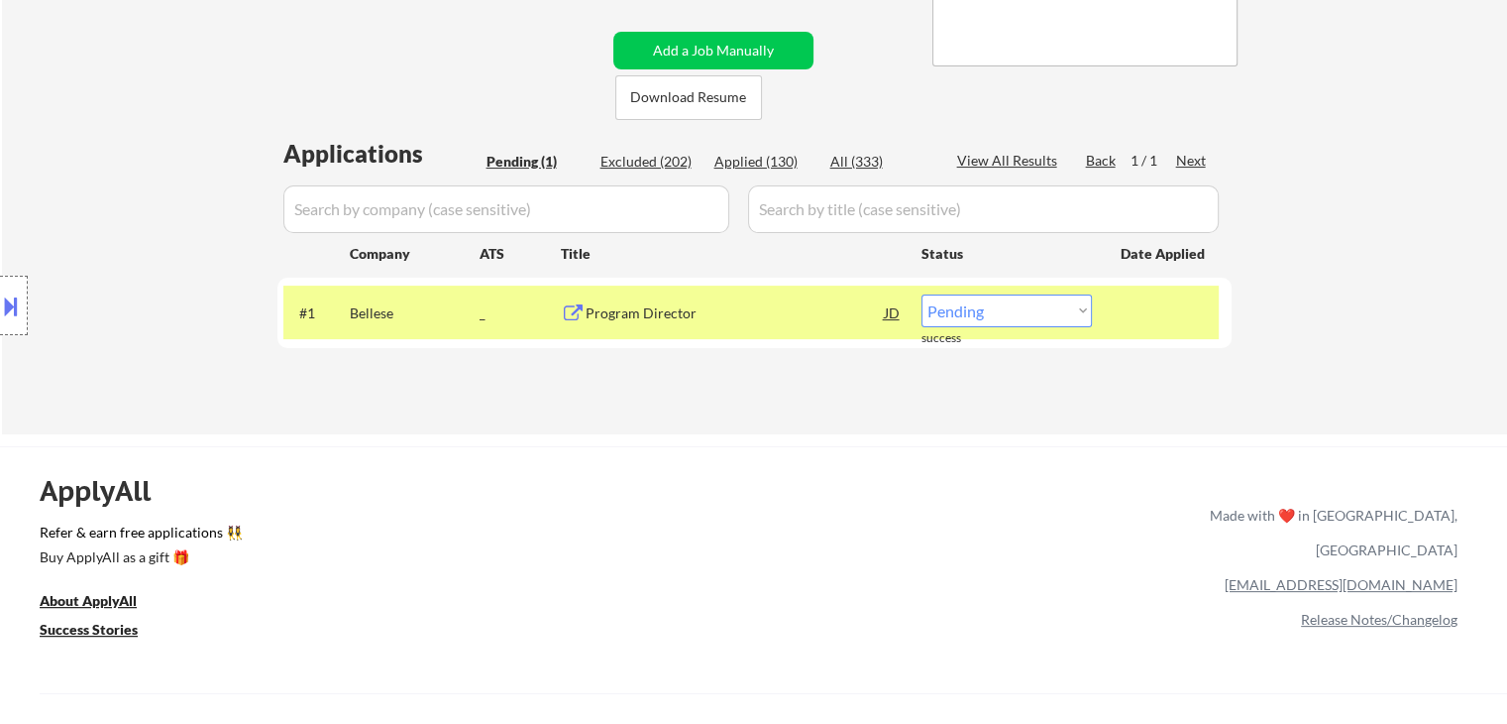
click at [1031, 310] on select "Choose an option... Pending Applied Excluded (Questions) Excluded (Expired) Exc…" at bounding box center [1007, 310] width 170 height 33
select select ""applied""
click at [922, 294] on select "Choose an option... Pending Applied Excluded (Questions) Excluded (Expired) Exc…" at bounding box center [1007, 310] width 170 height 33
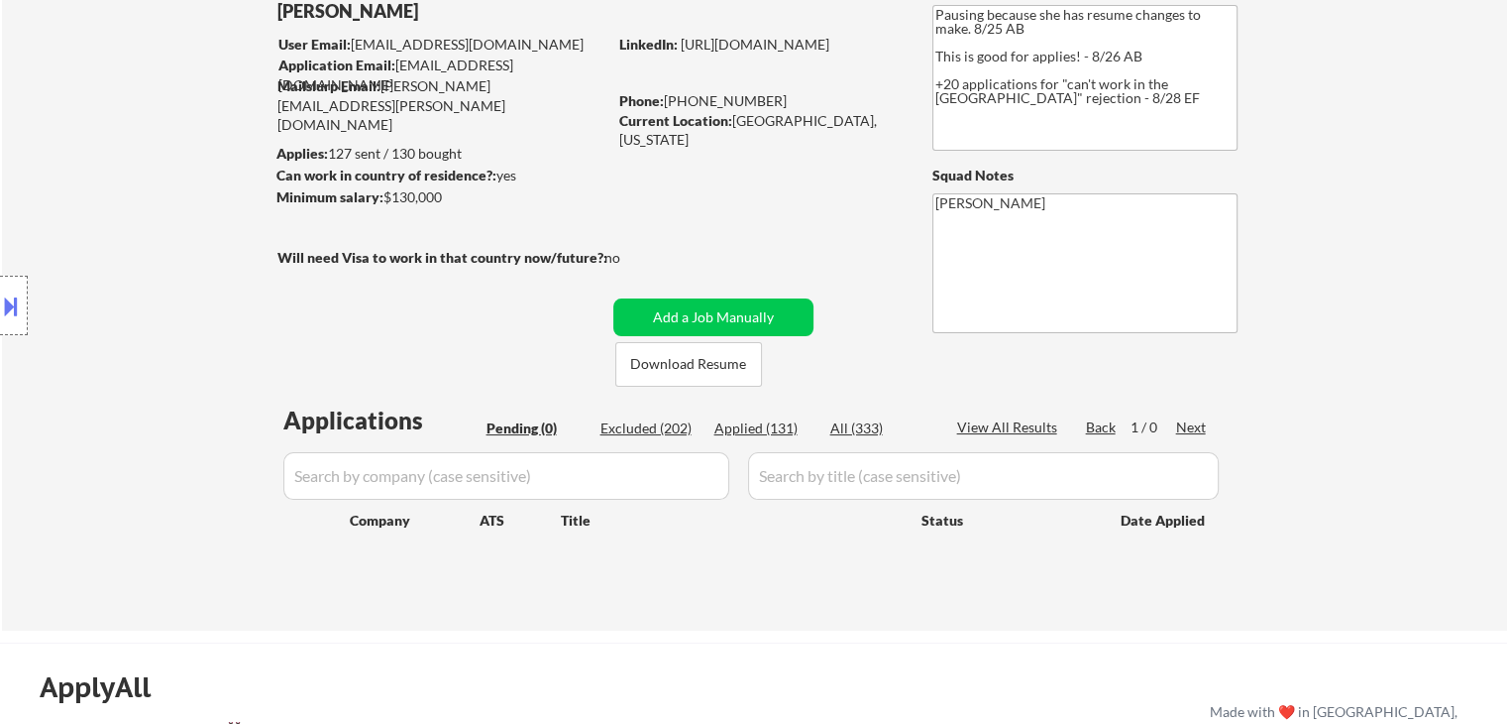
scroll to position [99, 0]
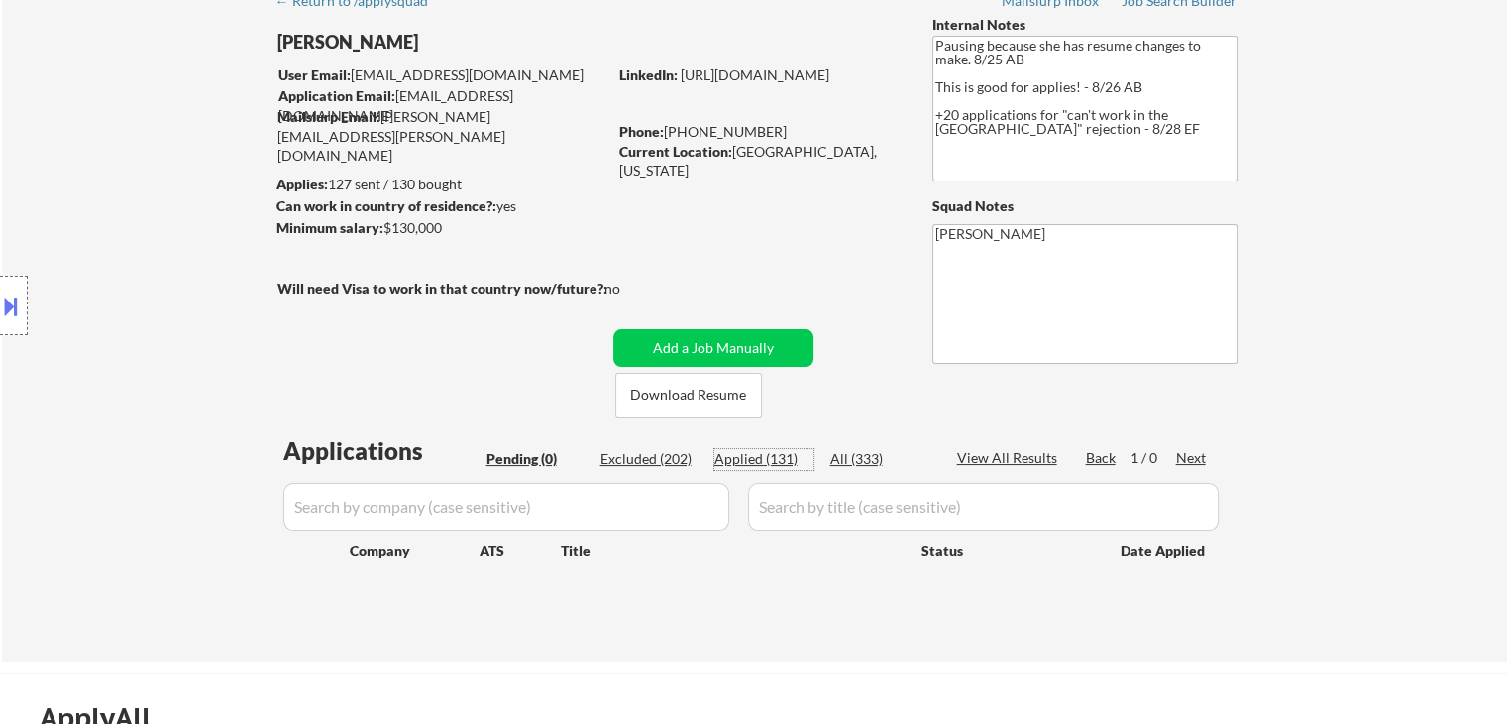
click at [750, 463] on div "Applied (131)" at bounding box center [764, 459] width 99 height 20
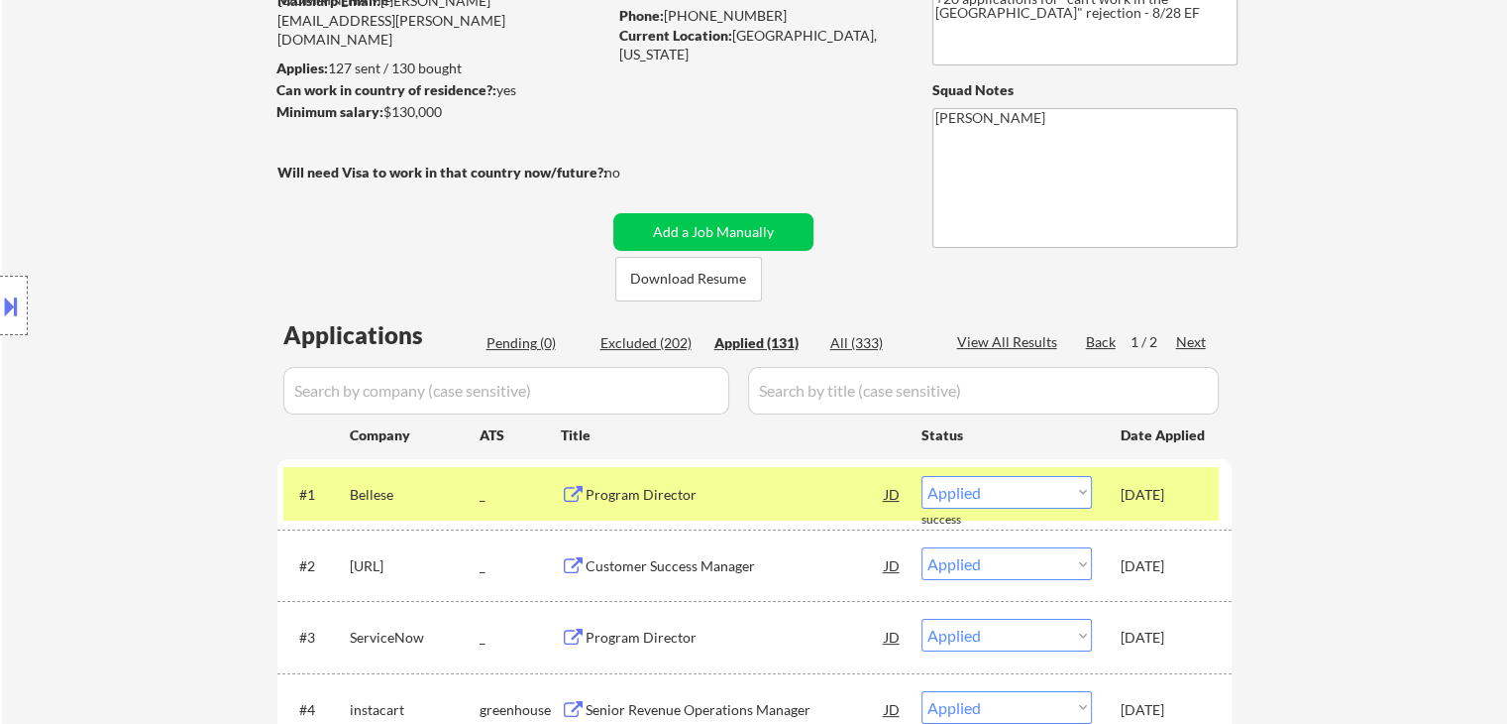
scroll to position [297, 0]
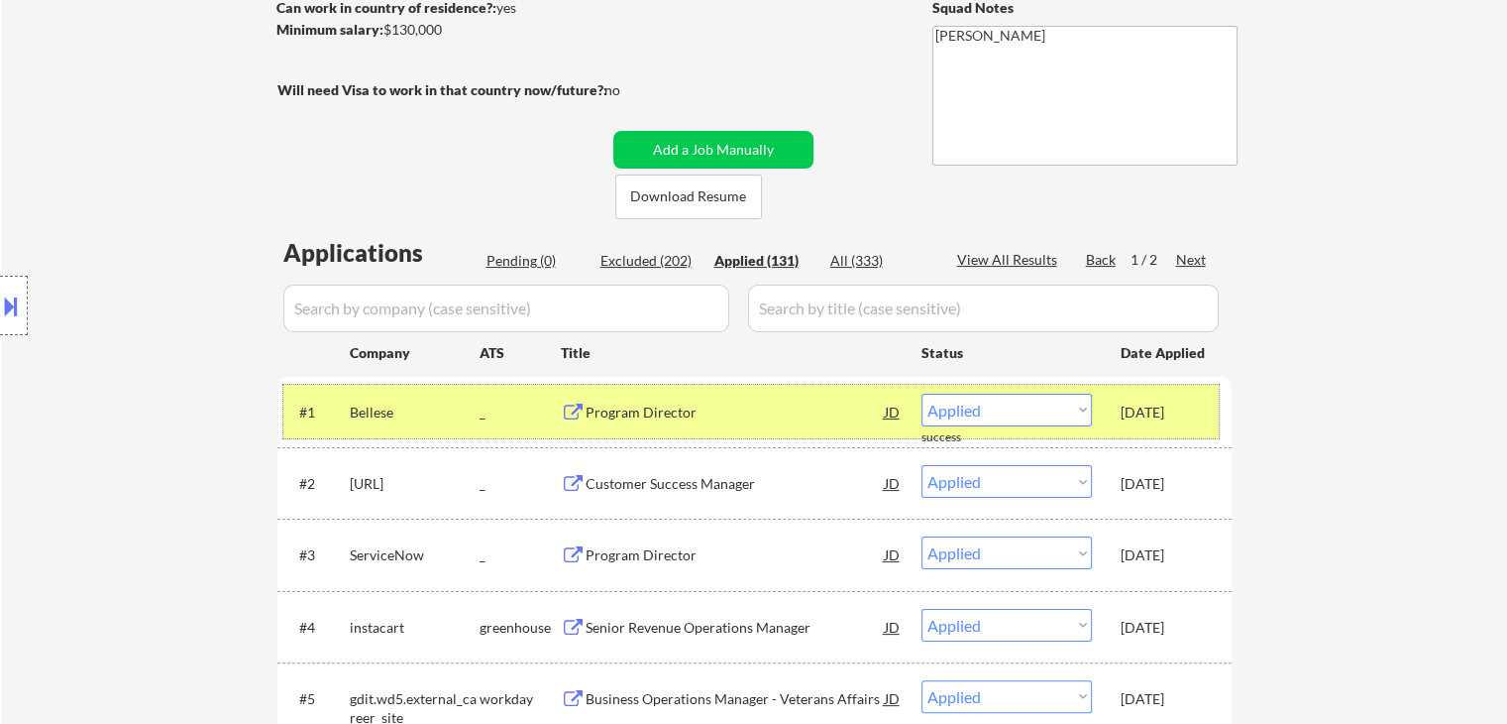
drag, startPoint x: 1111, startPoint y: 413, endPoint x: 1193, endPoint y: 409, distance: 82.4
click at [1193, 409] on div "#1 Bellese _ Program Director JD Choose an option... Pending Applied Excluded (…" at bounding box center [751, 412] width 936 height 54
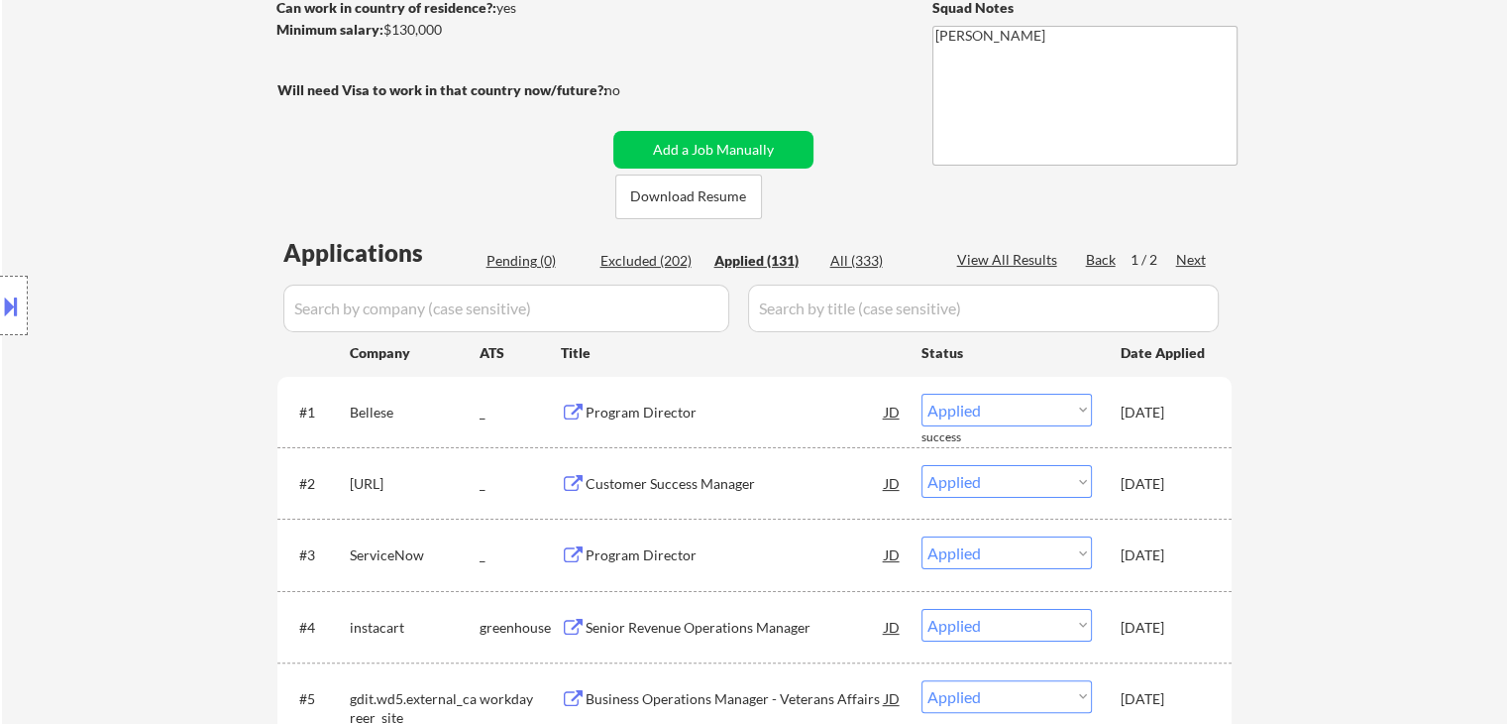
copy div "[DATE]"
click at [506, 263] on div "Pending (0)" at bounding box center [536, 261] width 99 height 20
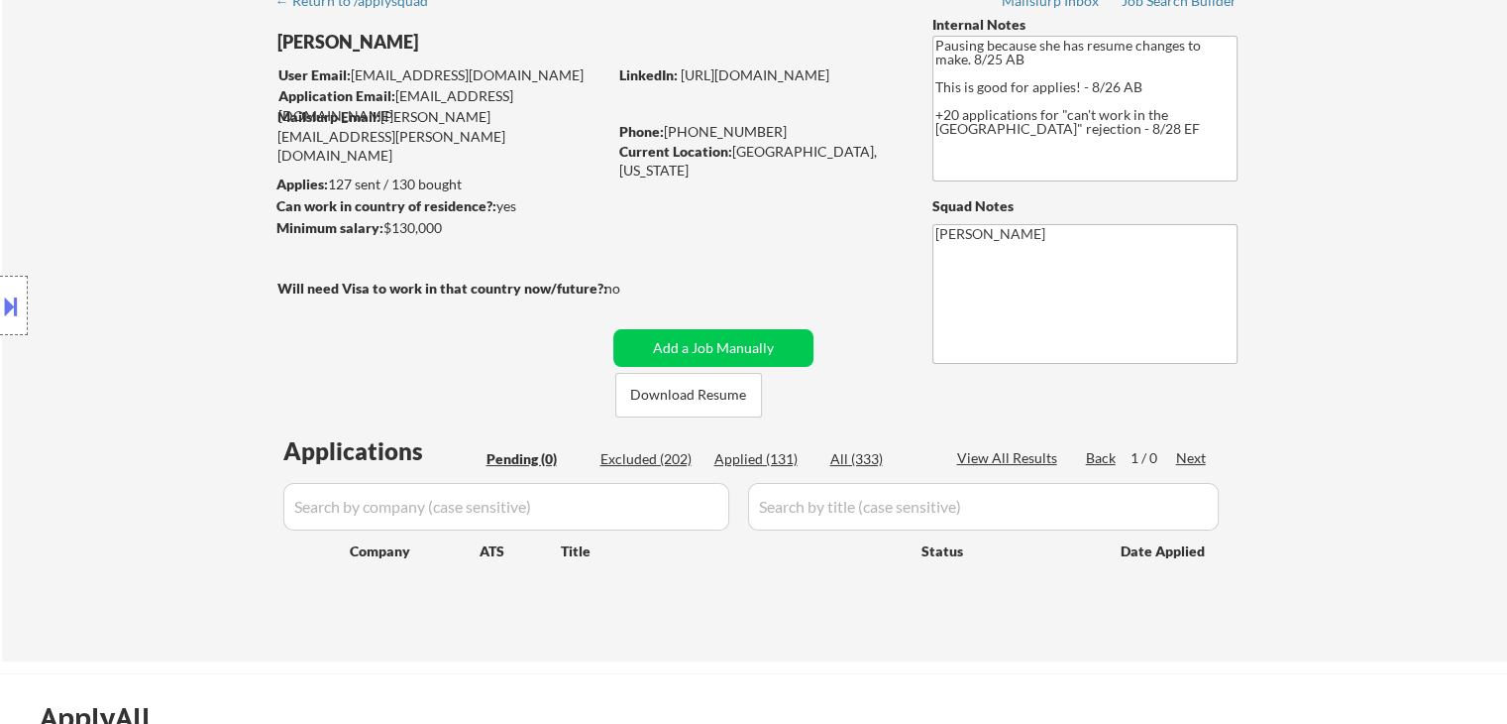
scroll to position [0, 0]
